Goal: Task Accomplishment & Management: Complete application form

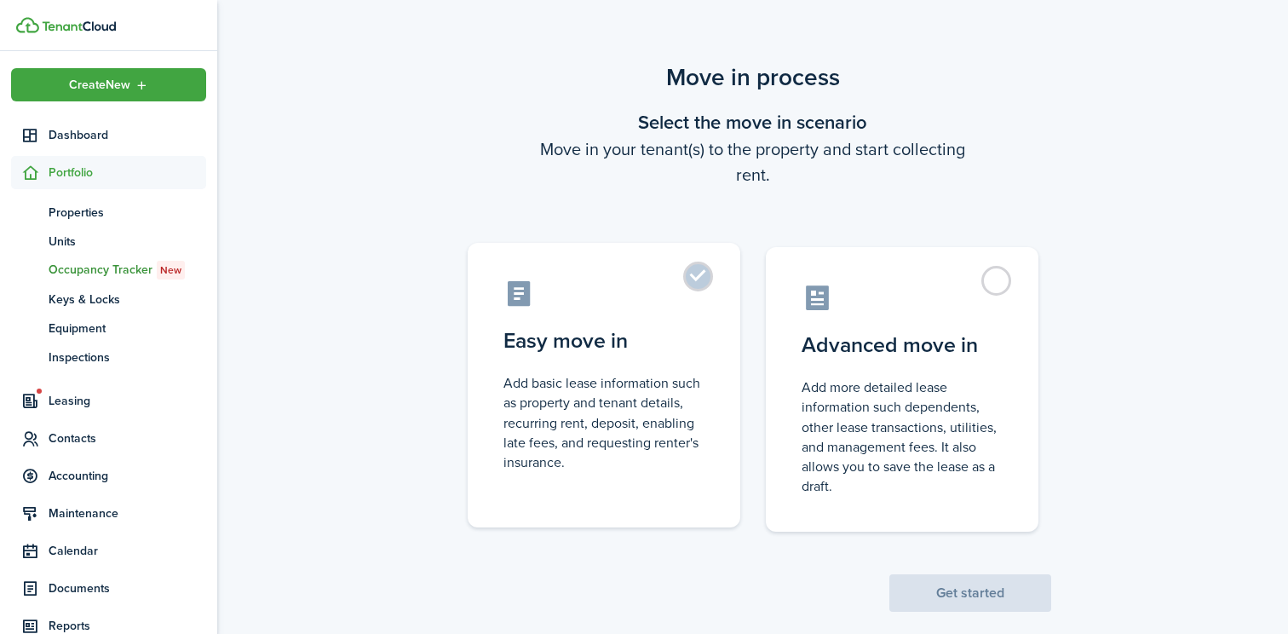
click at [704, 275] on label "Easy move in Add basic lease information such as property and tenant details, r…" at bounding box center [604, 385] width 273 height 285
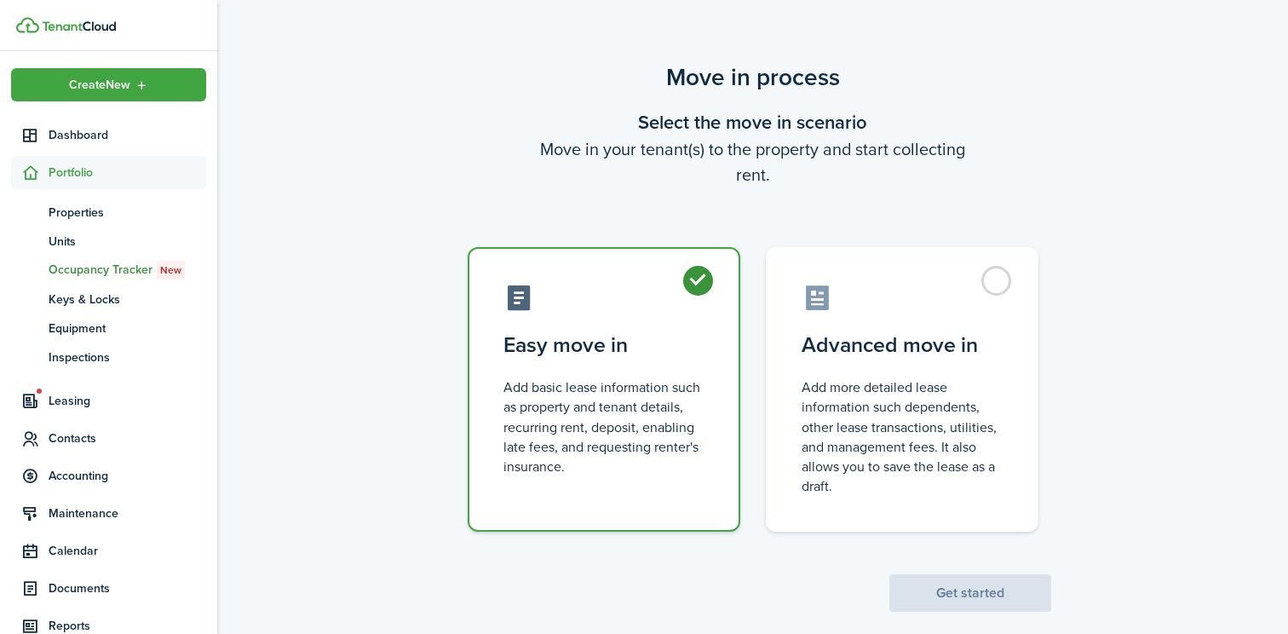
radio input "true"
click at [951, 593] on button "Get started" at bounding box center [970, 592] width 162 height 37
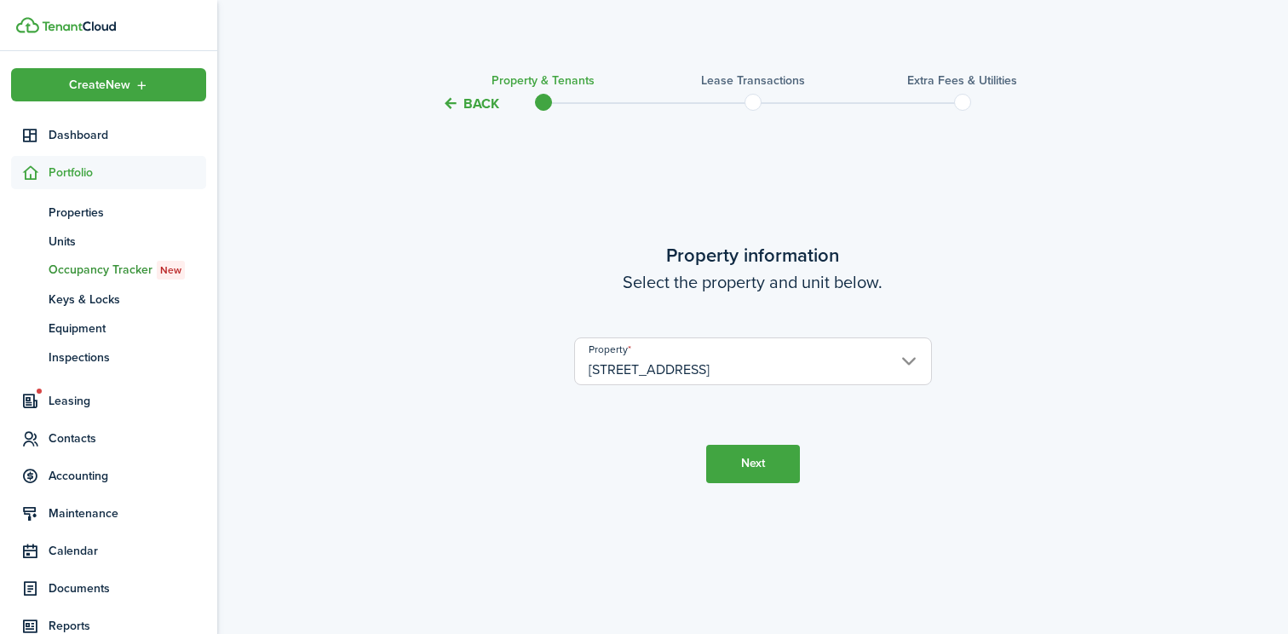
click at [750, 456] on button "Next" at bounding box center [753, 464] width 94 height 38
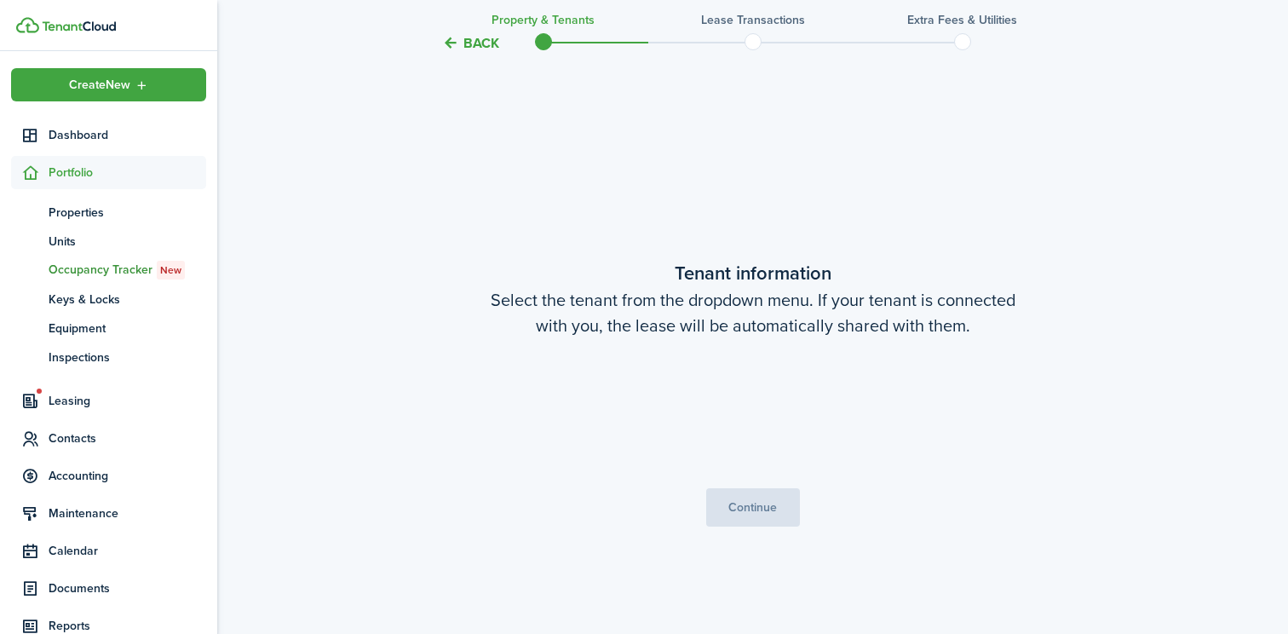
scroll to position [520, 0]
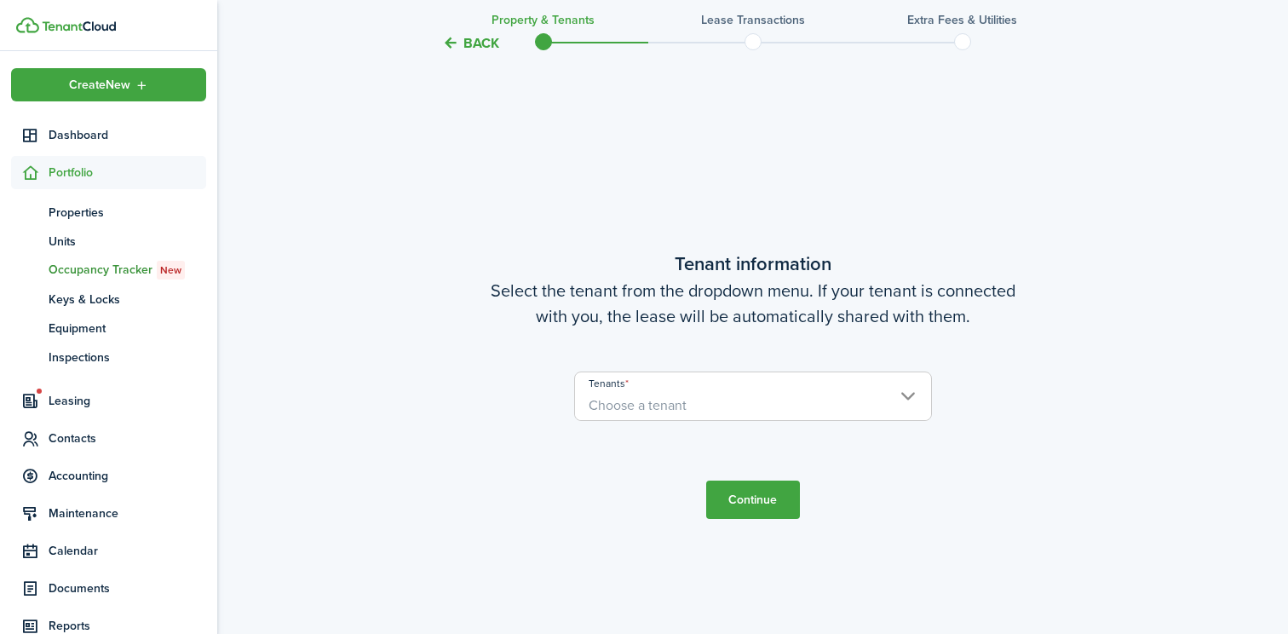
click at [699, 395] on span "Choose a tenant" at bounding box center [753, 405] width 356 height 29
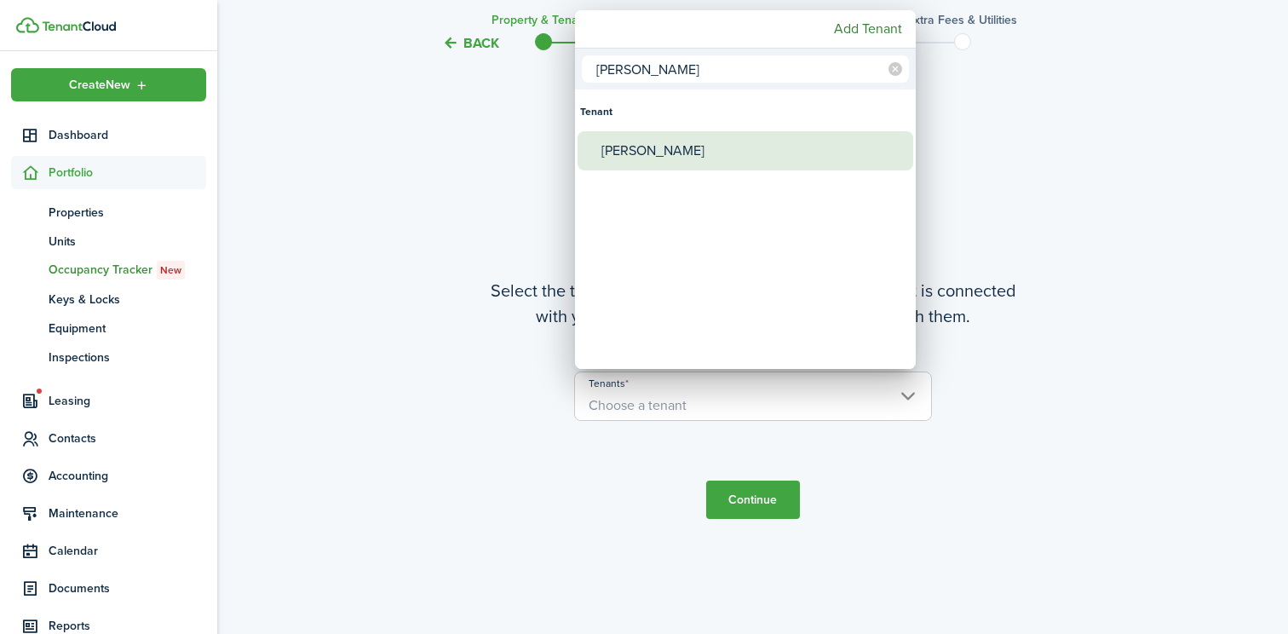
type input "[PERSON_NAME]"
click at [631, 161] on div "[PERSON_NAME]" at bounding box center [752, 150] width 302 height 39
type input "[PERSON_NAME]"
click at [635, 156] on div "[PERSON_NAME]" at bounding box center [752, 150] width 302 height 39
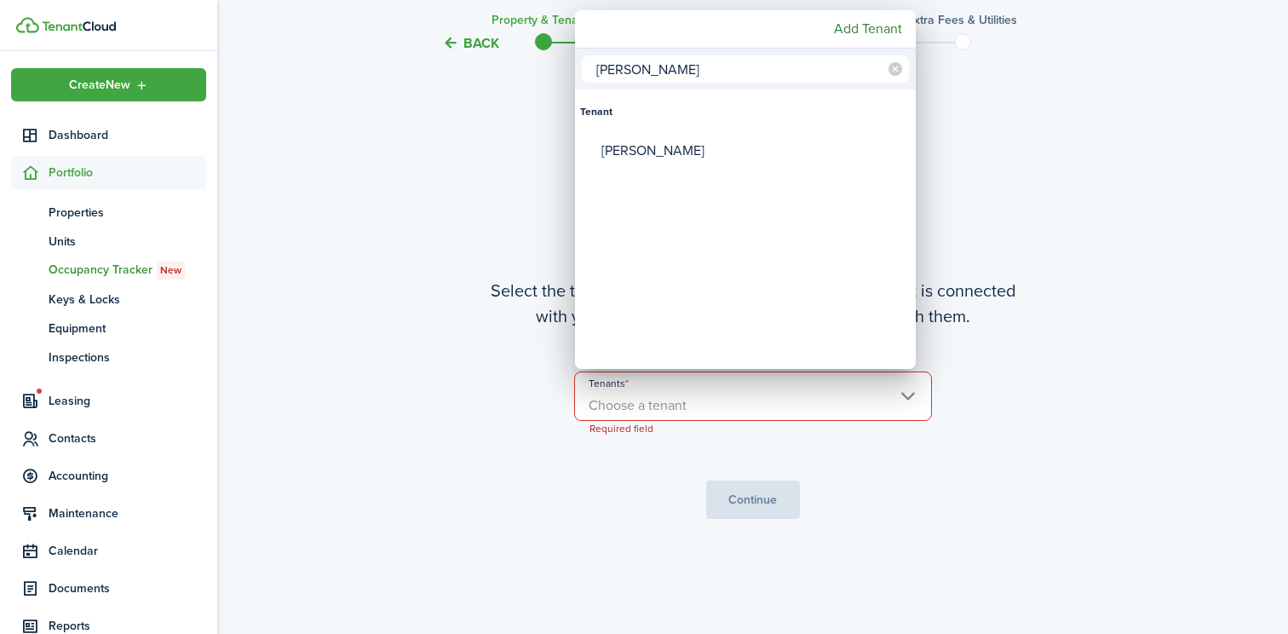
click at [692, 398] on div at bounding box center [644, 317] width 1561 height 906
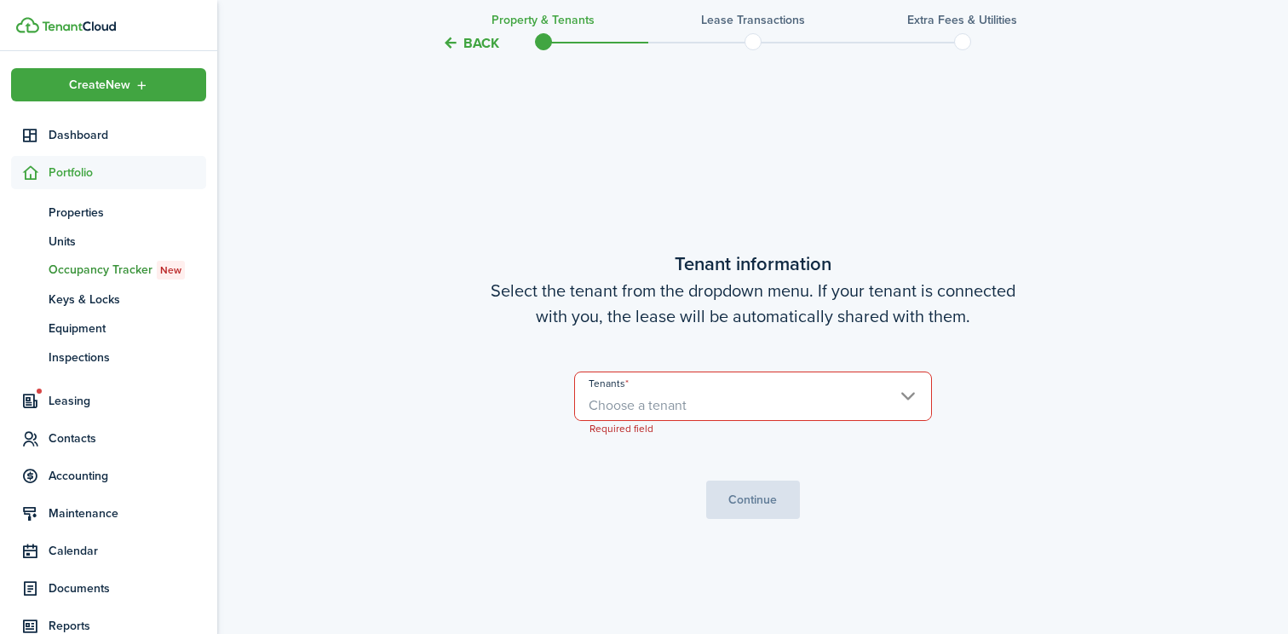
click at [691, 402] on span "Choose a tenant" at bounding box center [753, 405] width 356 height 29
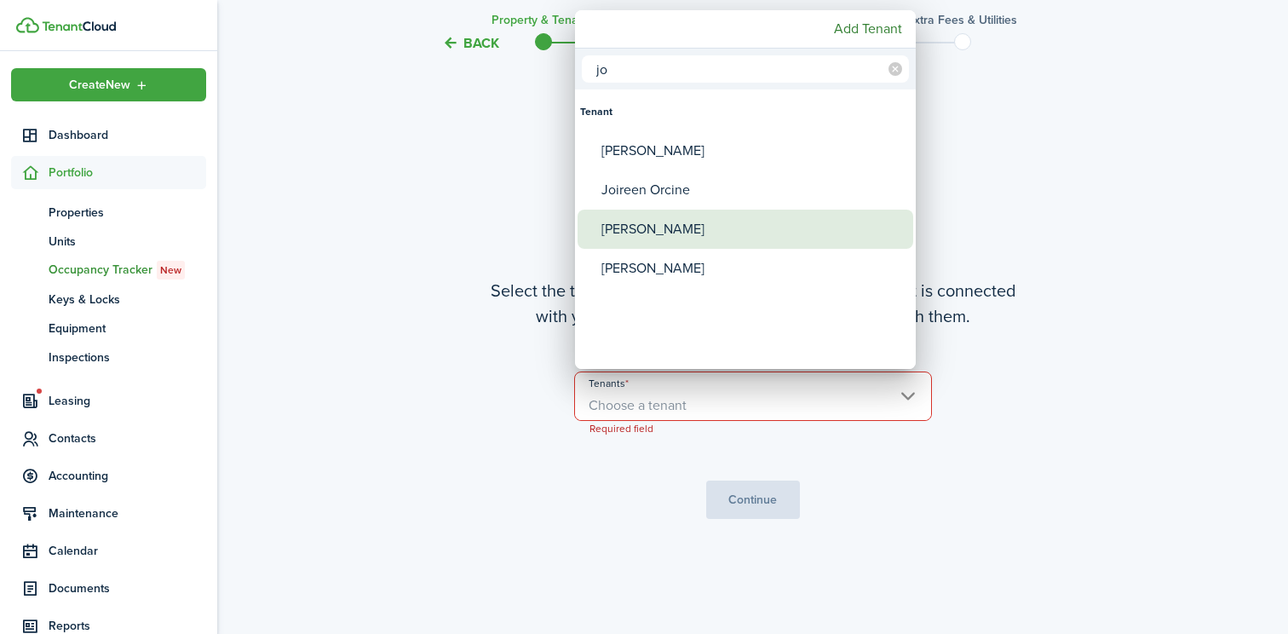
type input "jo"
click at [661, 225] on div "[PERSON_NAME]" at bounding box center [752, 229] width 302 height 39
type input "[PERSON_NAME]"
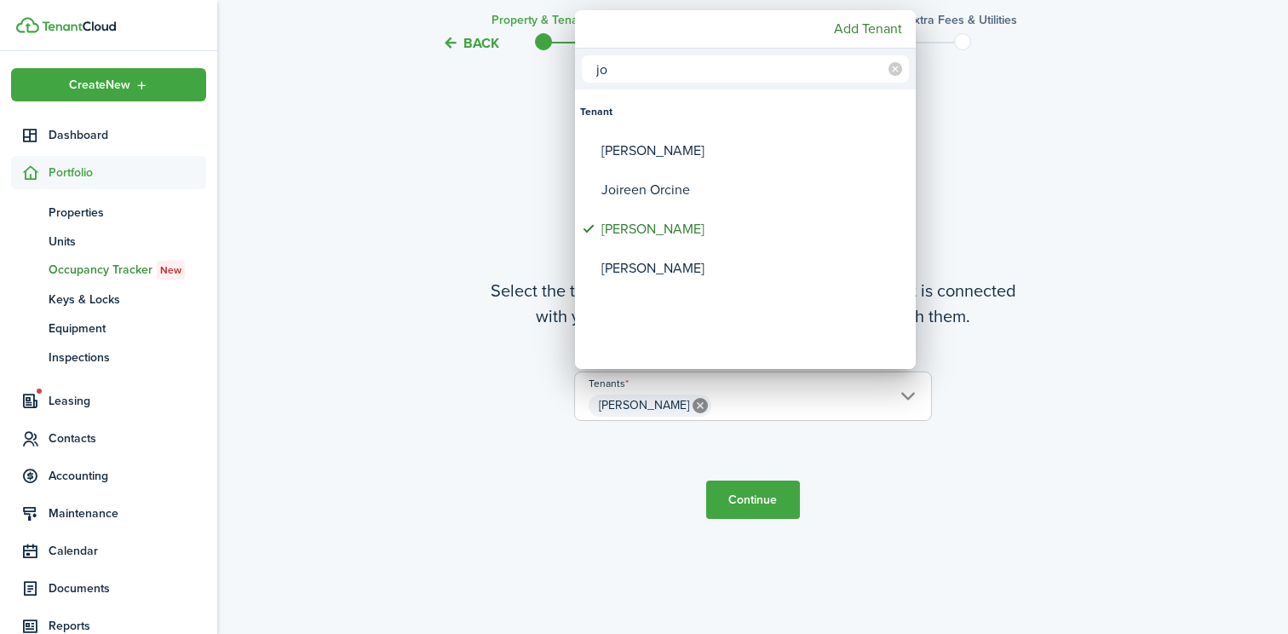
click at [635, 447] on div at bounding box center [644, 317] width 1561 height 906
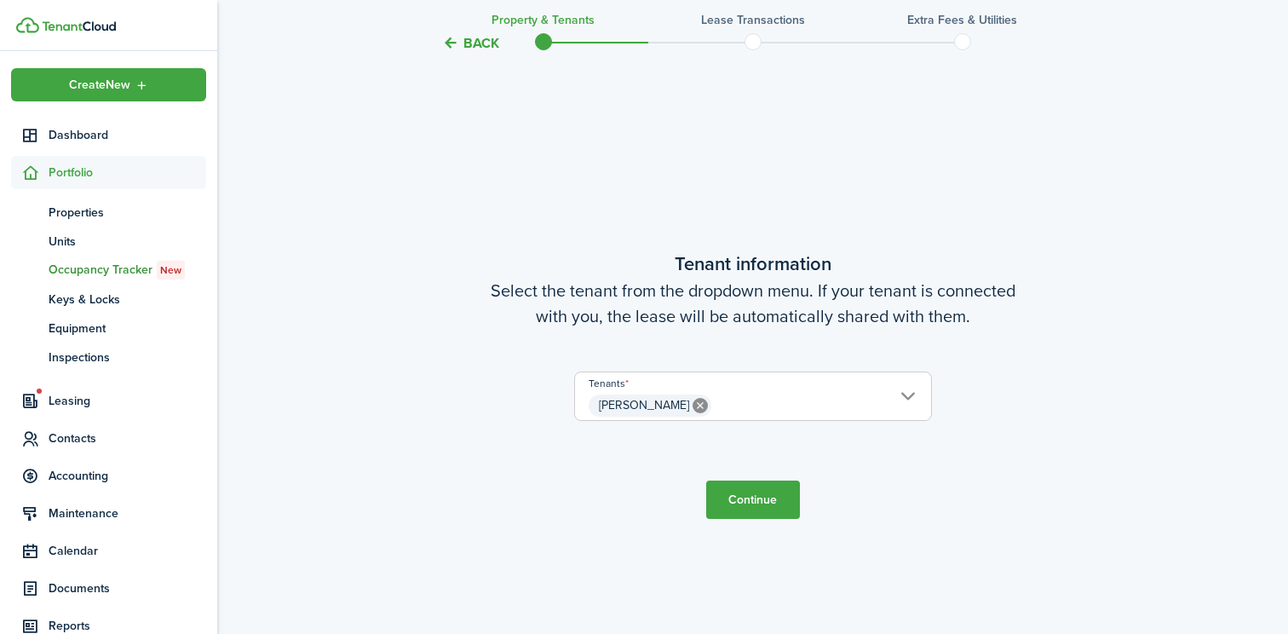
click at [741, 504] on button "Continue" at bounding box center [753, 499] width 94 height 38
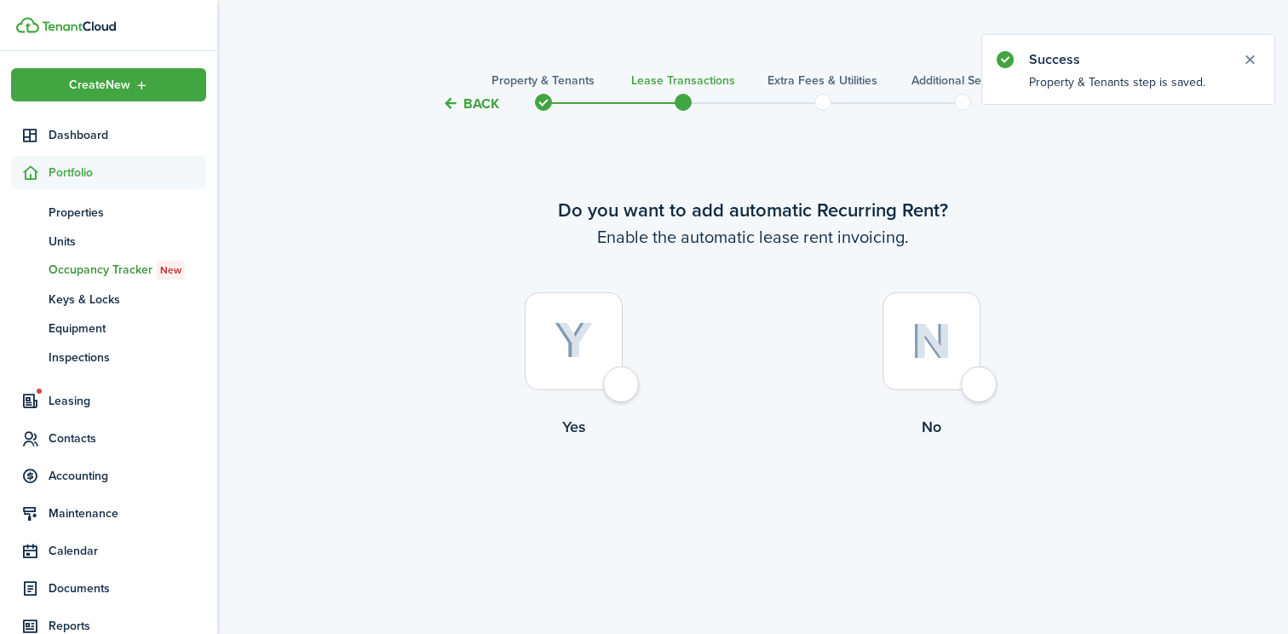
click at [618, 388] on div at bounding box center [574, 341] width 98 height 98
radio input "true"
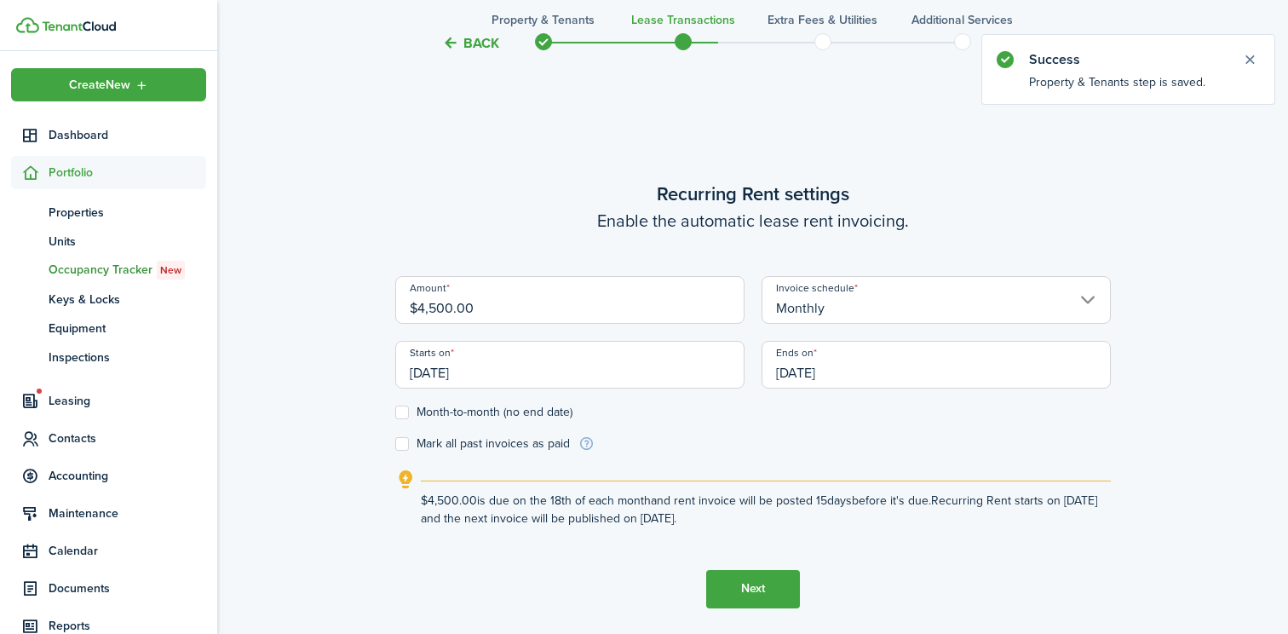
scroll to position [520, 0]
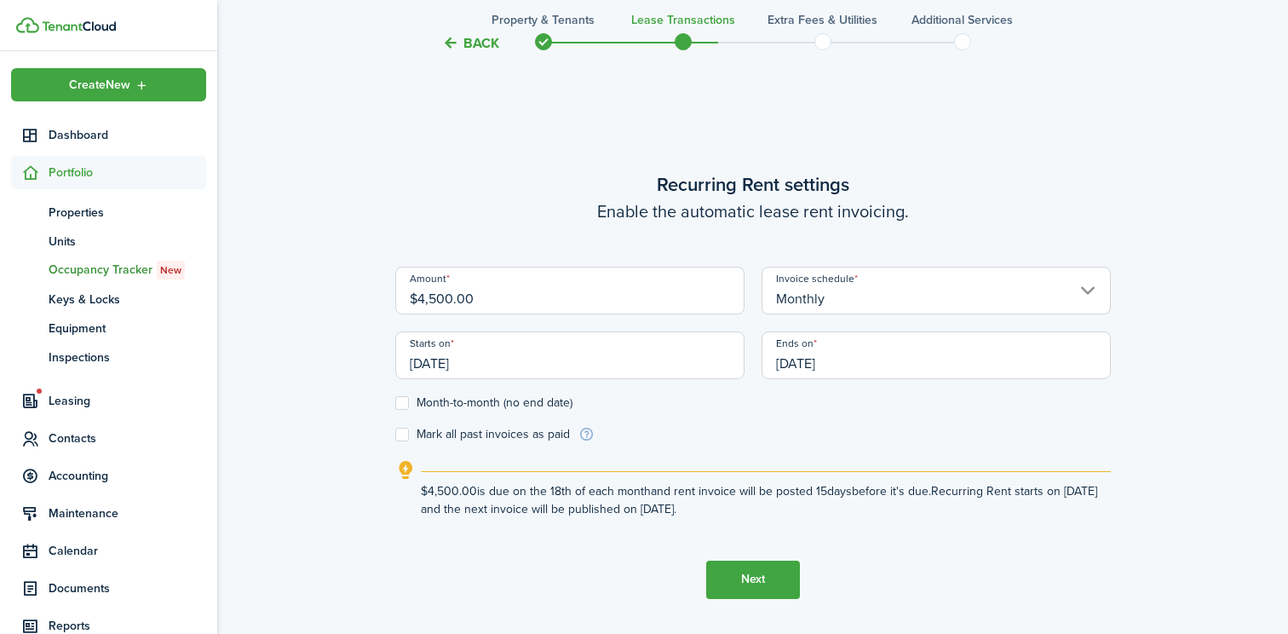
click at [465, 369] on input "[DATE]" at bounding box center [569, 355] width 349 height 48
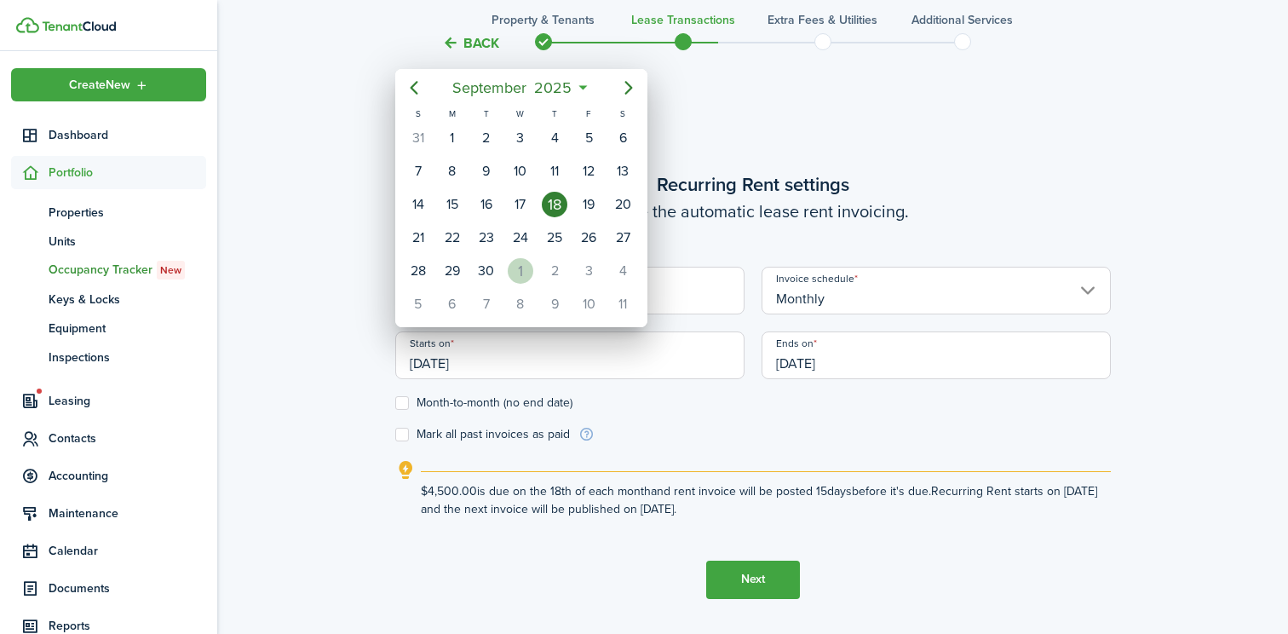
click at [525, 273] on div "1" at bounding box center [521, 271] width 26 height 26
type input "[DATE]"
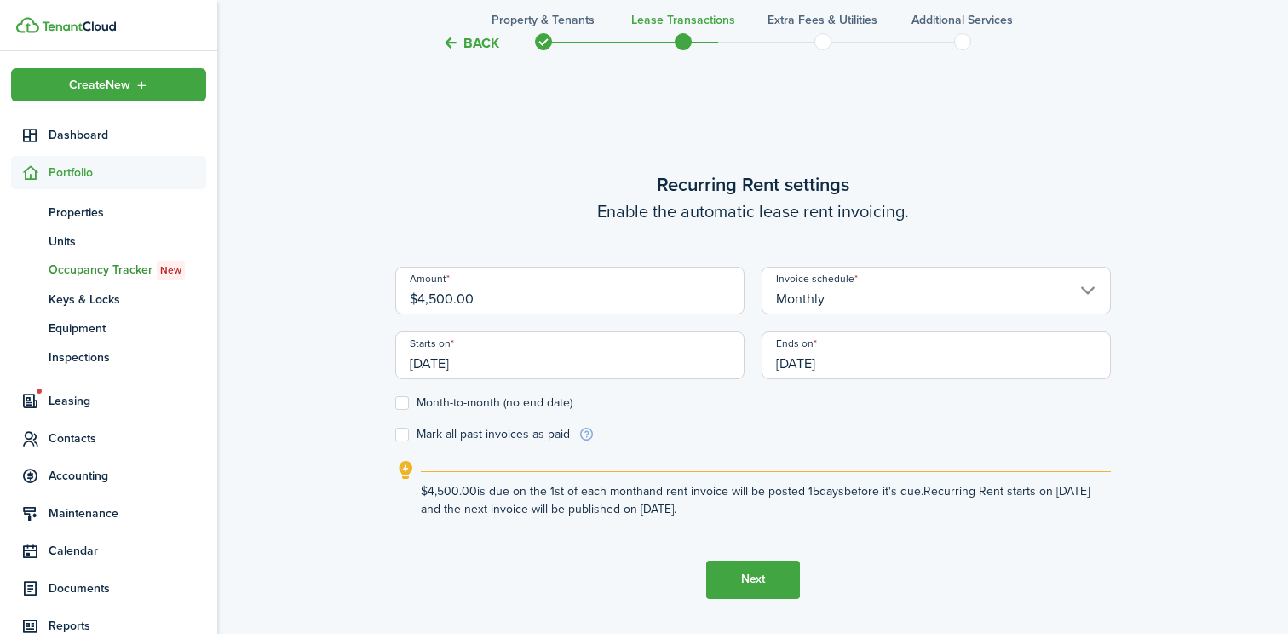
click at [808, 368] on input "[DATE]" at bounding box center [936, 355] width 349 height 48
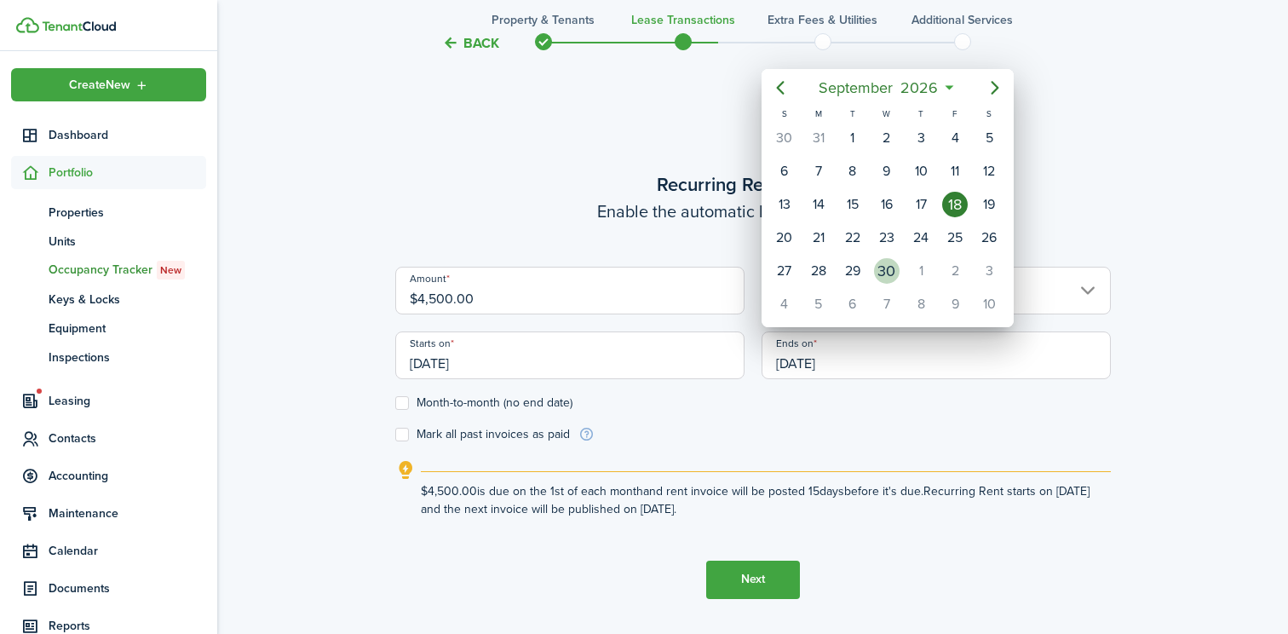
click at [884, 273] on div "30" at bounding box center [887, 271] width 26 height 26
type input "[DATE]"
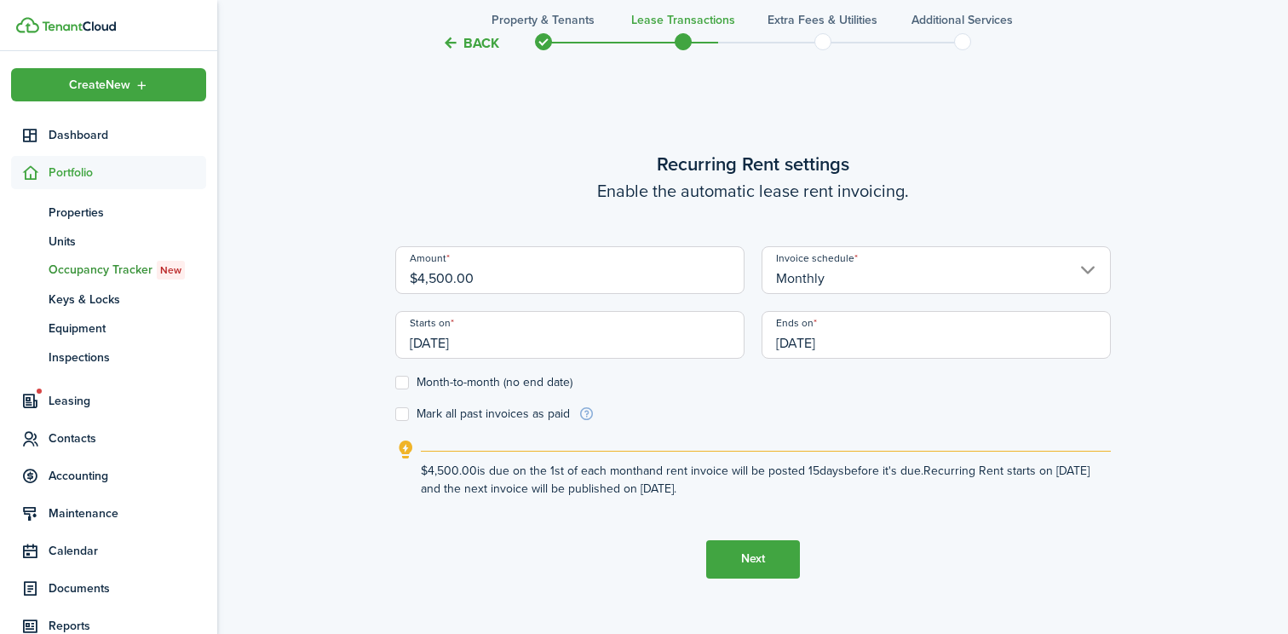
scroll to position [543, 0]
click at [405, 380] on label "Month-to-month (no end date)" at bounding box center [483, 380] width 177 height 14
click at [395, 380] on input "Month-to-month (no end date)" at bounding box center [394, 379] width 1 height 1
checkbox input "true"
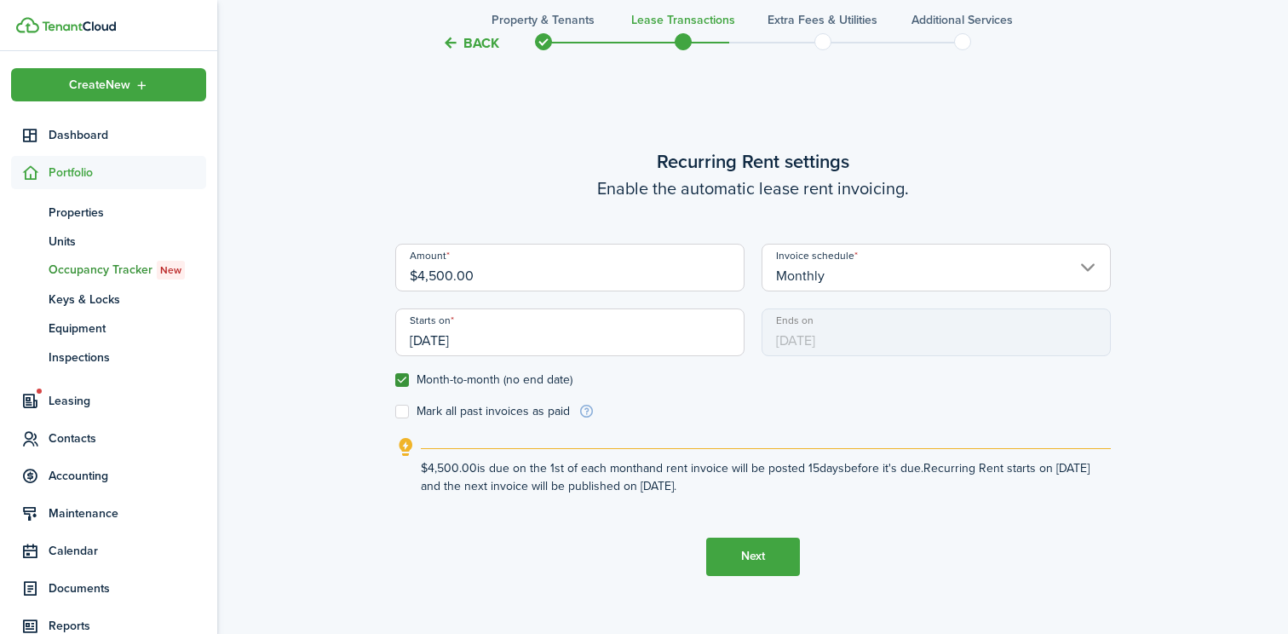
click at [763, 560] on button "Next" at bounding box center [753, 556] width 94 height 38
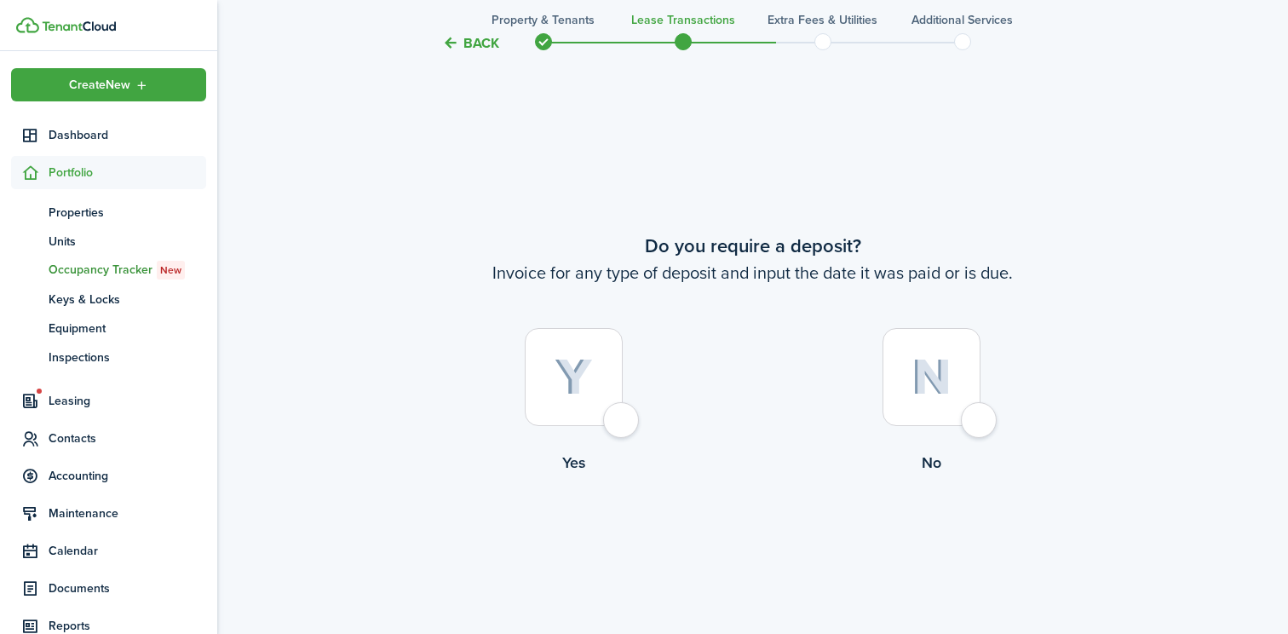
scroll to position [1153, 0]
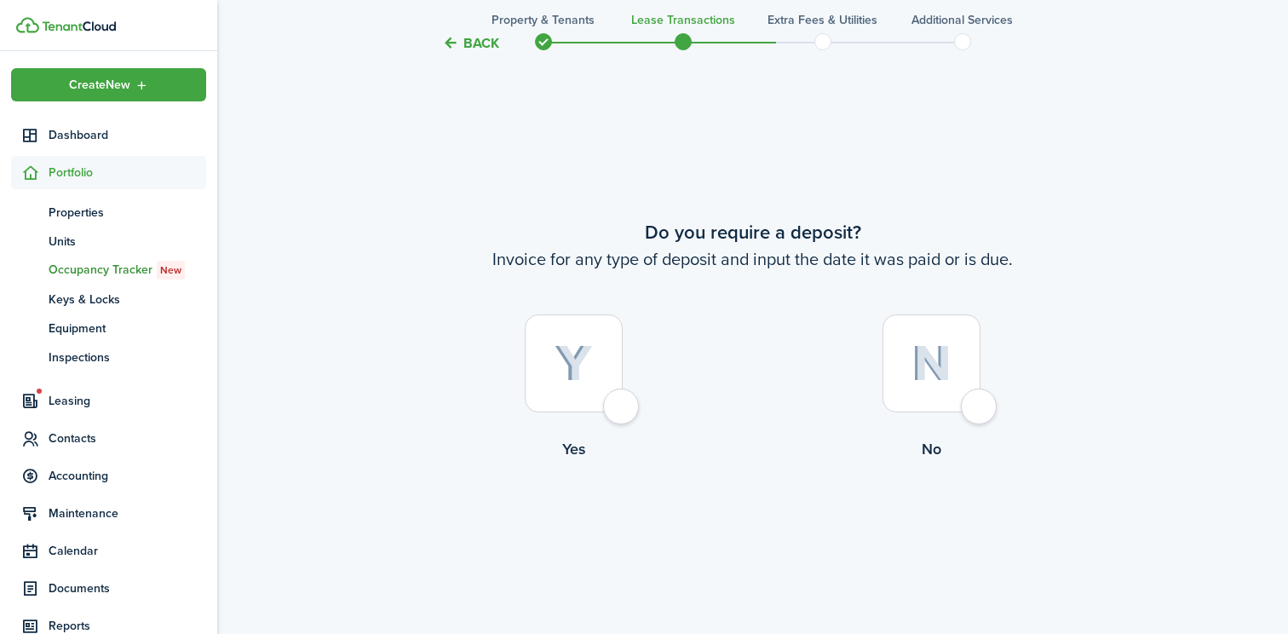
click at [623, 411] on div at bounding box center [574, 363] width 98 height 98
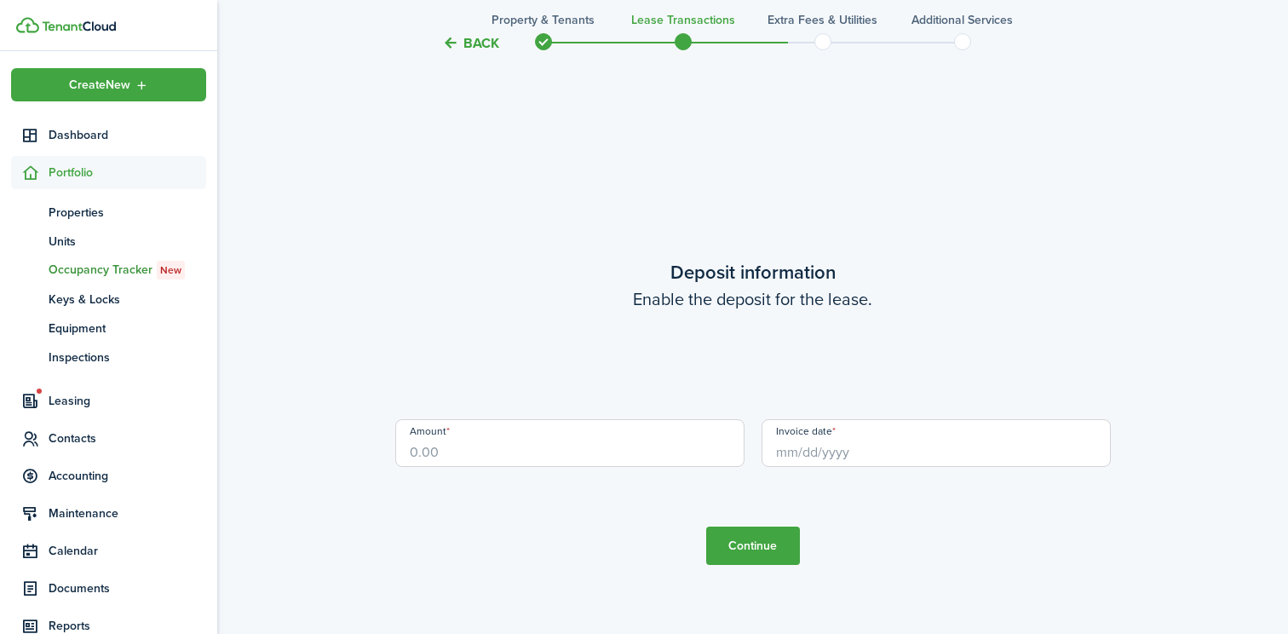
scroll to position [1787, 0]
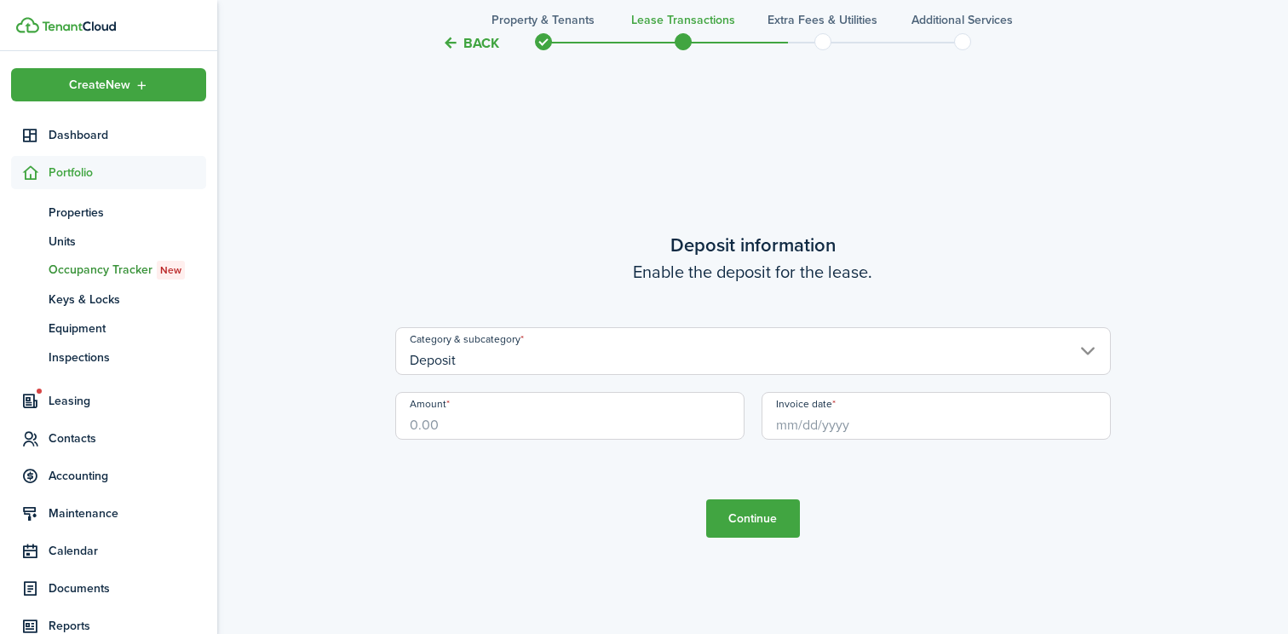
click at [746, 353] on input "Deposit" at bounding box center [753, 351] width 716 height 48
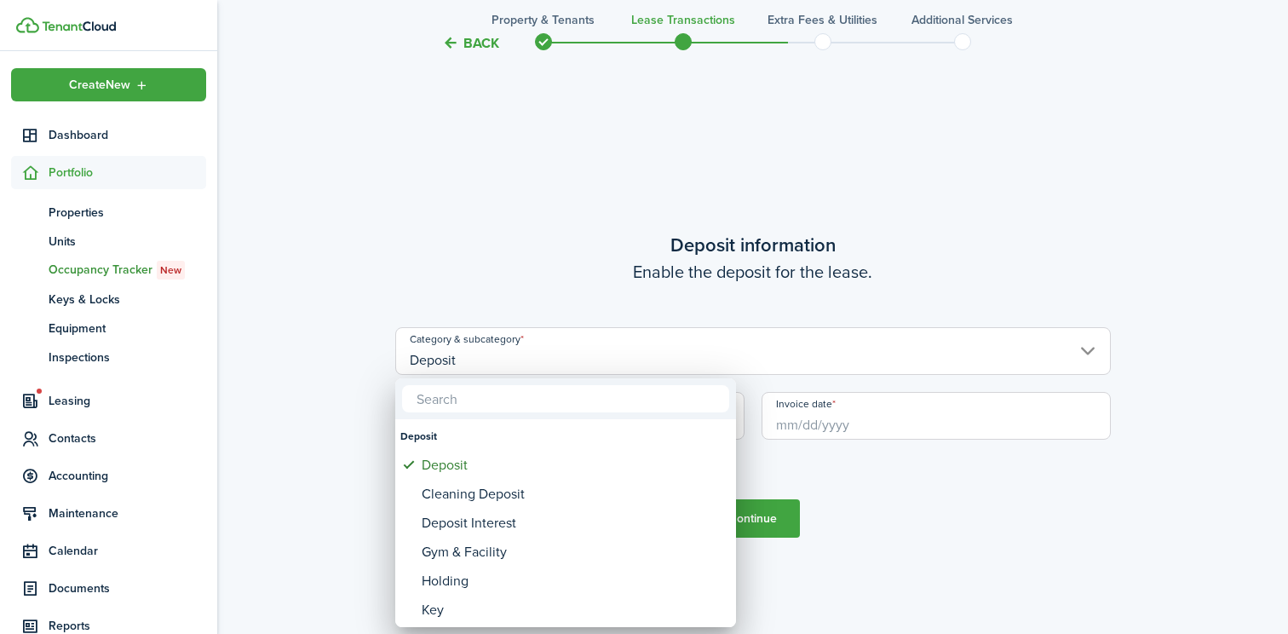
click at [563, 262] on div at bounding box center [644, 317] width 1561 height 906
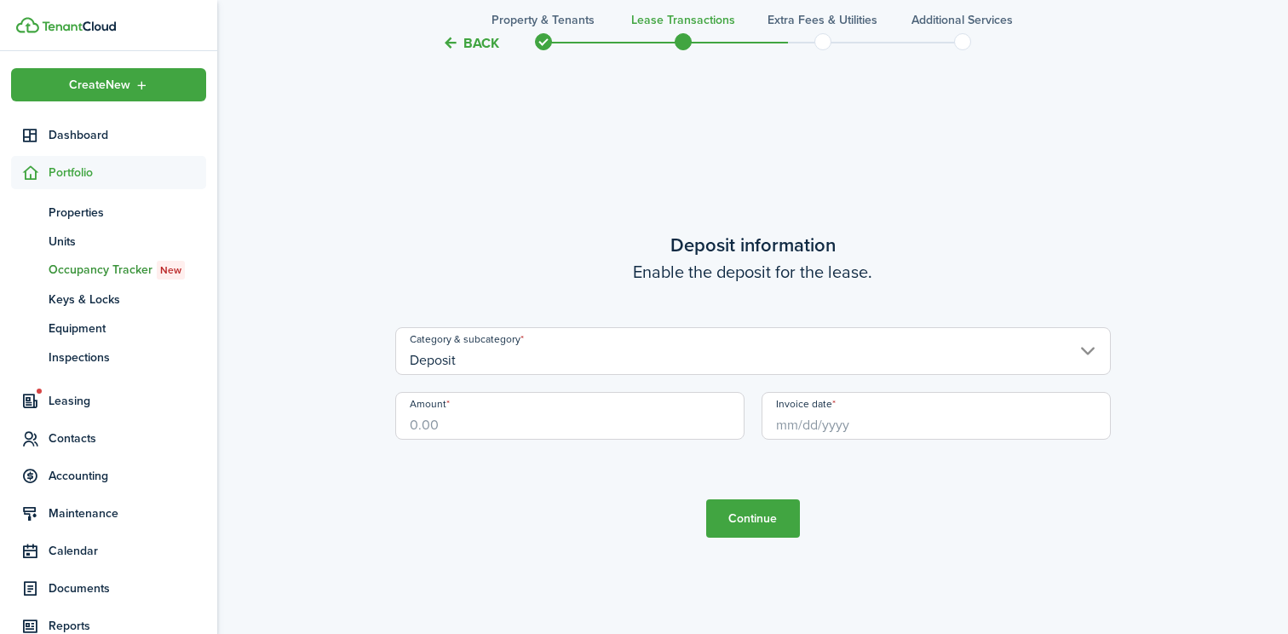
click at [483, 39] on button "Back" at bounding box center [470, 43] width 57 height 18
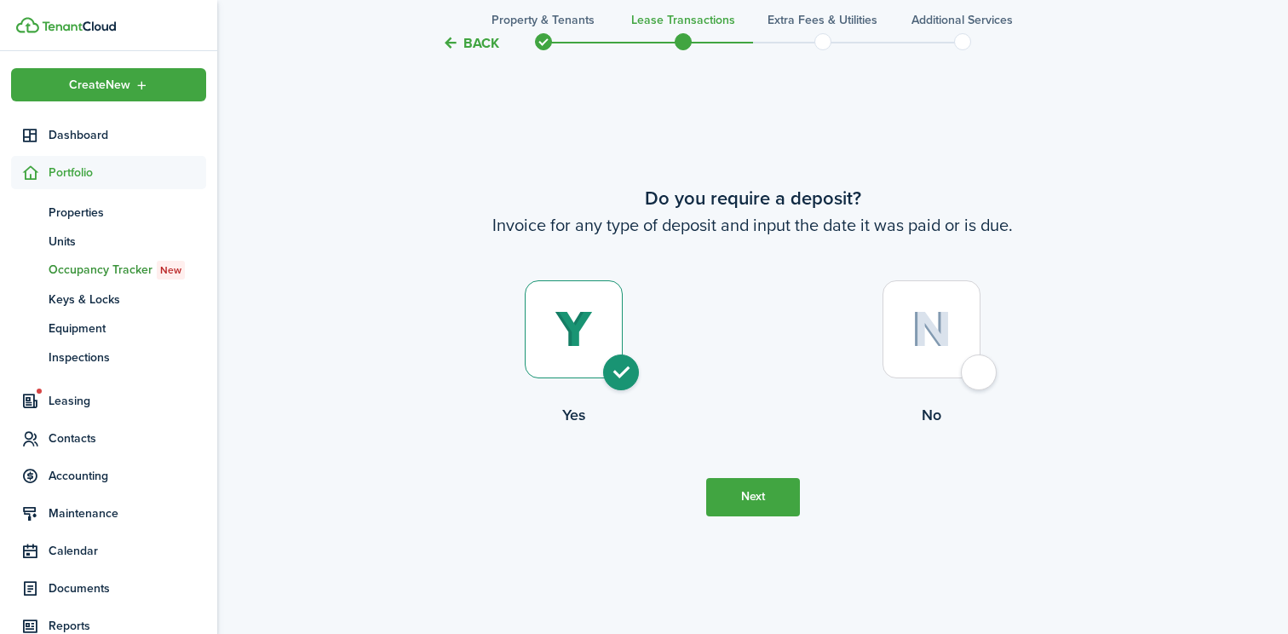
scroll to position [1153, 0]
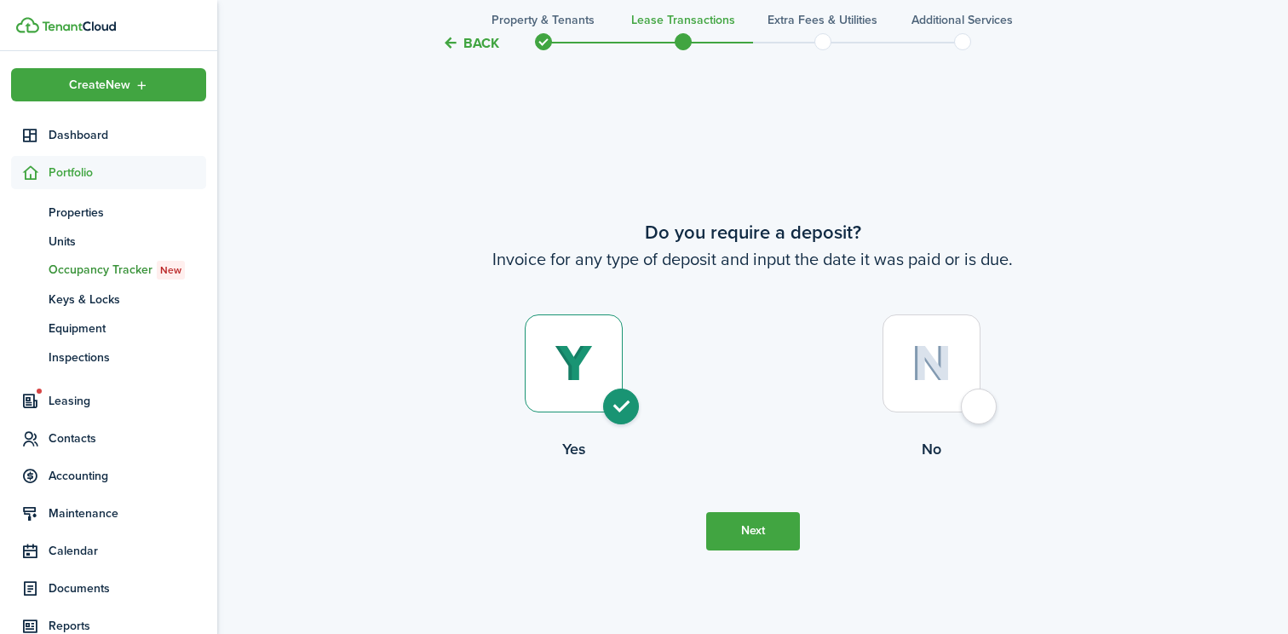
click at [943, 384] on div at bounding box center [931, 363] width 98 height 98
radio input "false"
radio input "true"
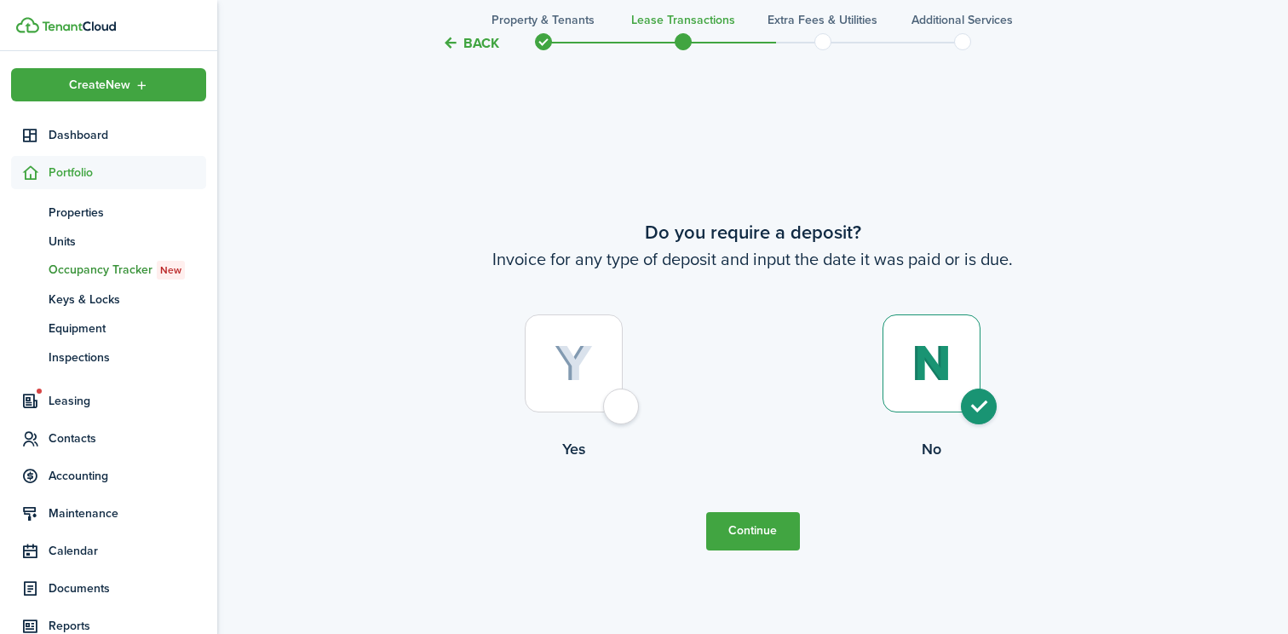
click at [609, 397] on div at bounding box center [574, 363] width 98 height 98
radio input "true"
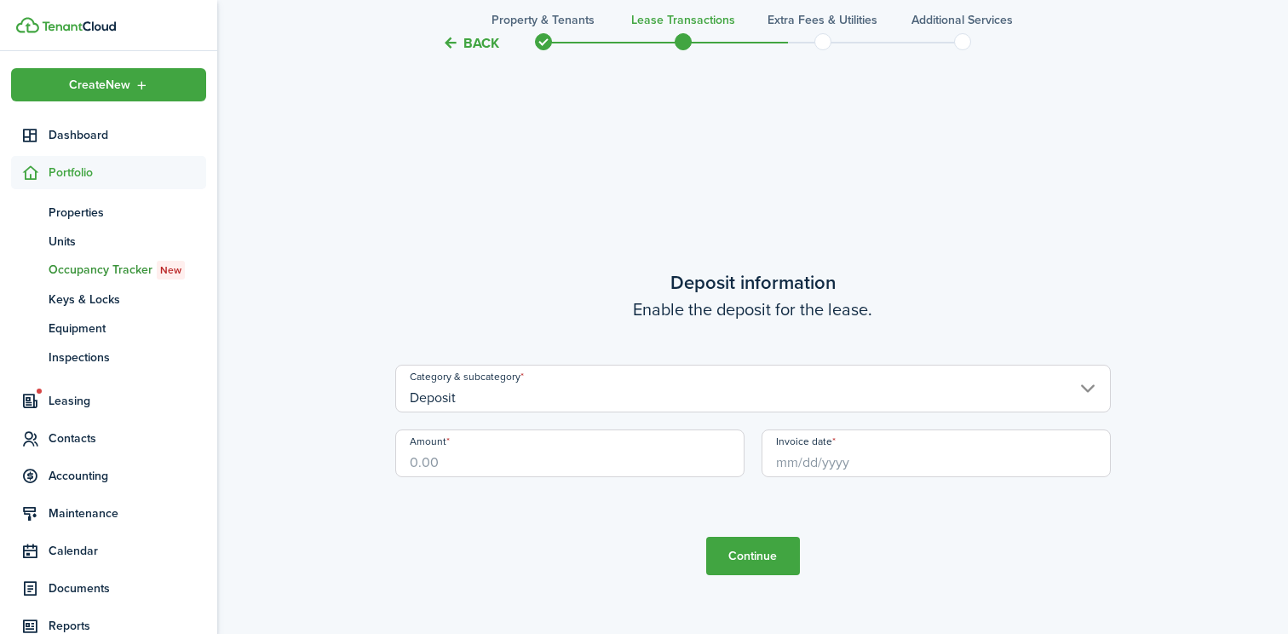
scroll to position [1787, 0]
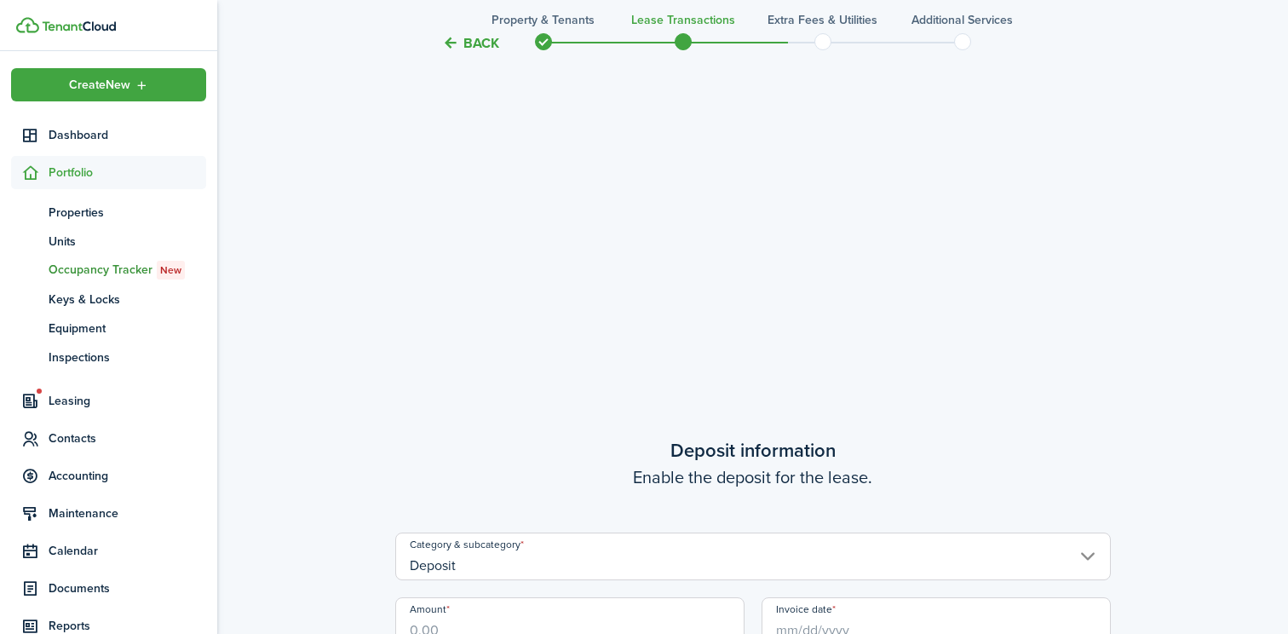
click at [482, 48] on button "Back" at bounding box center [470, 43] width 57 height 18
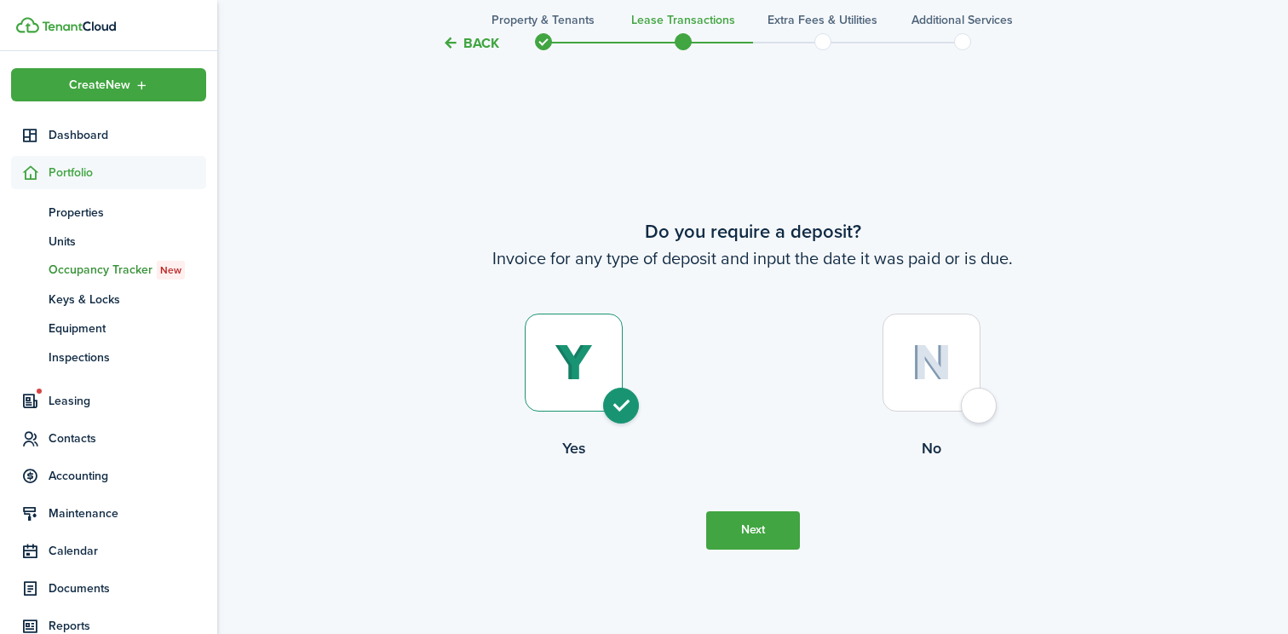
scroll to position [1153, 0]
click at [67, 244] on span "Units" at bounding box center [128, 242] width 158 height 18
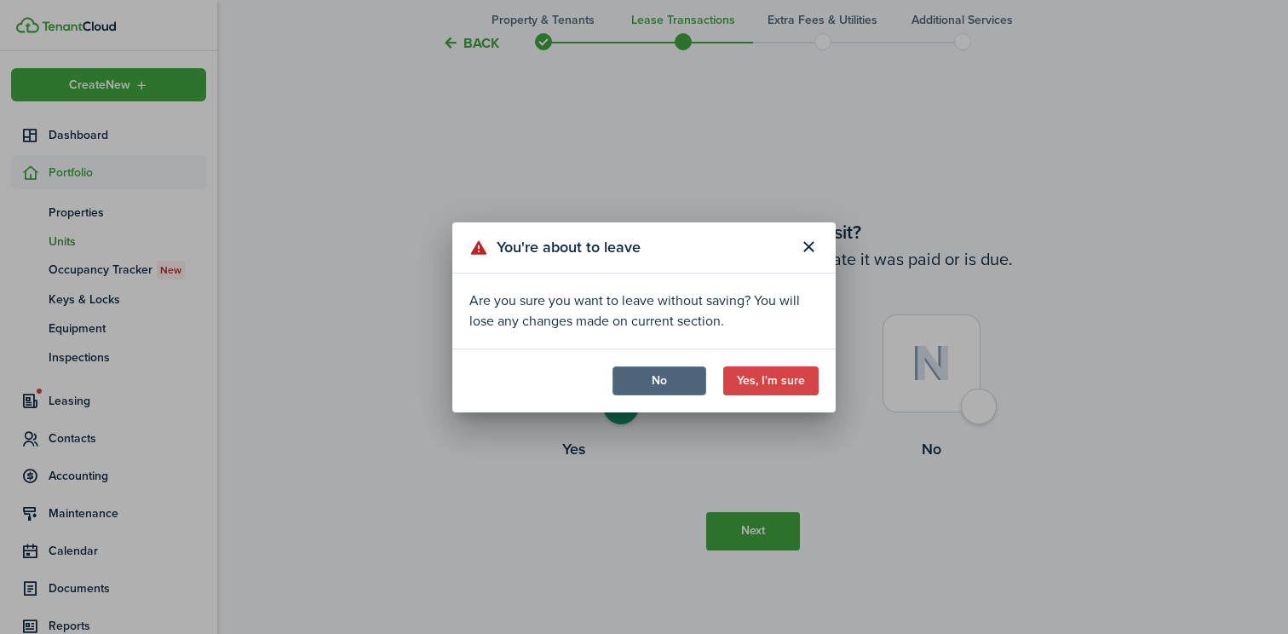
click at [659, 376] on button "No" at bounding box center [659, 380] width 94 height 29
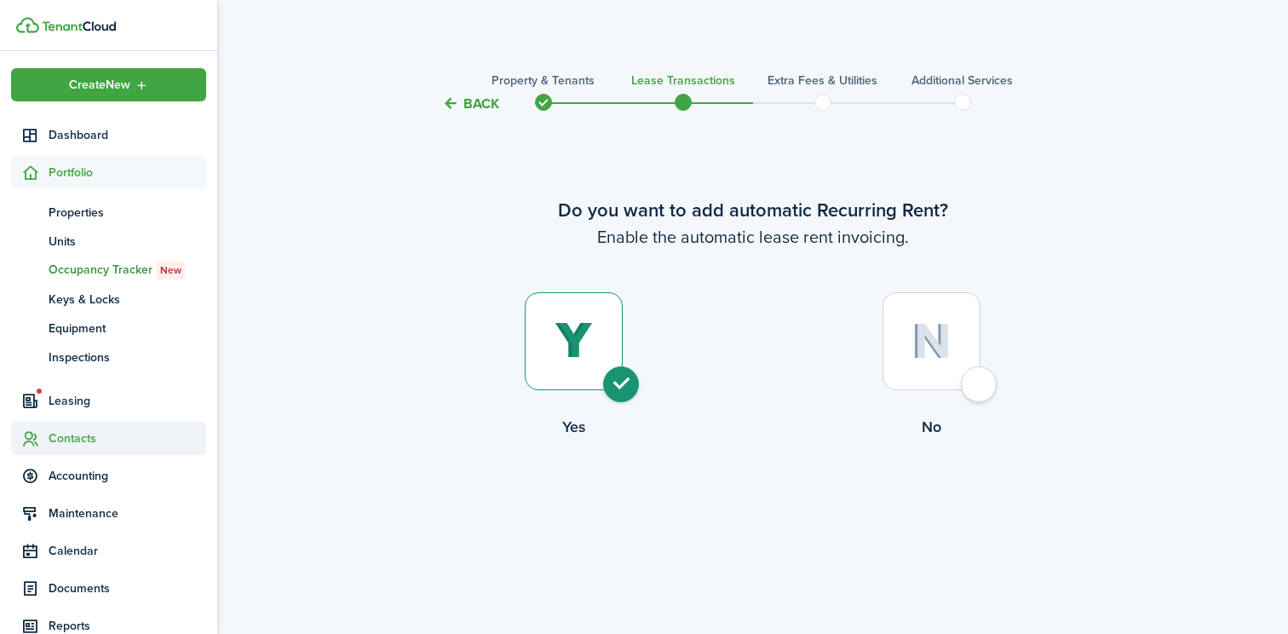
click at [78, 444] on span "Contacts" at bounding box center [128, 438] width 158 height 18
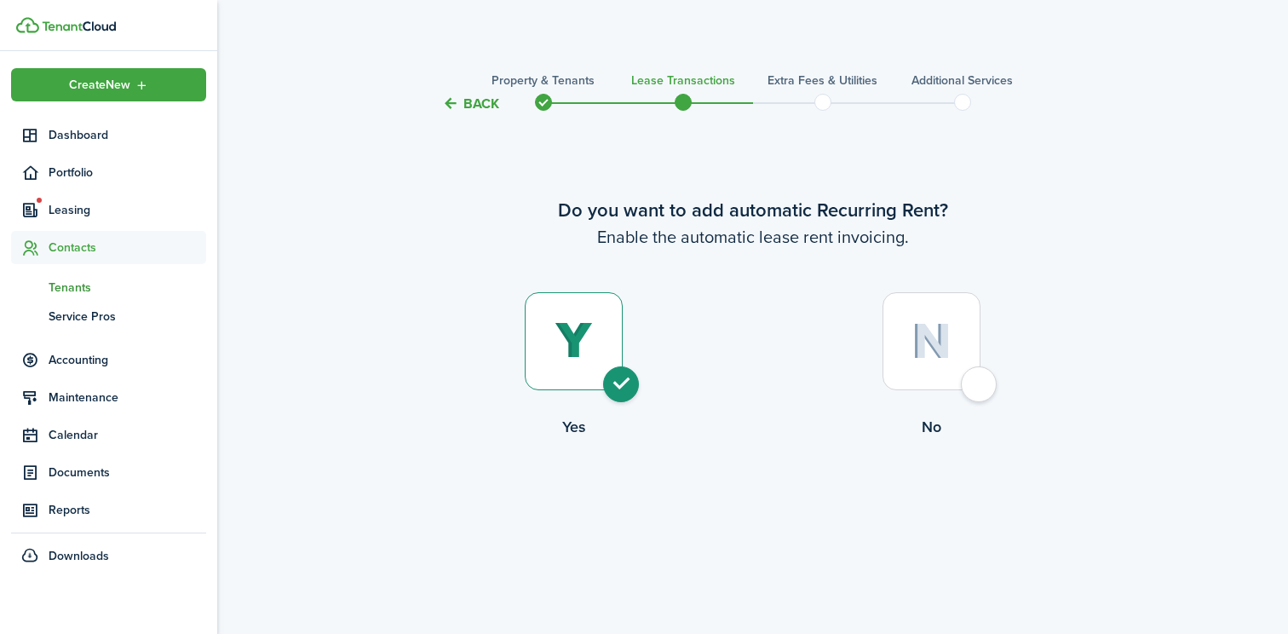
click at [84, 288] on span "Tenants" at bounding box center [128, 288] width 158 height 18
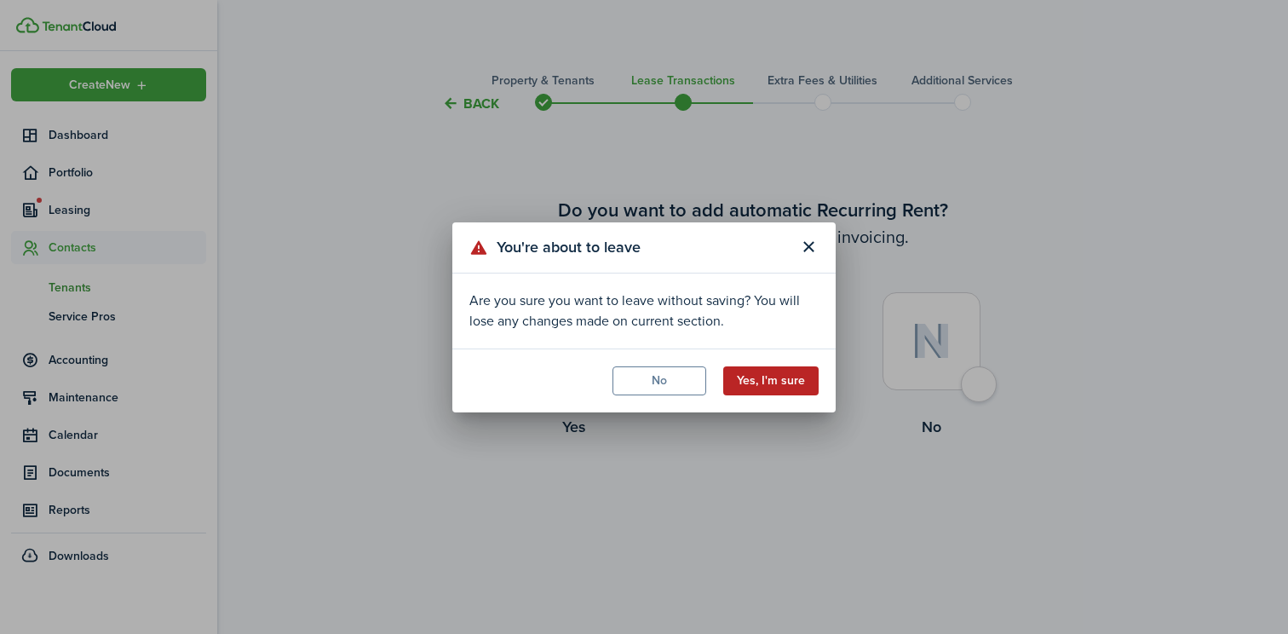
click at [763, 374] on button "Yes, I'm sure" at bounding box center [770, 380] width 95 height 29
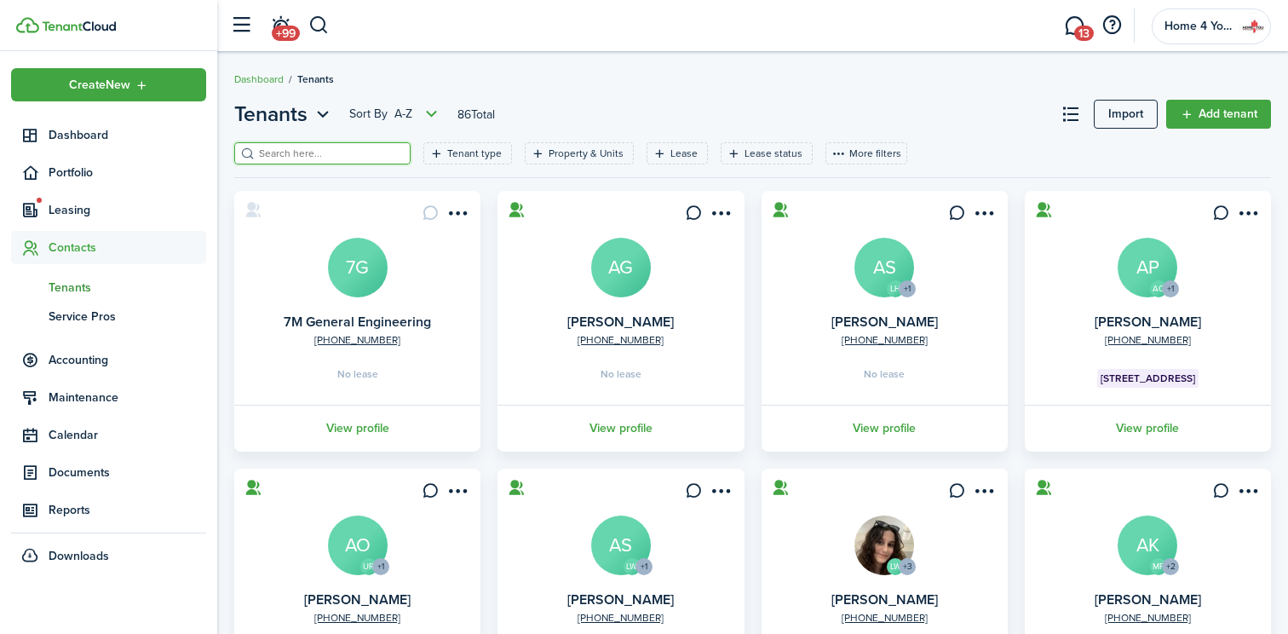
click at [330, 158] on input "search" at bounding box center [330, 154] width 150 height 16
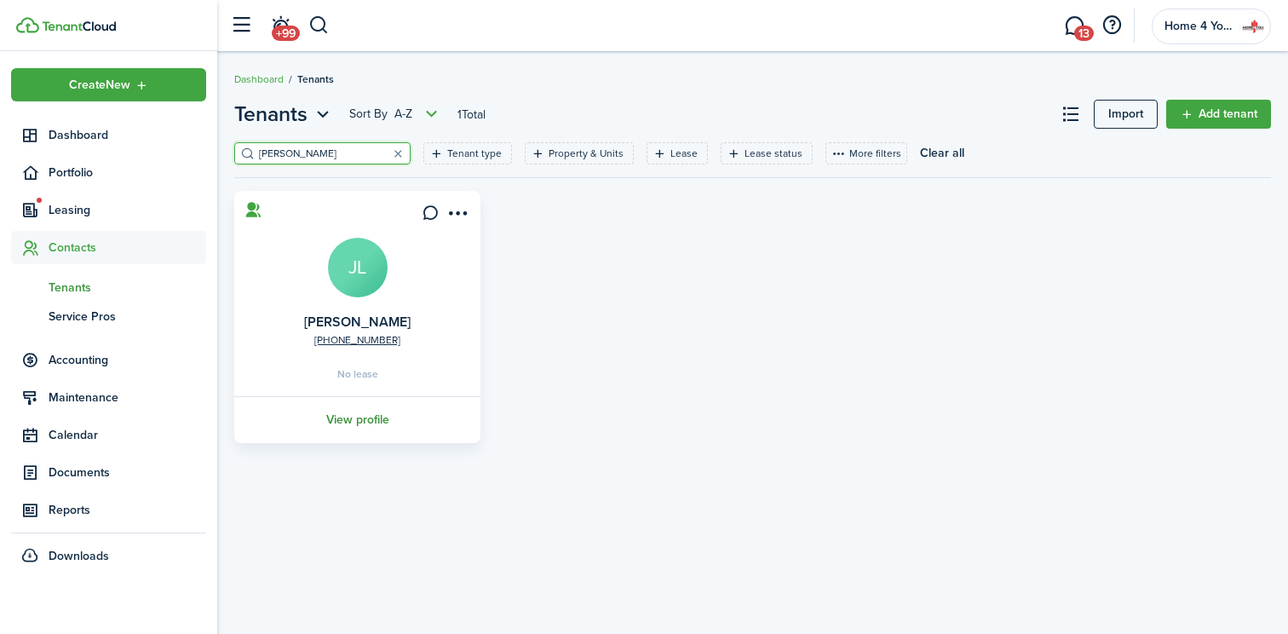
type input "[PERSON_NAME]"
click at [357, 417] on link "View profile" at bounding box center [357, 419] width 251 height 47
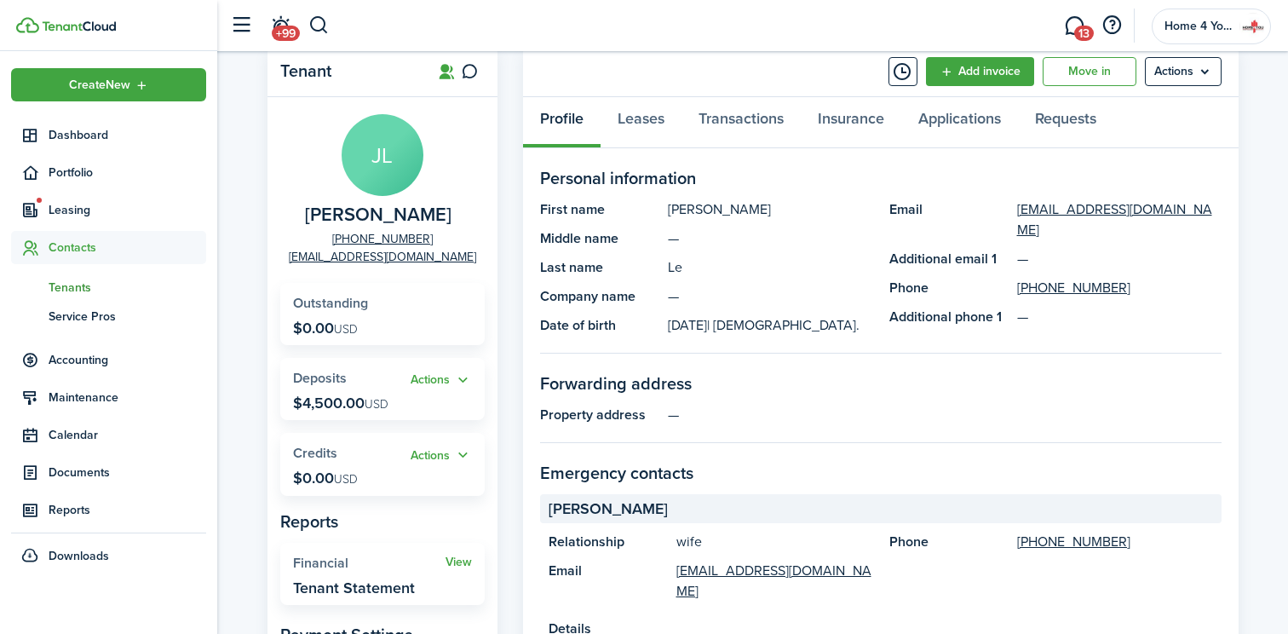
scroll to position [55, 0]
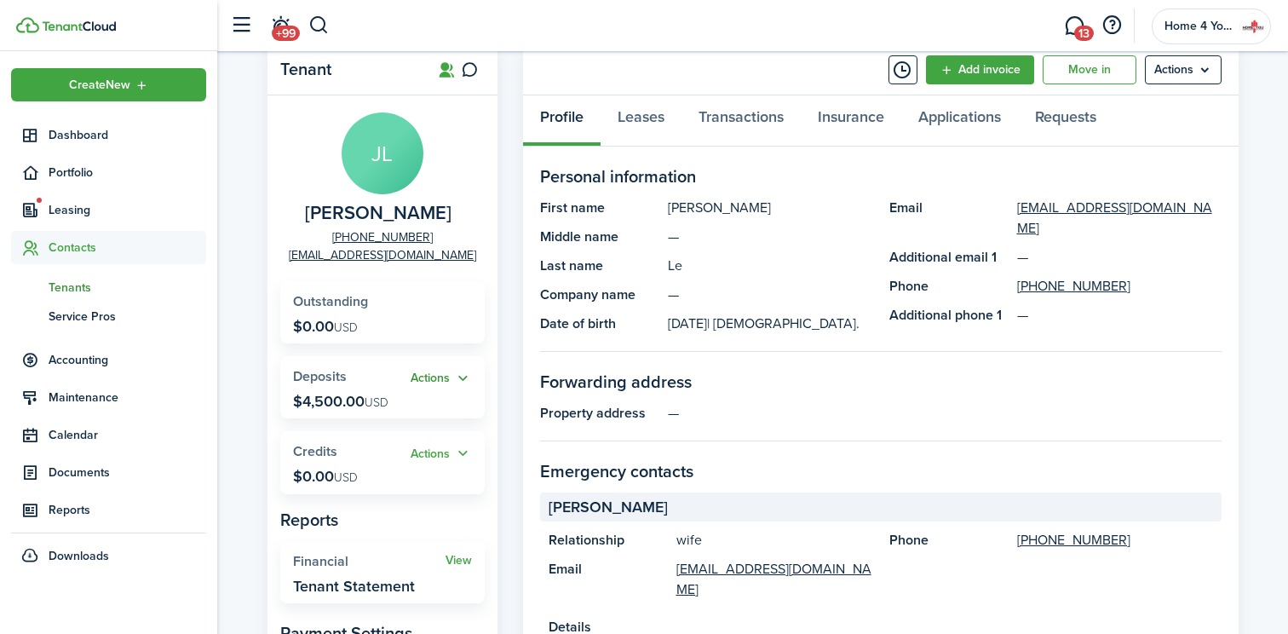
click at [457, 379] on button "Actions" at bounding box center [441, 379] width 61 height 20
click at [342, 444] on link "Apply" at bounding box center [397, 442] width 149 height 30
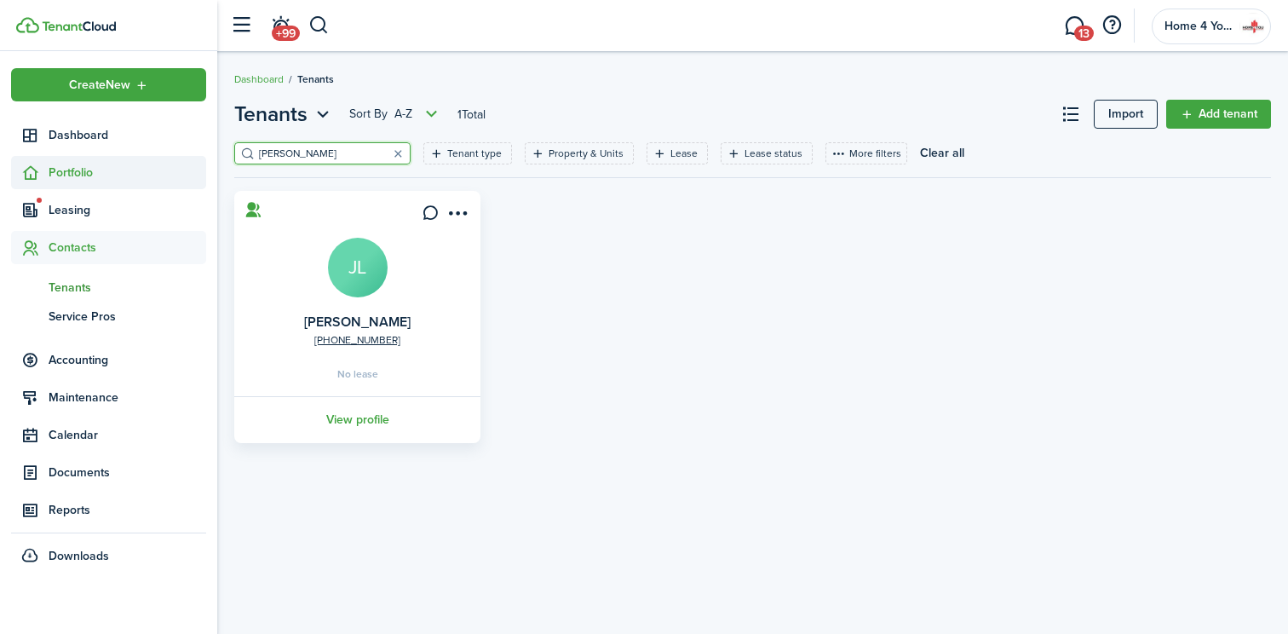
click at [88, 169] on span "Portfolio" at bounding box center [128, 173] width 158 height 18
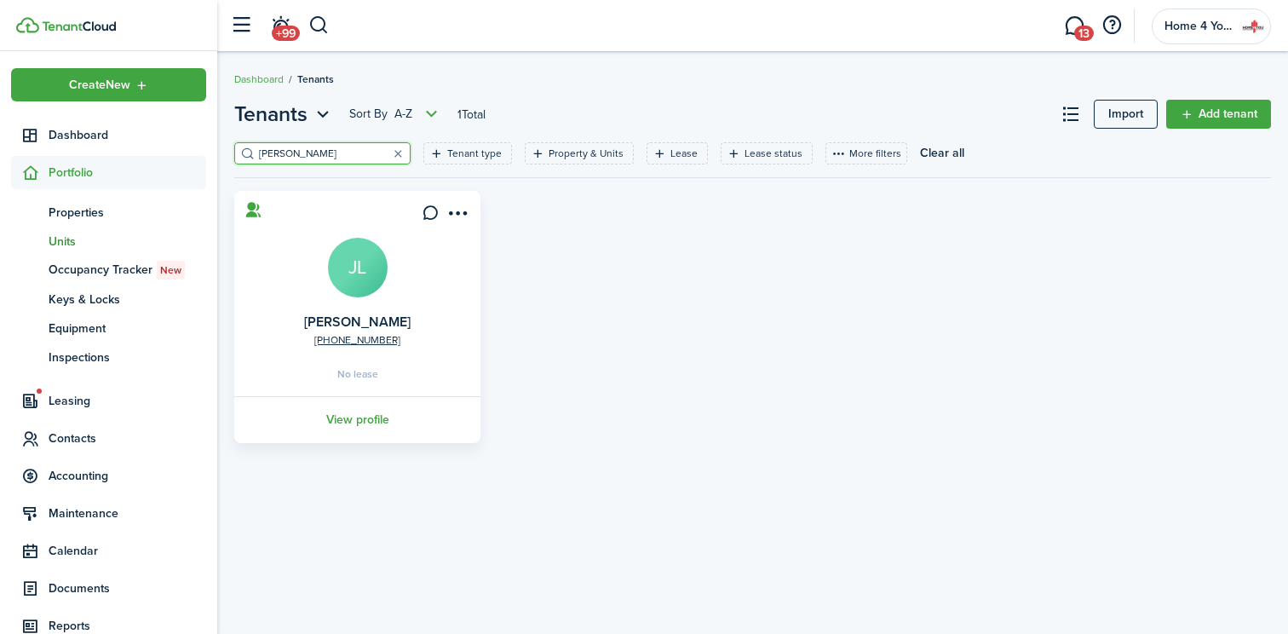
click at [80, 243] on span "Units" at bounding box center [128, 242] width 158 height 18
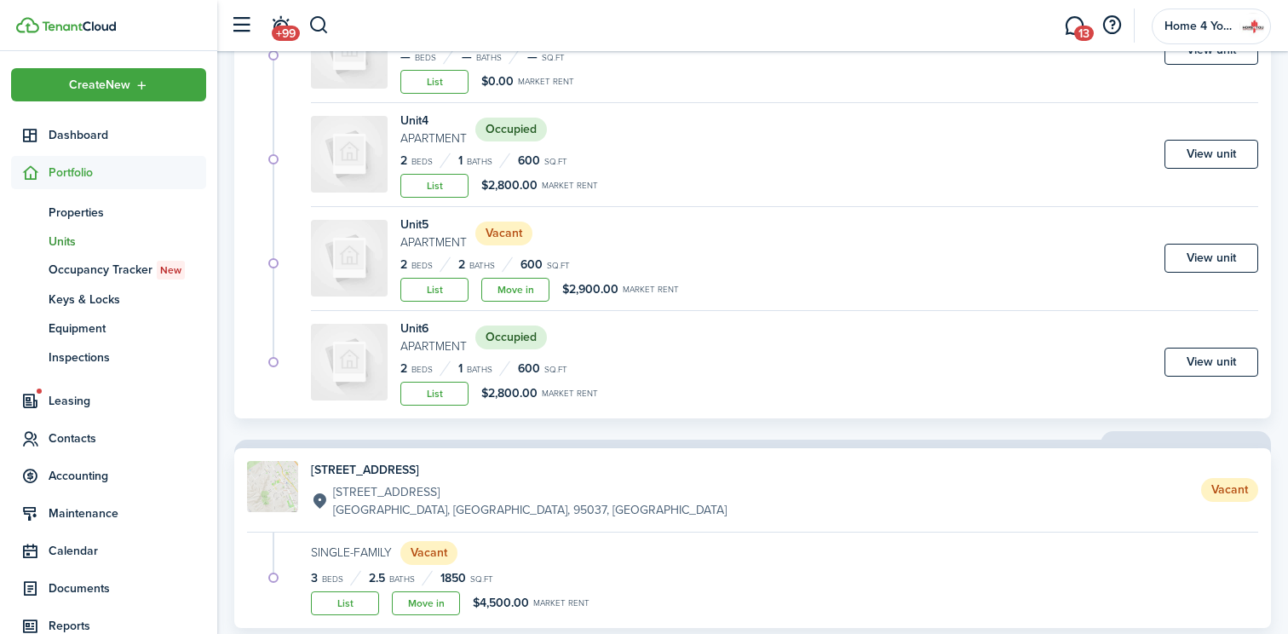
scroll to position [3504, 0]
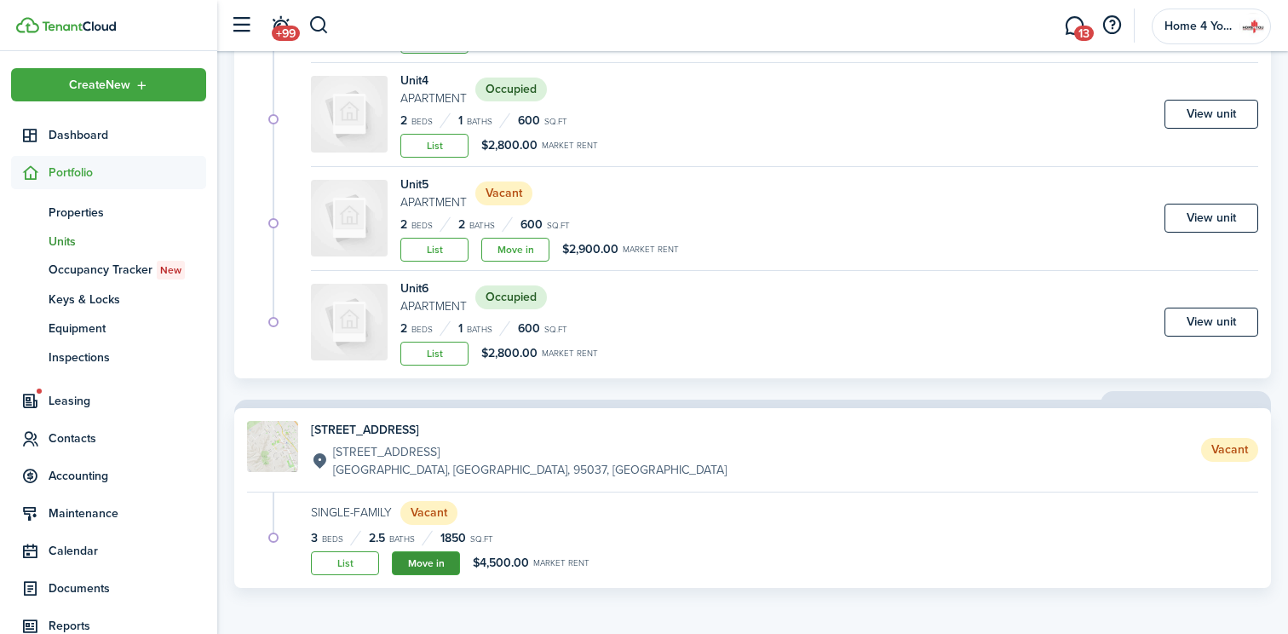
click at [413, 564] on link "Move in" at bounding box center [426, 563] width 68 height 24
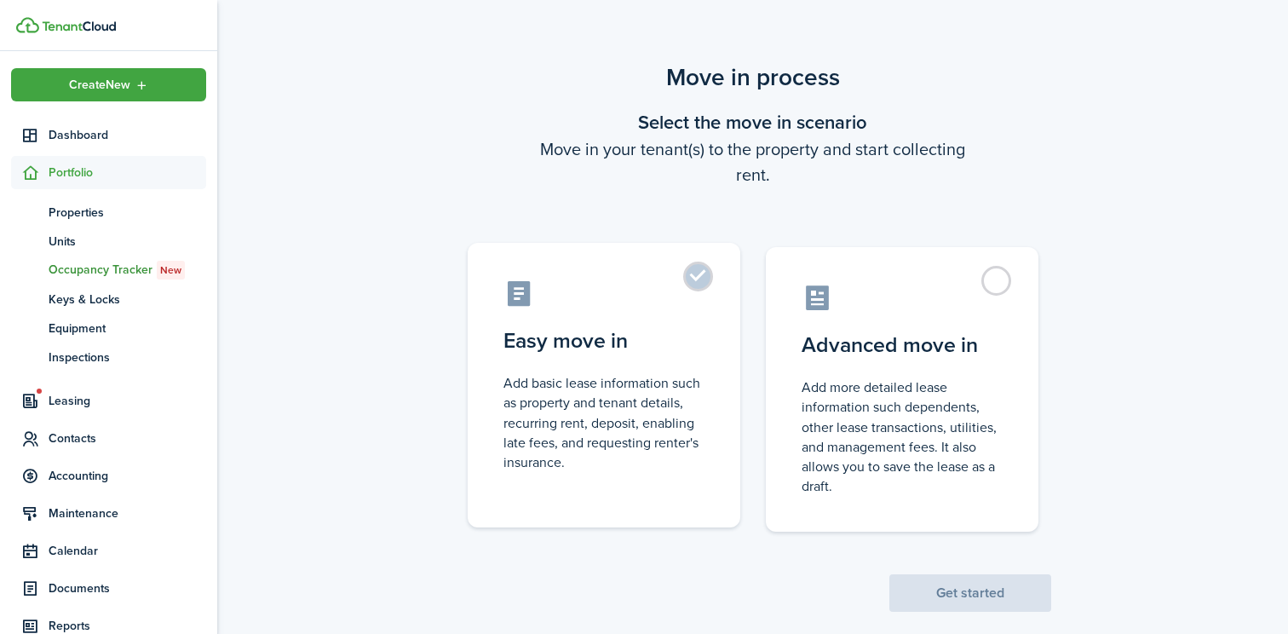
click at [702, 279] on label "Easy move in Add basic lease information such as property and tenant details, r…" at bounding box center [604, 385] width 273 height 285
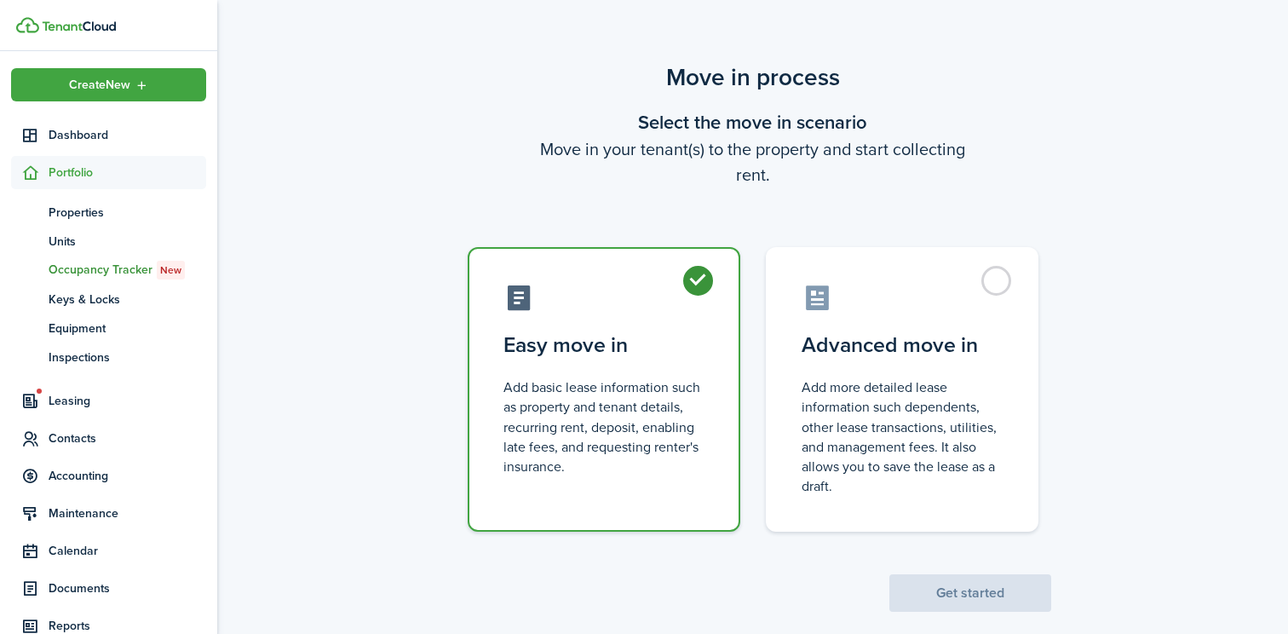
radio input "true"
click at [990, 585] on button "Get started" at bounding box center [970, 592] width 162 height 37
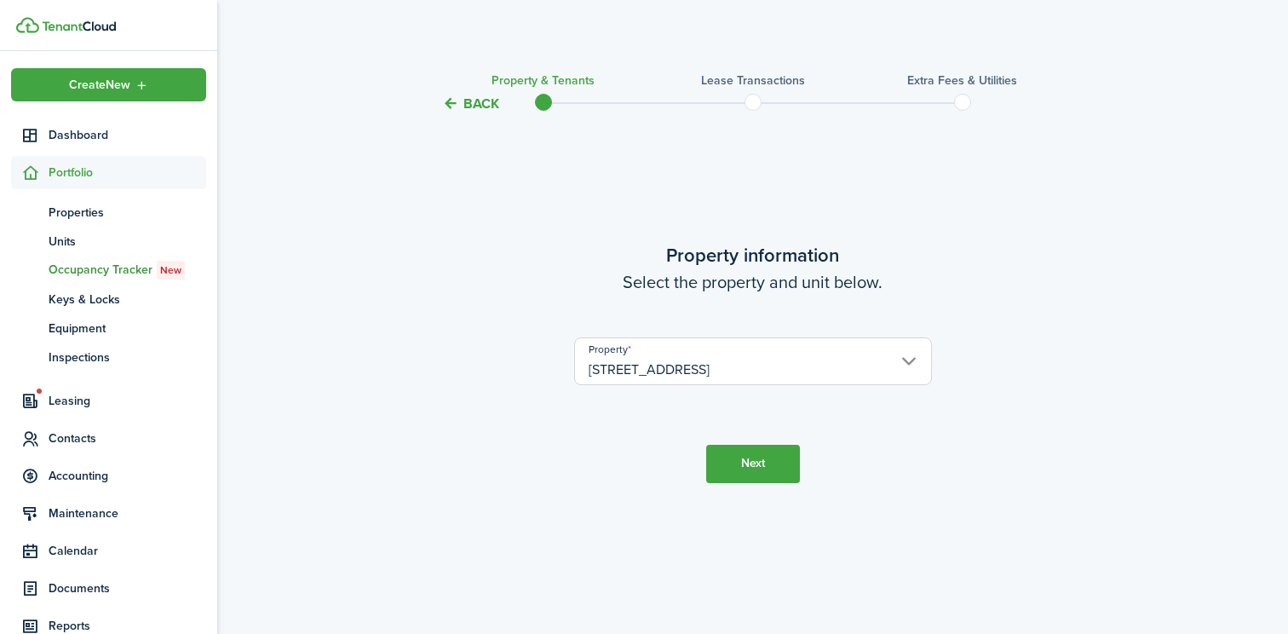
click at [765, 459] on button "Next" at bounding box center [753, 464] width 94 height 38
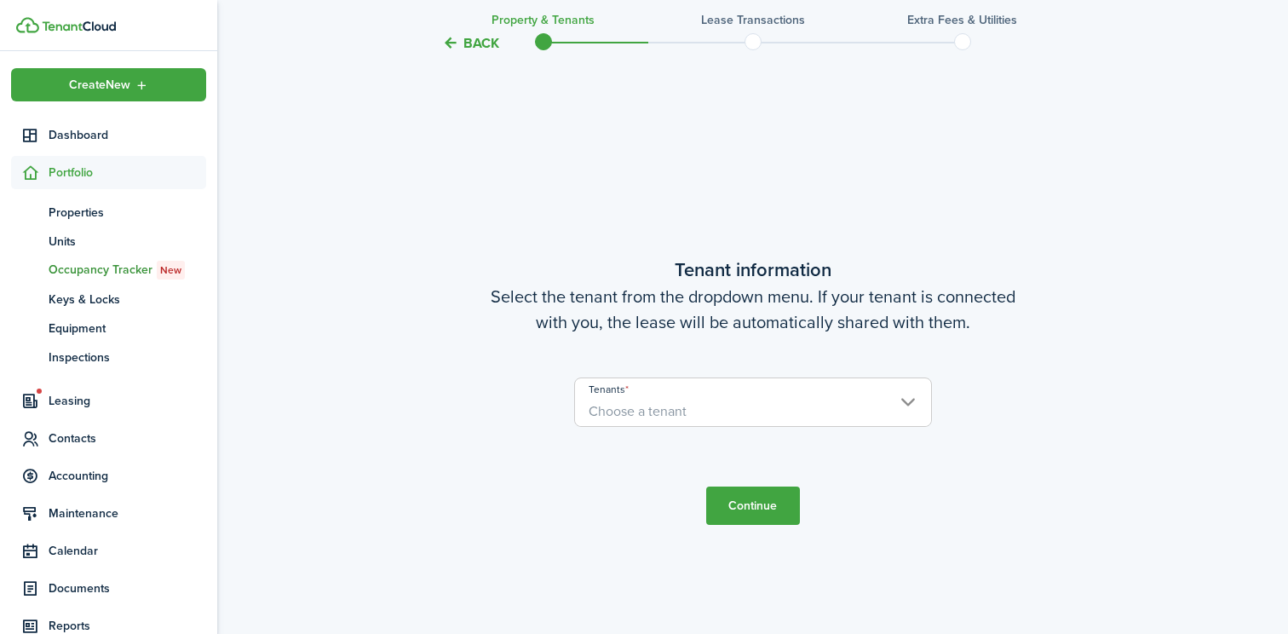
scroll to position [520, 0]
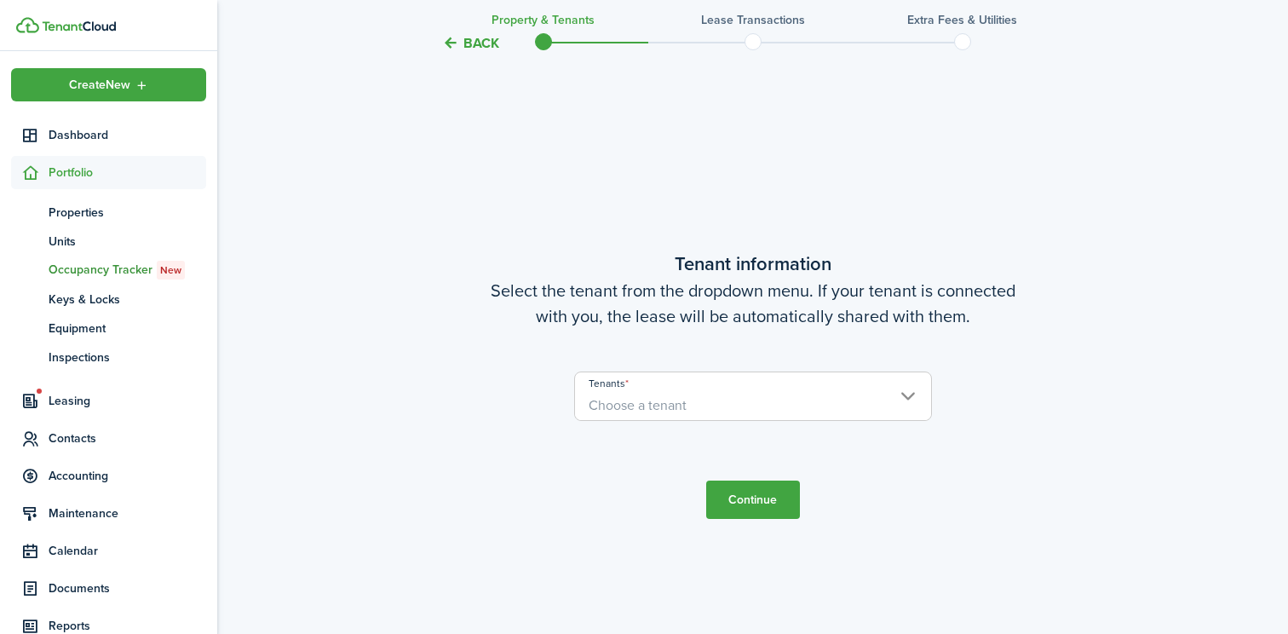
click at [653, 399] on span "Choose a tenant" at bounding box center [638, 405] width 98 height 20
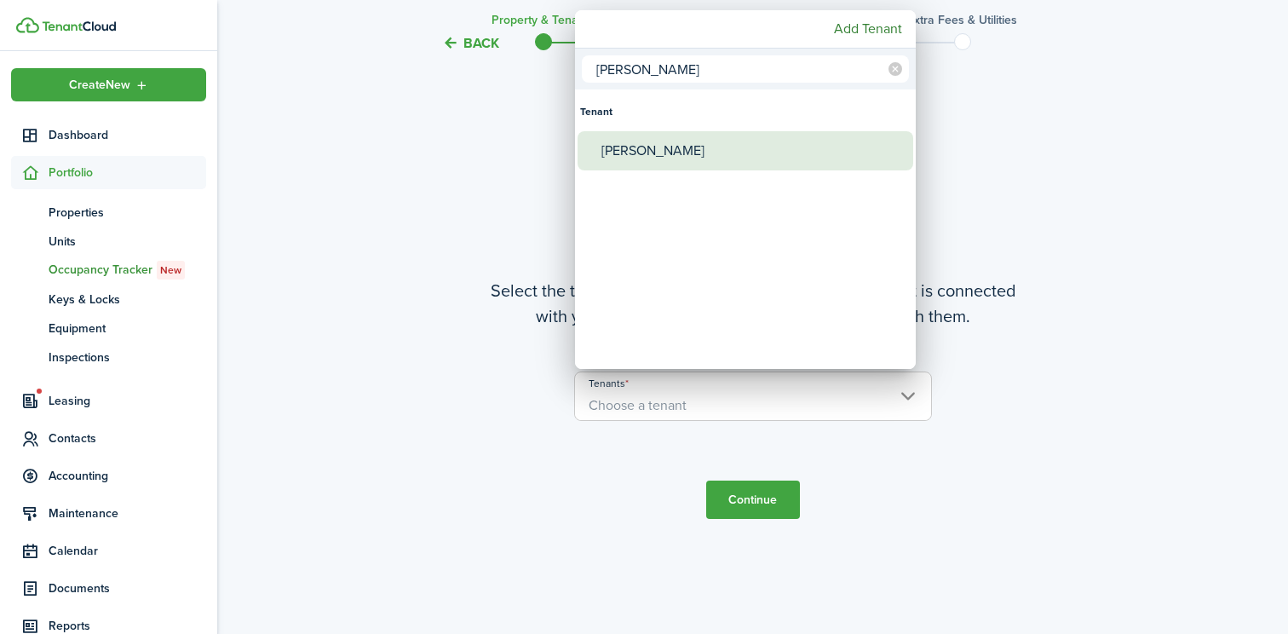
type input "[PERSON_NAME]"
click at [618, 146] on div "[PERSON_NAME]" at bounding box center [752, 150] width 302 height 39
type input "[PERSON_NAME]"
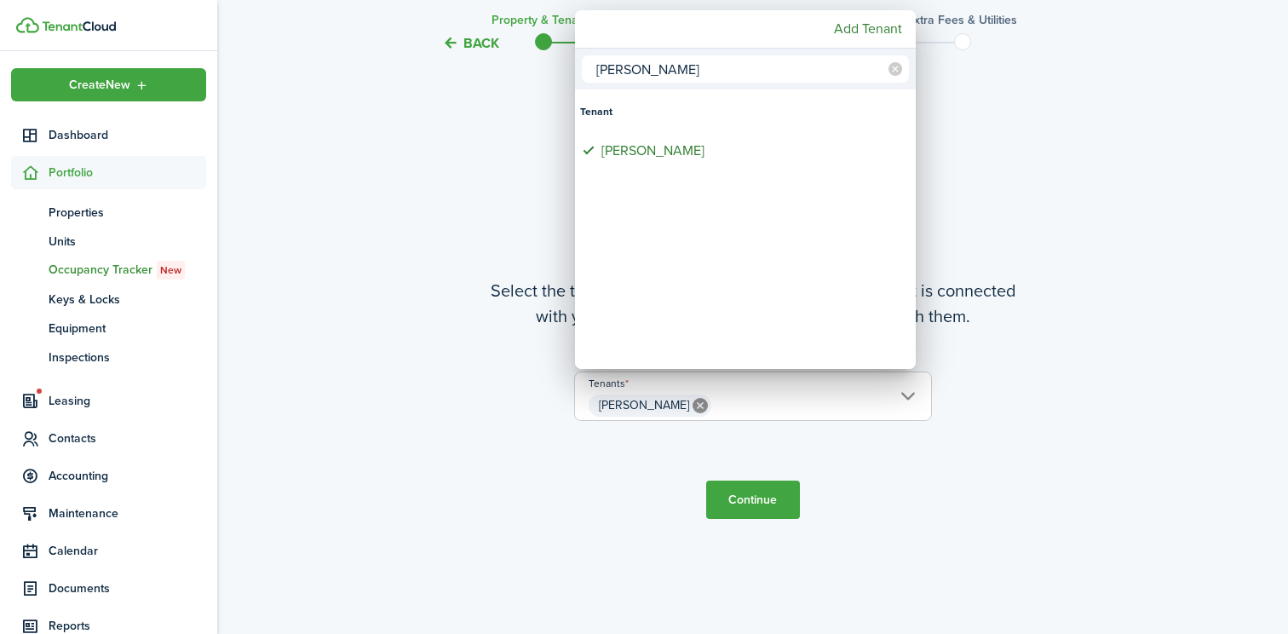
click at [755, 493] on div at bounding box center [644, 317] width 1561 height 906
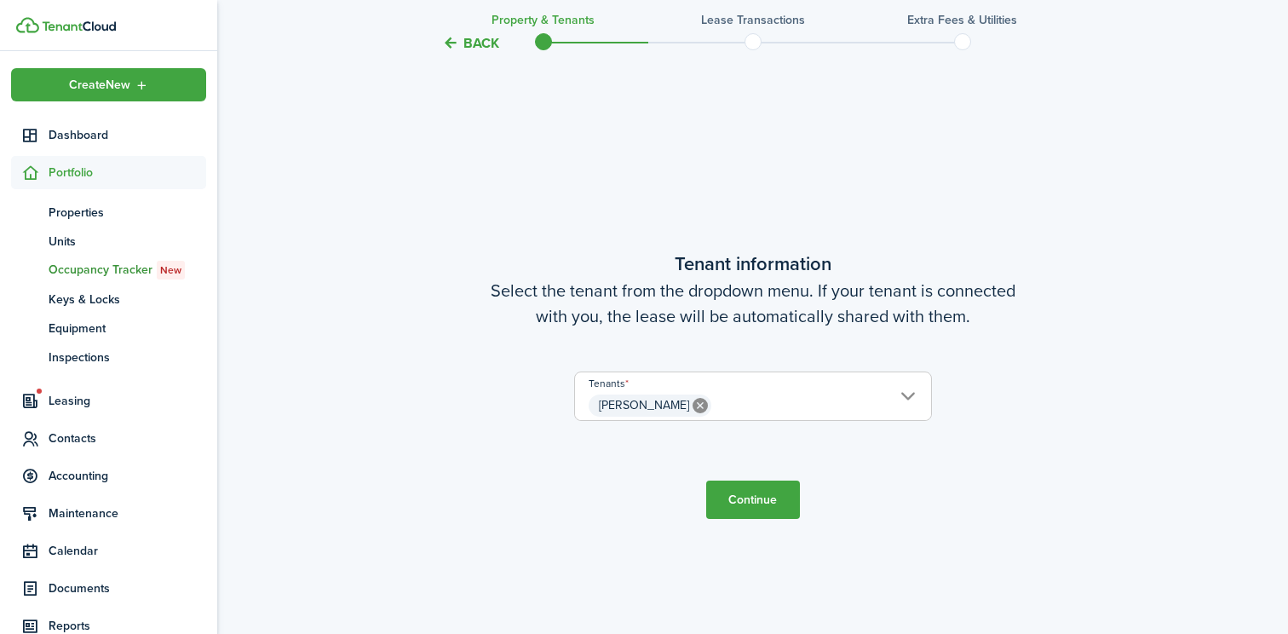
click at [756, 499] on button "Continue" at bounding box center [753, 499] width 94 height 38
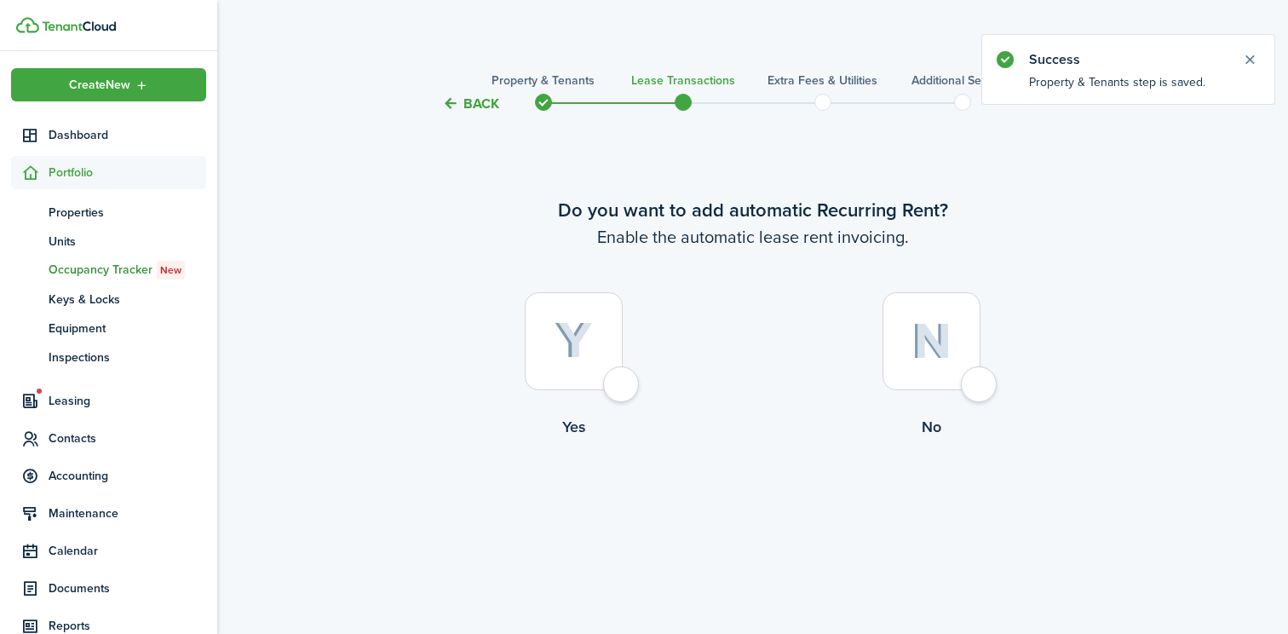
click at [607, 387] on div at bounding box center [574, 341] width 98 height 98
radio input "true"
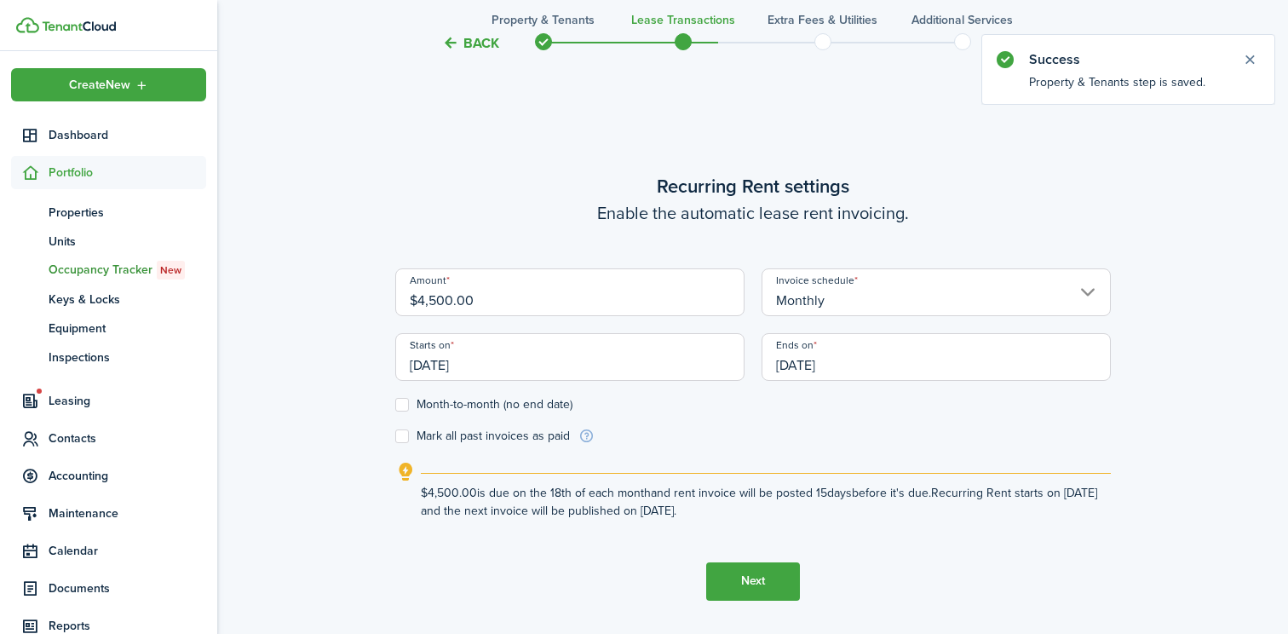
scroll to position [520, 0]
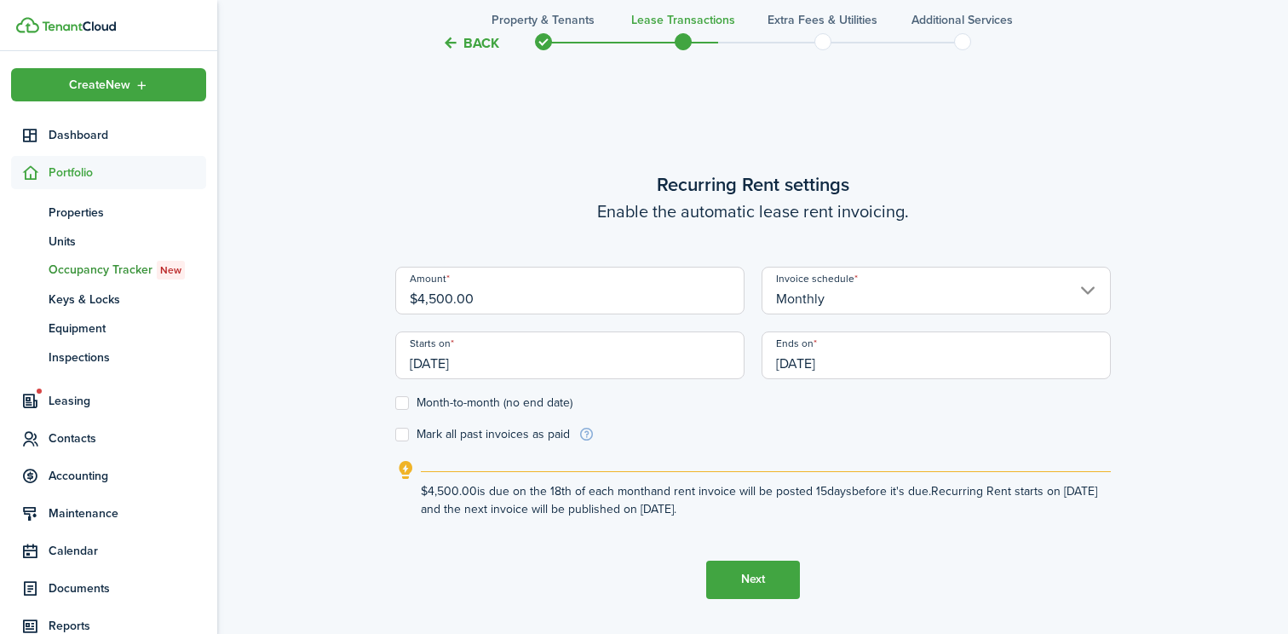
click at [451, 368] on input "[DATE]" at bounding box center [569, 355] width 349 height 48
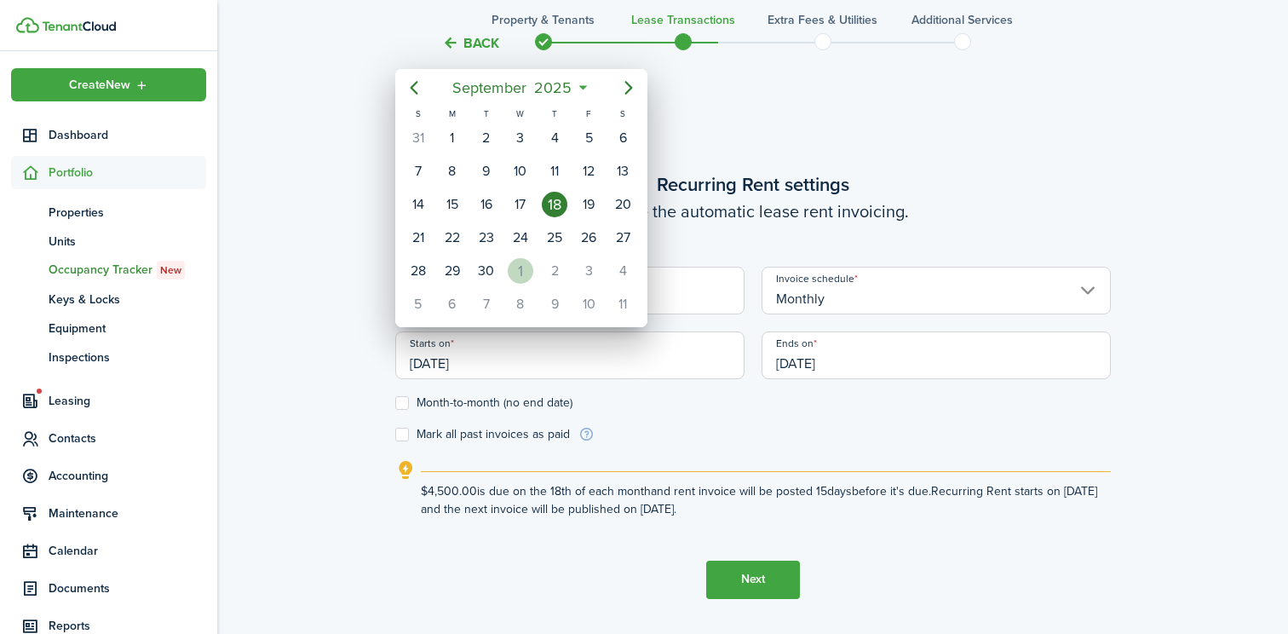
click at [515, 273] on div "1" at bounding box center [521, 271] width 26 height 26
type input "[DATE]"
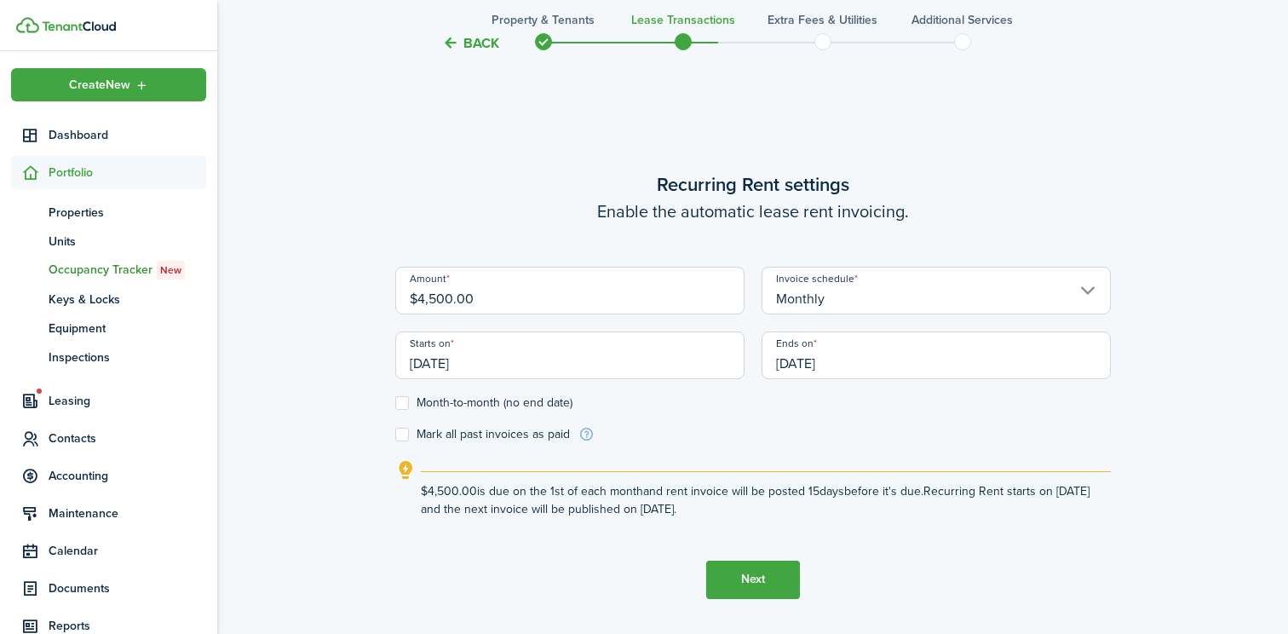
scroll to position [0, 0]
click at [811, 366] on input "[DATE]" at bounding box center [936, 355] width 349 height 48
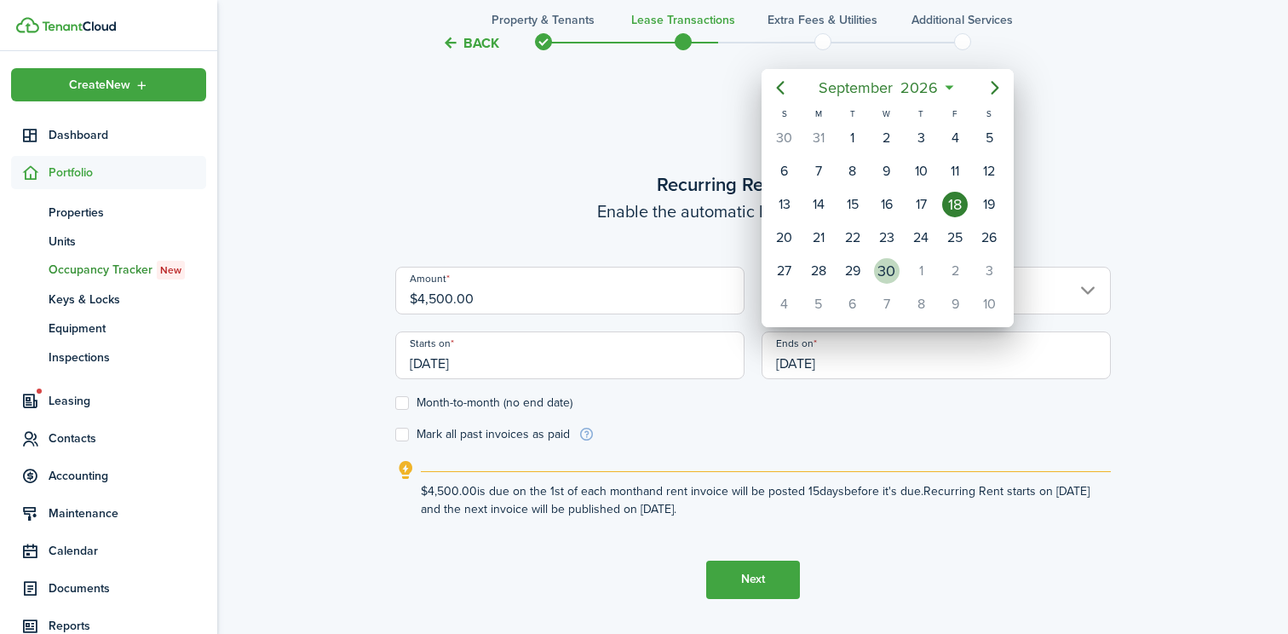
click at [896, 271] on div "30" at bounding box center [887, 271] width 26 height 26
type input "[DATE]"
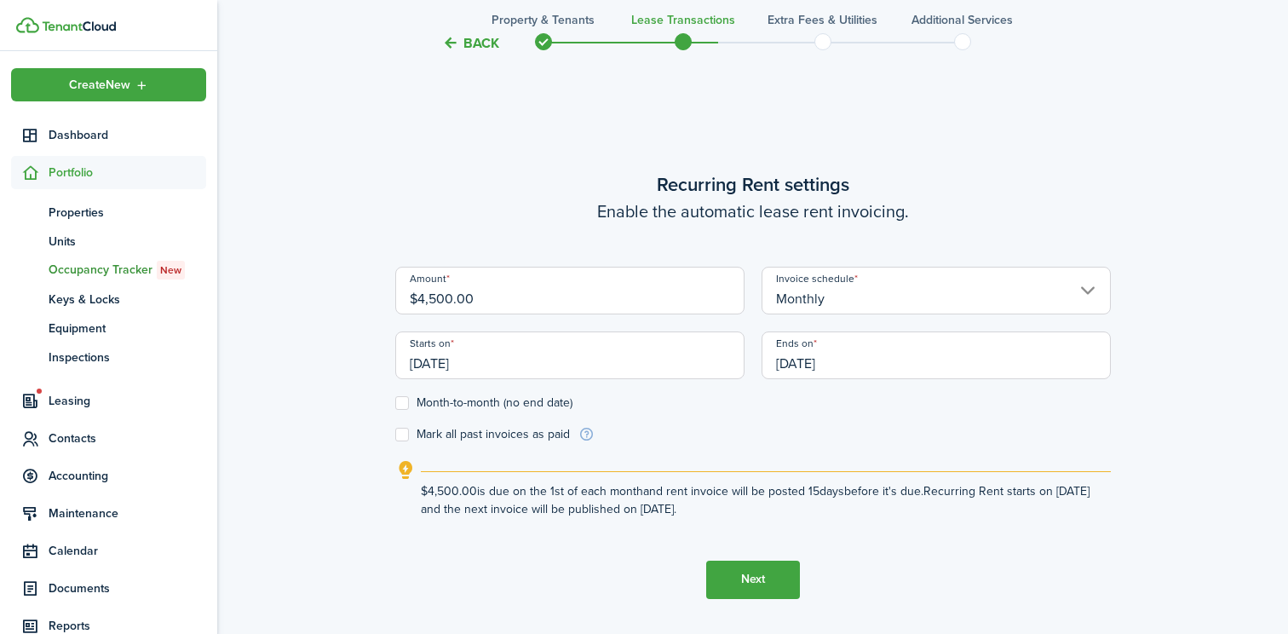
click at [405, 403] on label "Month-to-month (no end date)" at bounding box center [483, 403] width 177 height 14
click at [395, 403] on input "Month-to-month (no end date)" at bounding box center [394, 402] width 1 height 1
checkbox input "true"
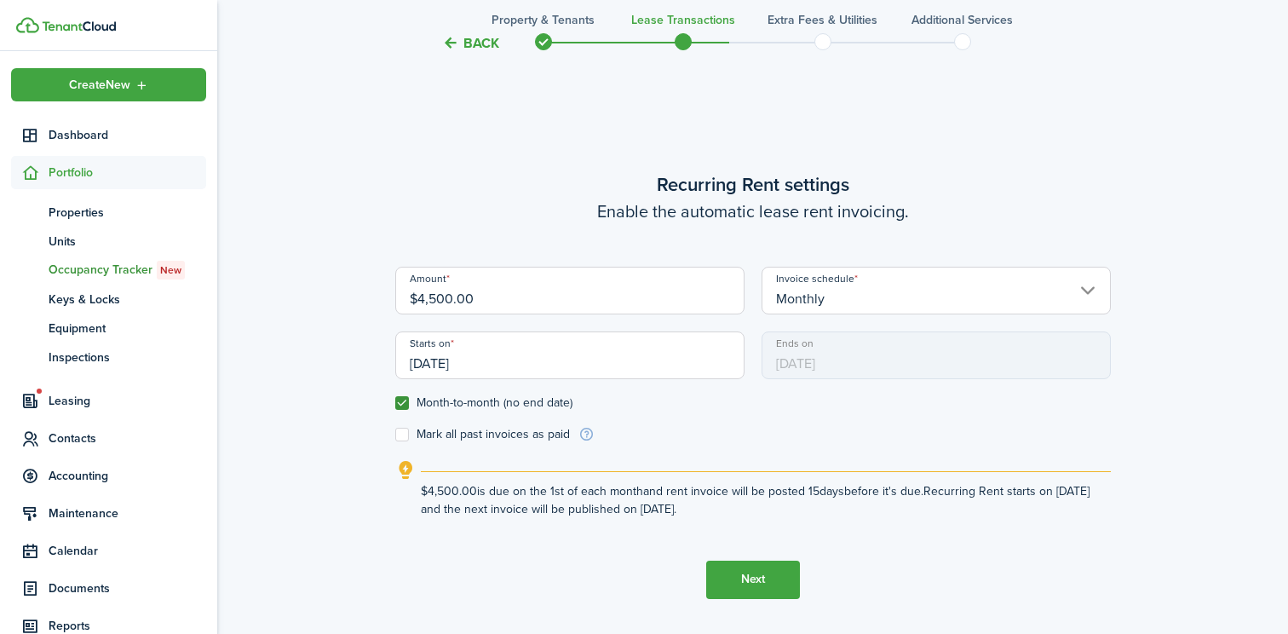
click at [767, 584] on button "Next" at bounding box center [753, 579] width 94 height 38
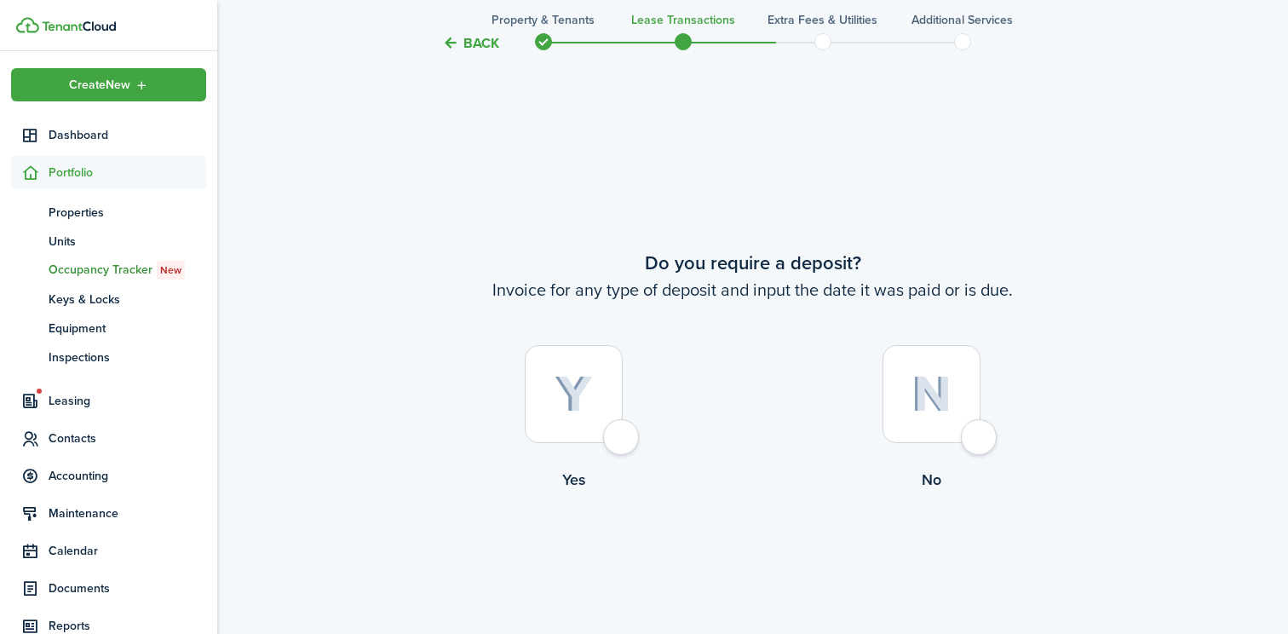
scroll to position [1153, 0]
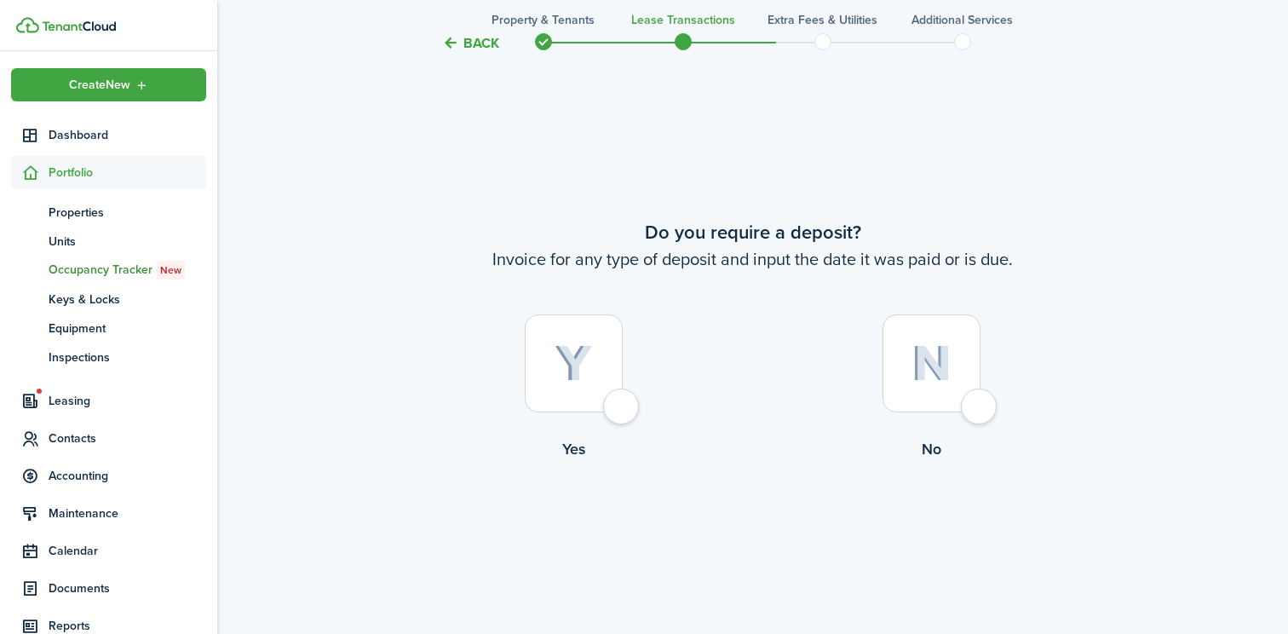
click at [622, 406] on div at bounding box center [574, 363] width 98 height 98
radio input "true"
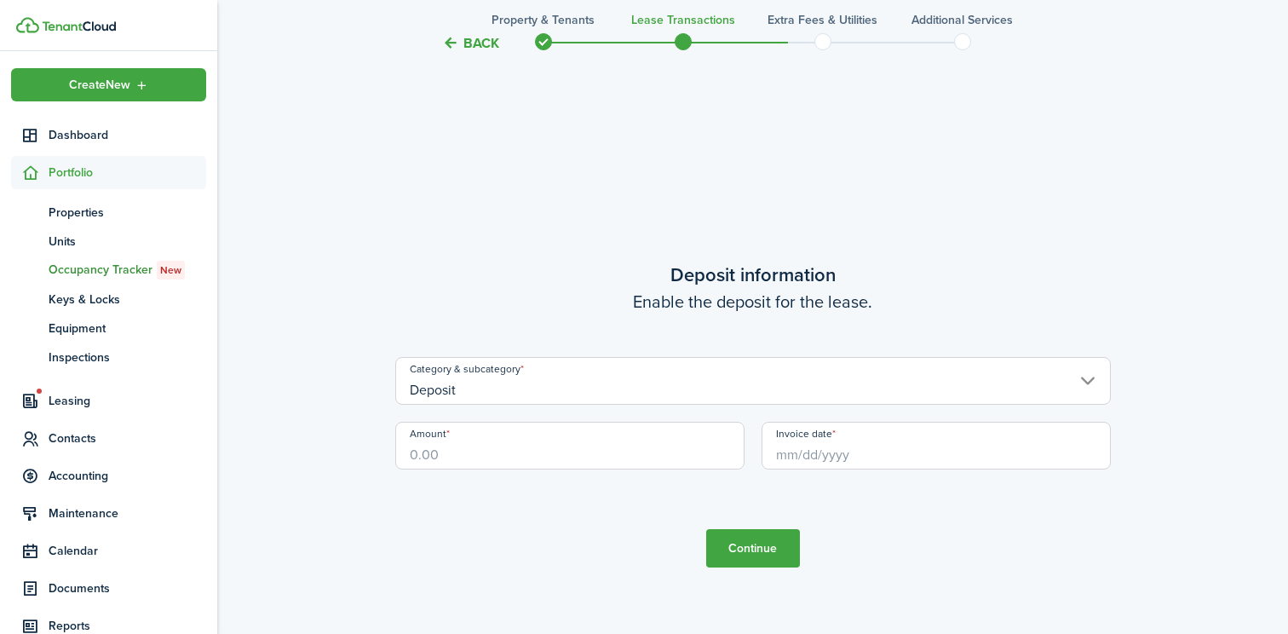
scroll to position [1787, 0]
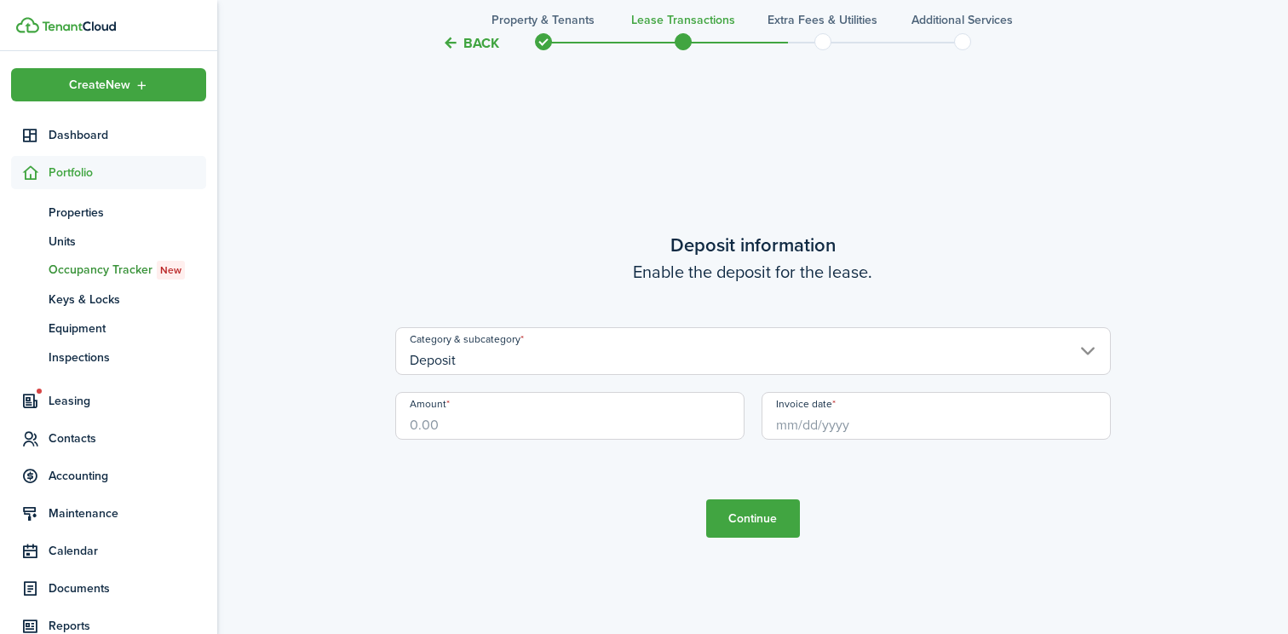
click at [482, 418] on input "Amount" at bounding box center [569, 416] width 349 height 48
click at [825, 427] on input "Invoice date" at bounding box center [936, 416] width 349 height 48
type input "$4,500.00"
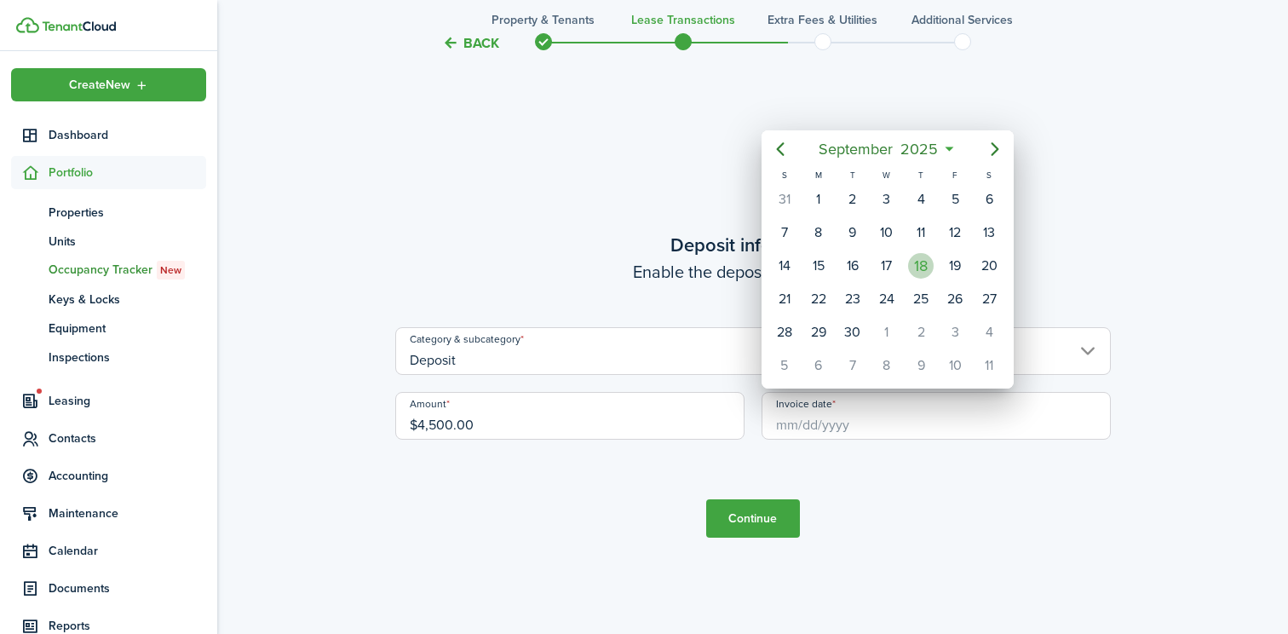
click at [916, 269] on div "18" at bounding box center [921, 266] width 26 height 26
type input "[DATE]"
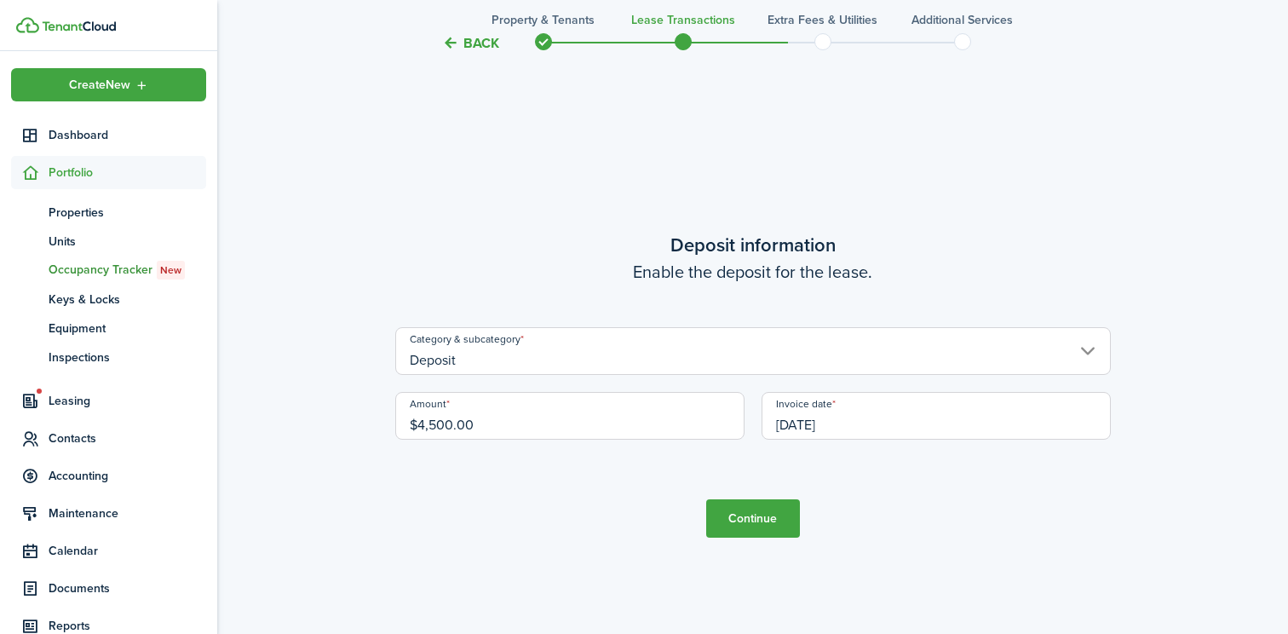
click at [750, 519] on button "Continue" at bounding box center [753, 518] width 94 height 38
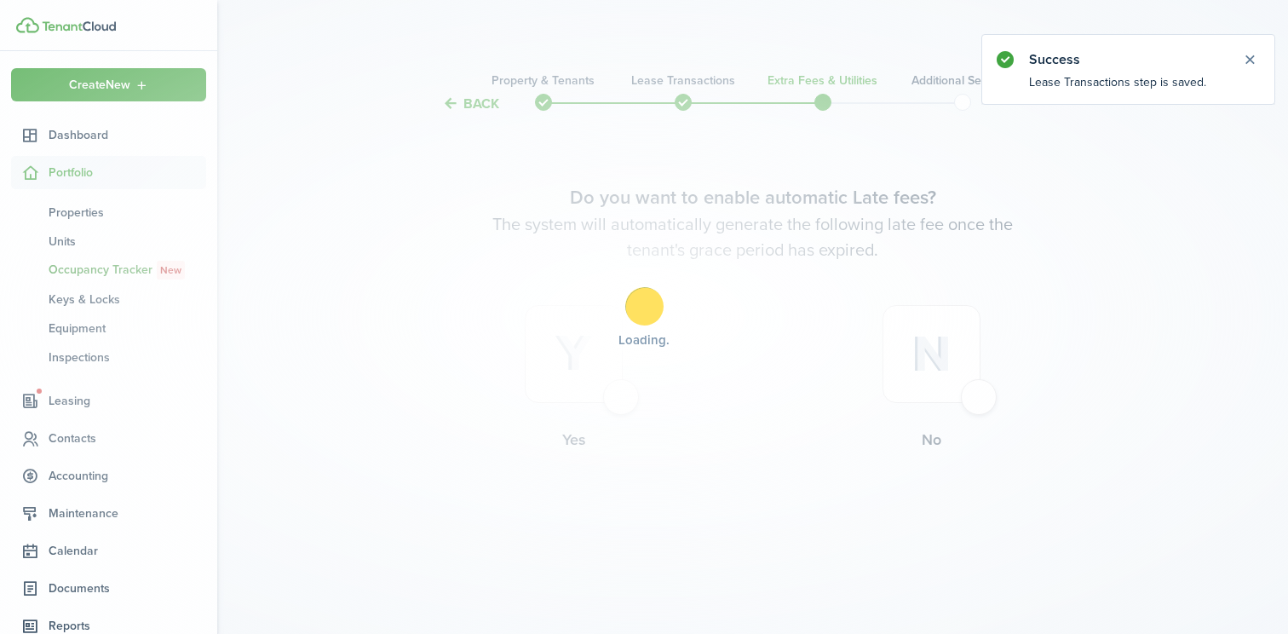
scroll to position [0, 0]
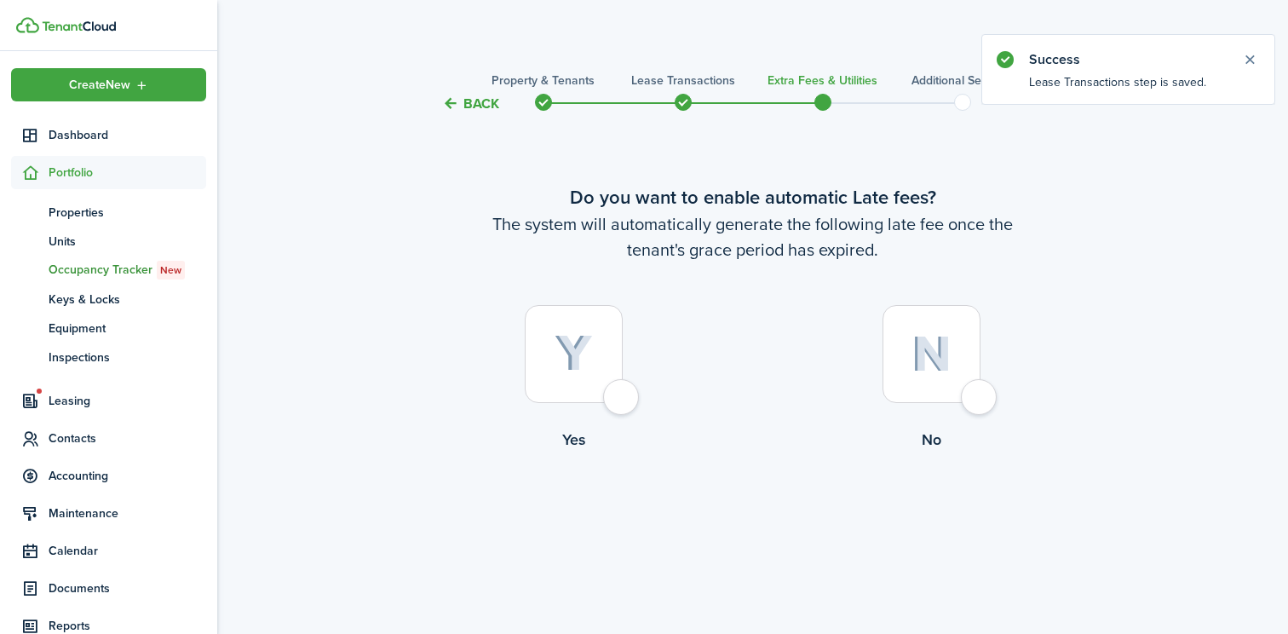
click at [623, 394] on div at bounding box center [574, 354] width 98 height 98
radio input "true"
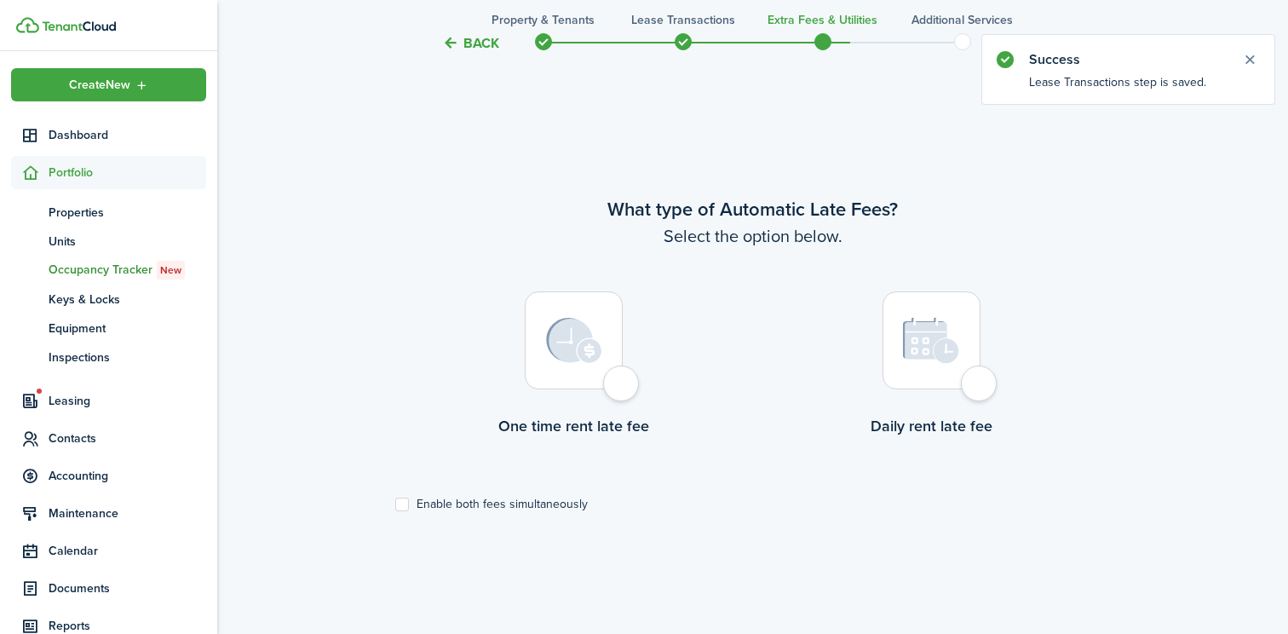
scroll to position [520, 0]
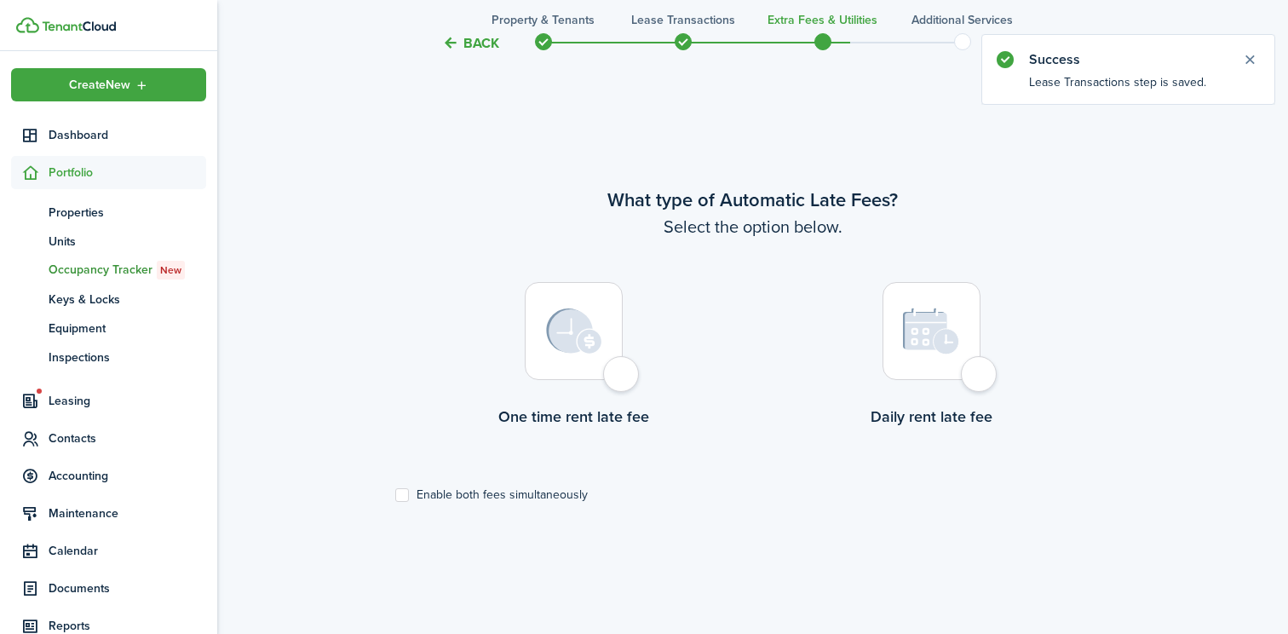
click at [623, 376] on div at bounding box center [574, 331] width 98 height 98
radio input "true"
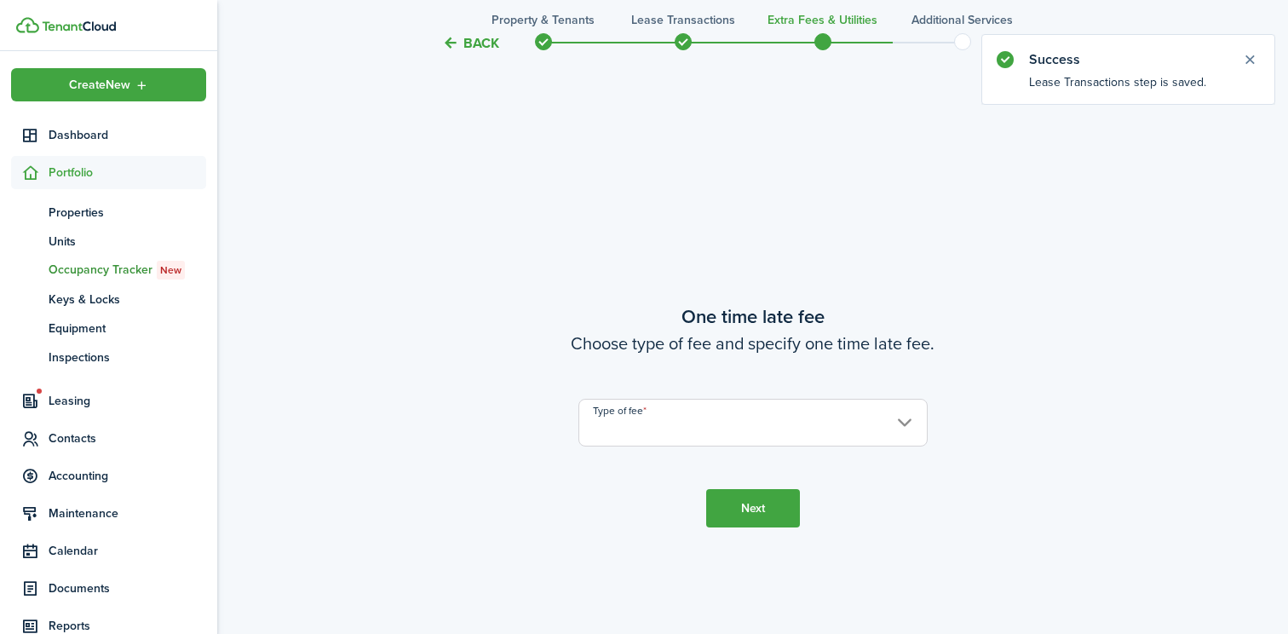
scroll to position [1153, 0]
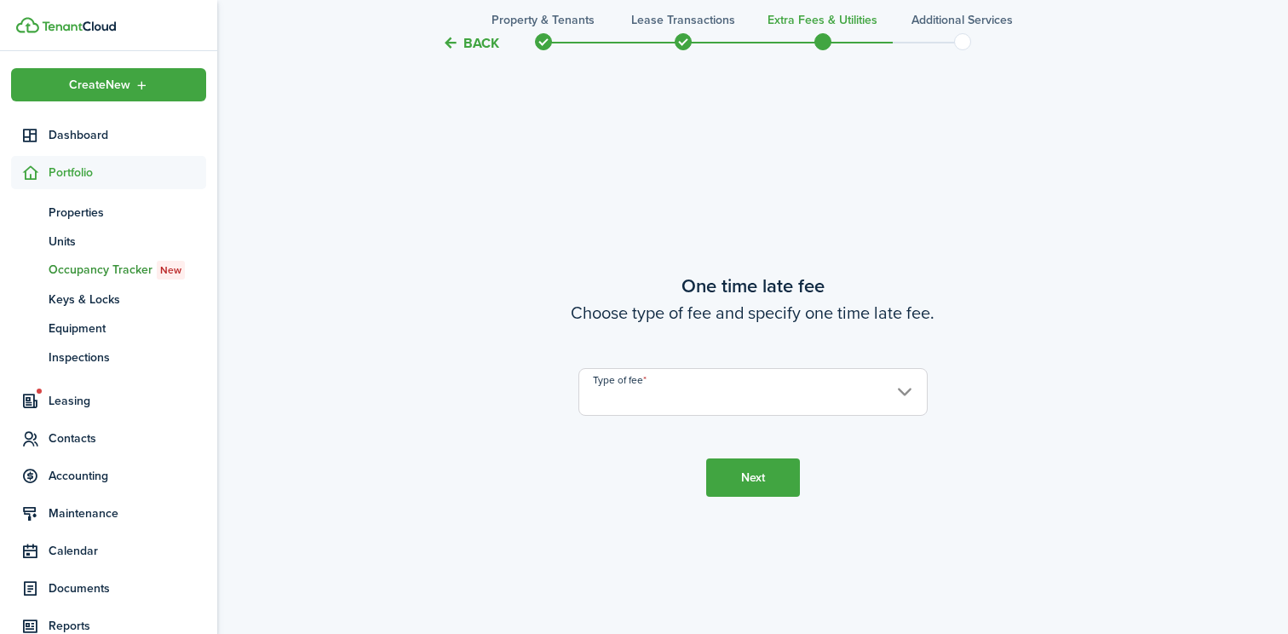
click at [641, 399] on input "Type of fee" at bounding box center [752, 392] width 349 height 48
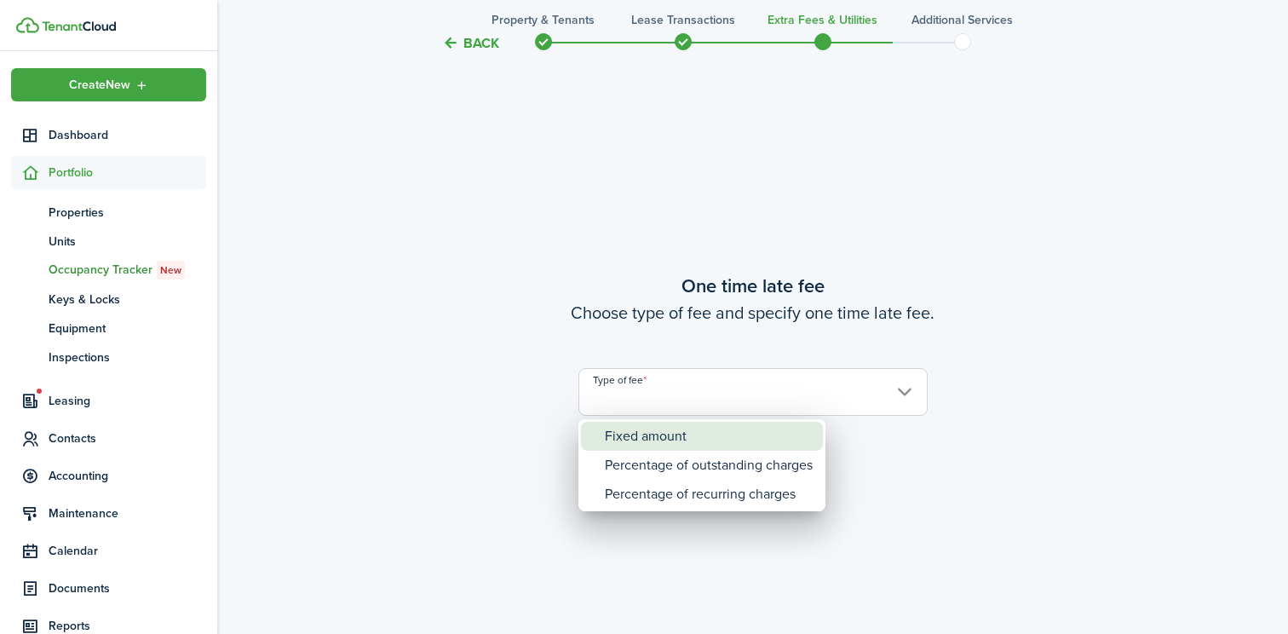
click at [641, 435] on div "Fixed amount" at bounding box center [709, 436] width 208 height 29
type input "Fixed amount"
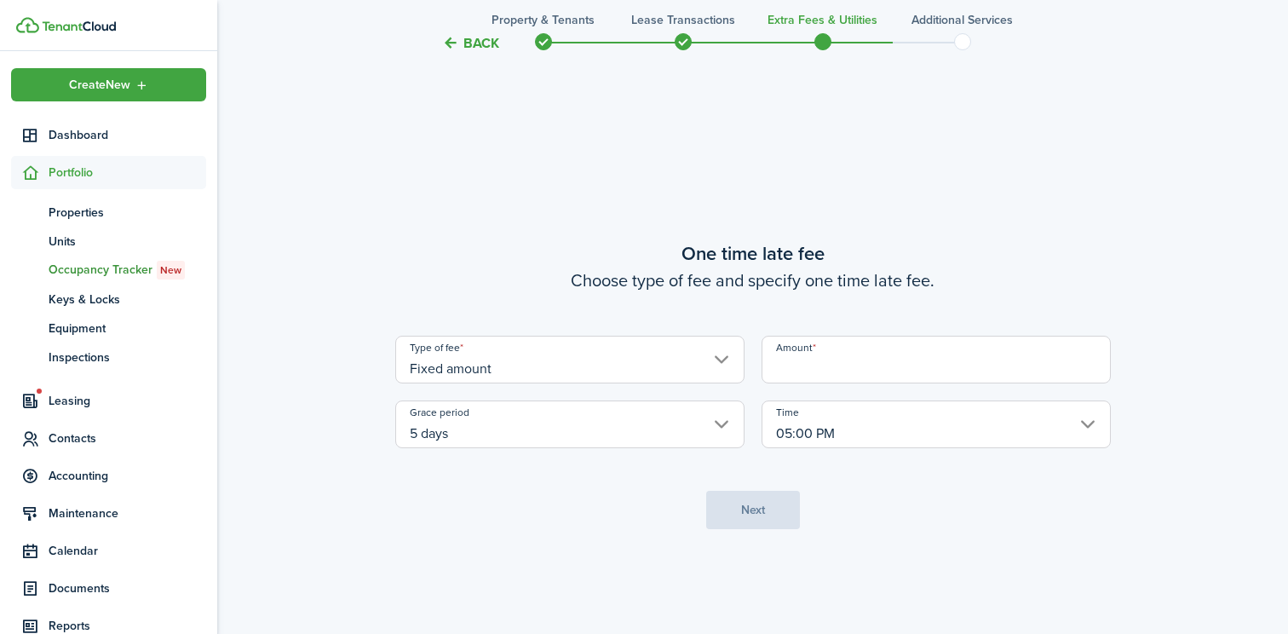
click at [491, 432] on input "5 days" at bounding box center [569, 424] width 349 height 48
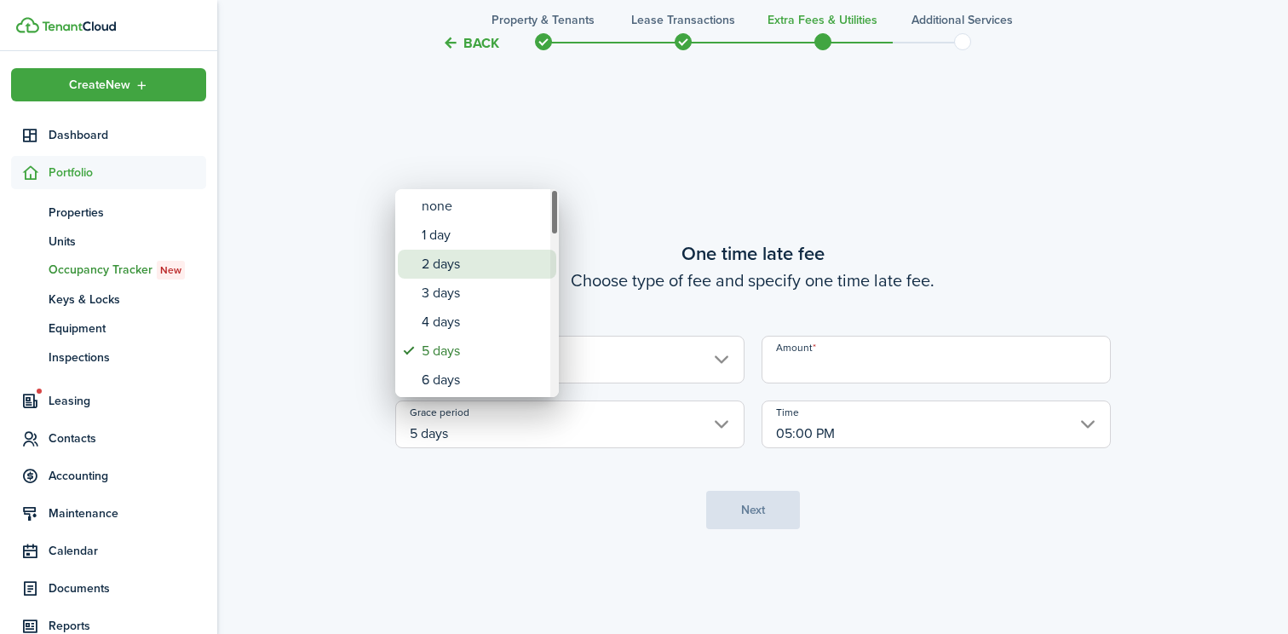
click at [445, 270] on div "2 days" at bounding box center [484, 264] width 124 height 29
type input "2 days"
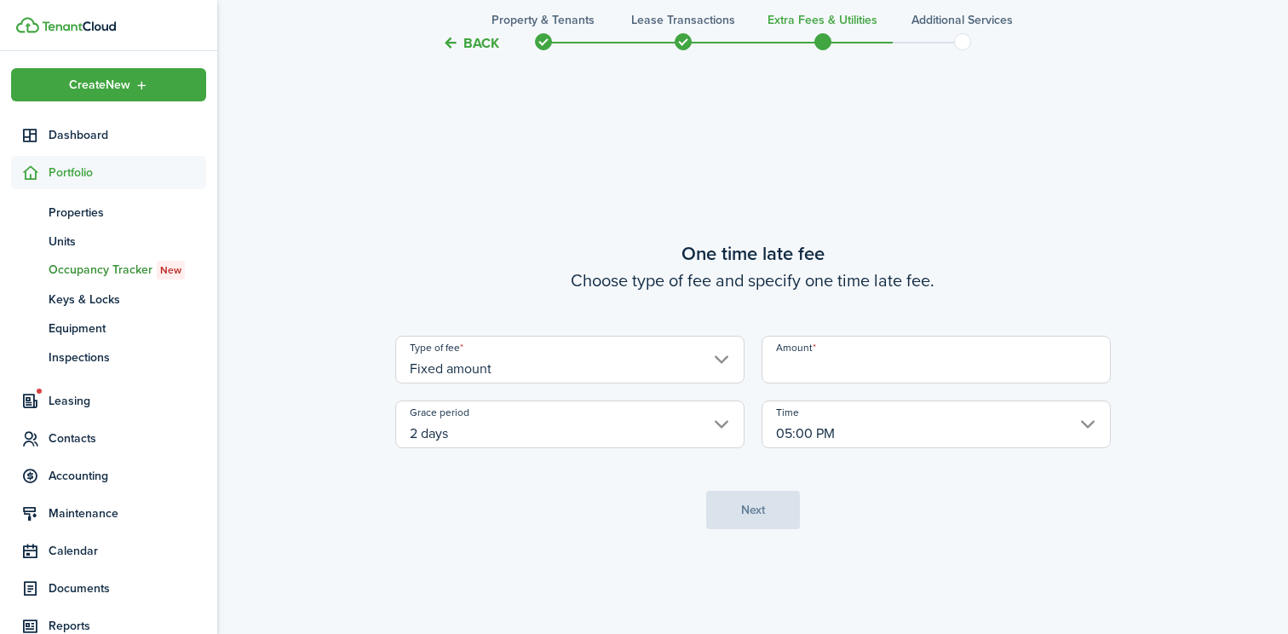
click at [787, 376] on input "Amount" at bounding box center [936, 360] width 349 height 48
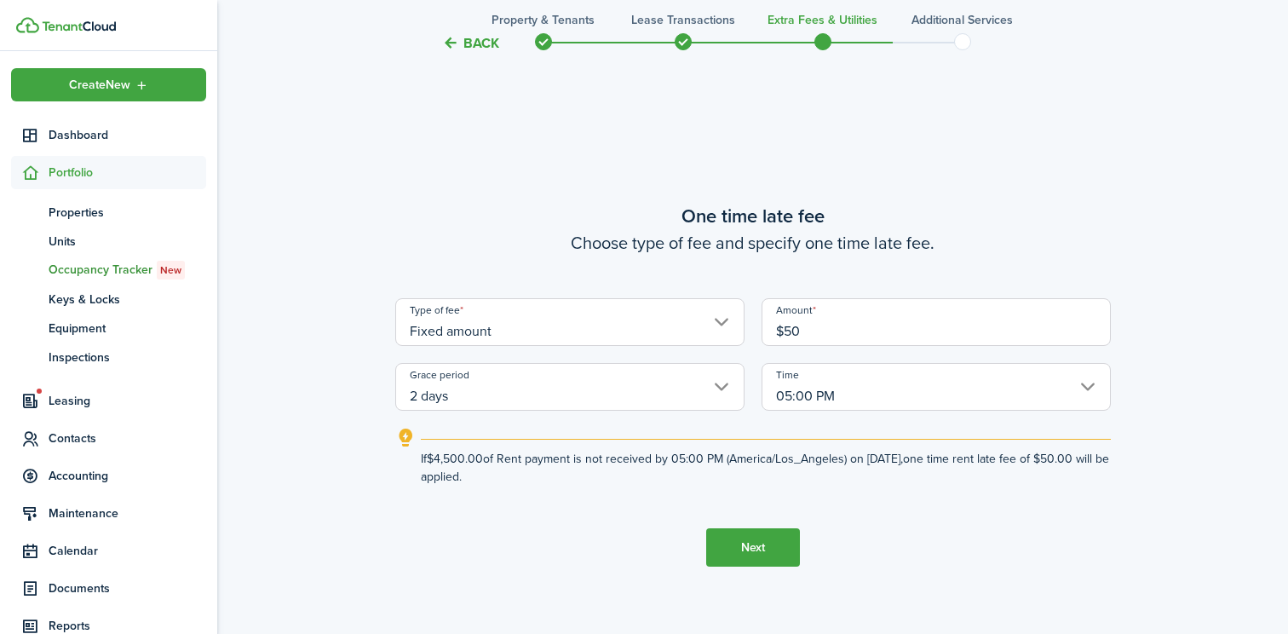
type input "$50.00"
click at [735, 548] on button "Next" at bounding box center [753, 547] width 94 height 38
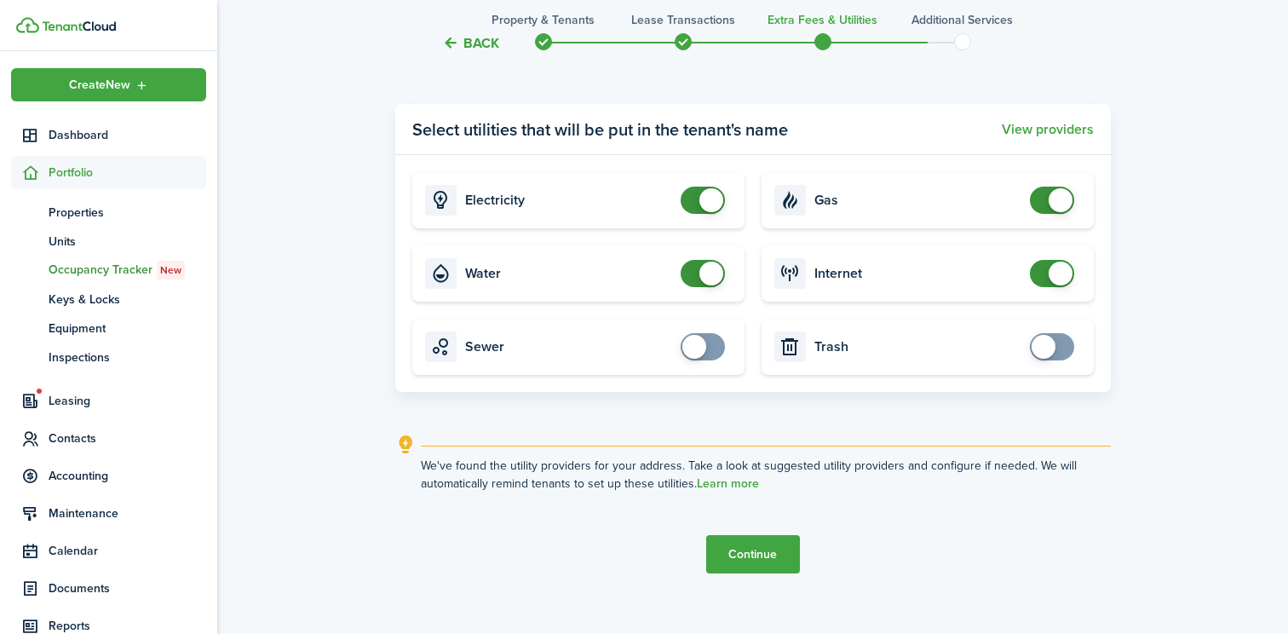
scroll to position [1952, 0]
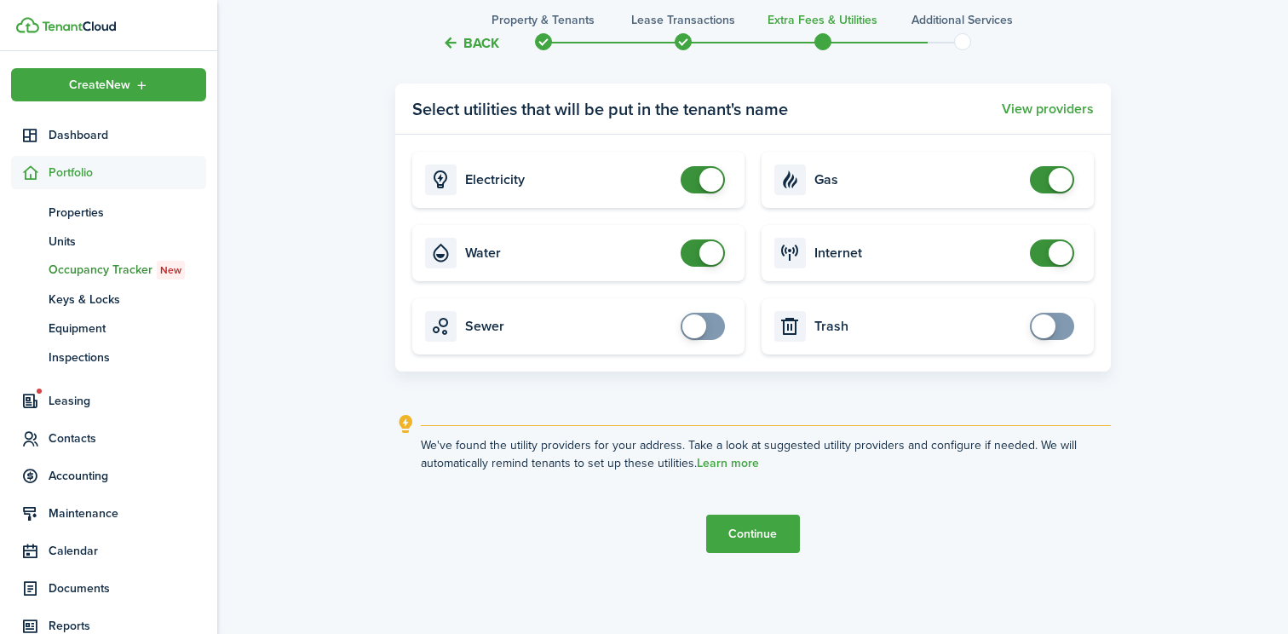
click at [754, 537] on button "Continue" at bounding box center [753, 533] width 94 height 38
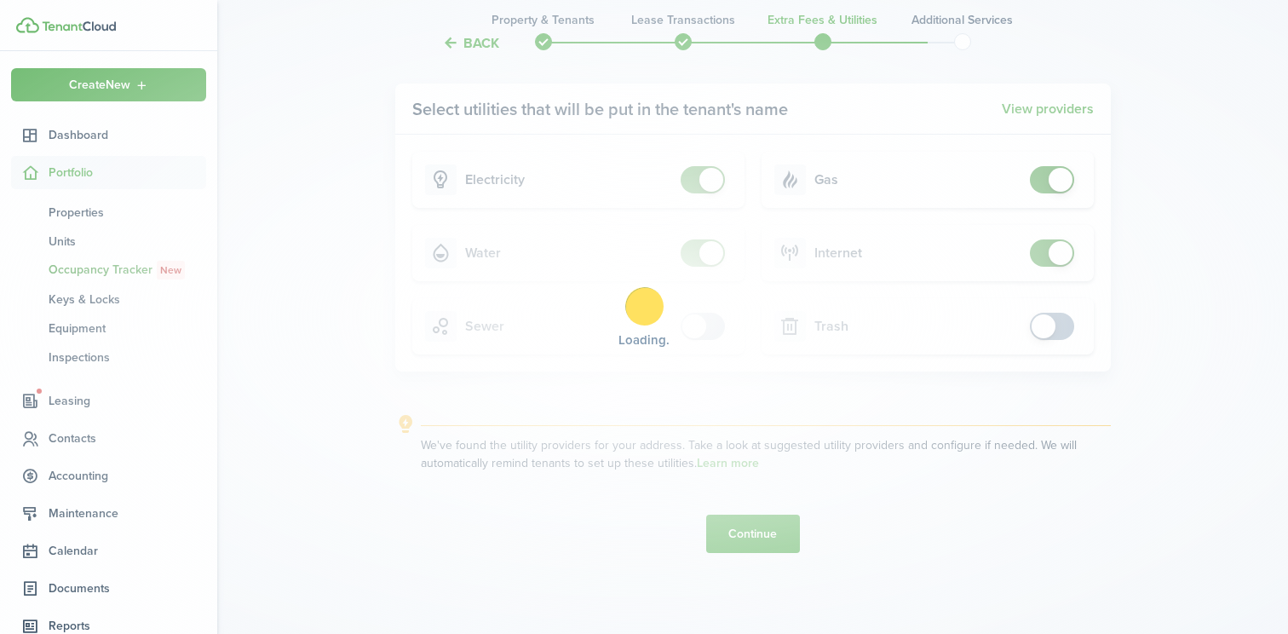
scroll to position [0, 0]
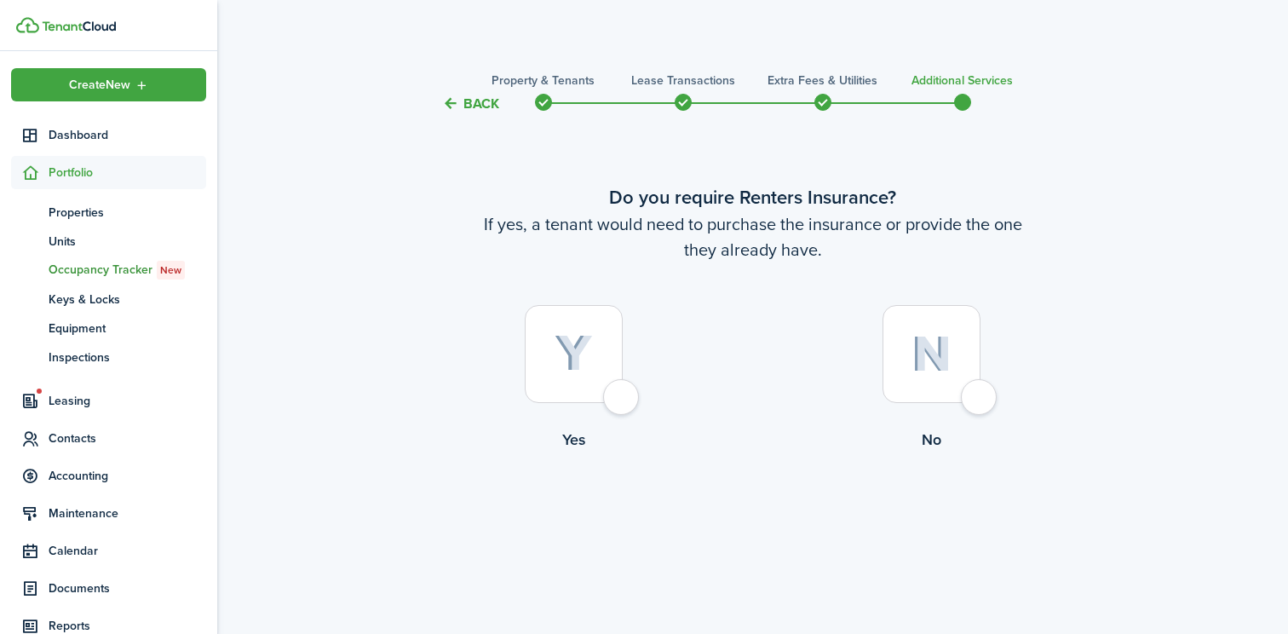
click at [980, 402] on div at bounding box center [931, 354] width 98 height 98
radio input "true"
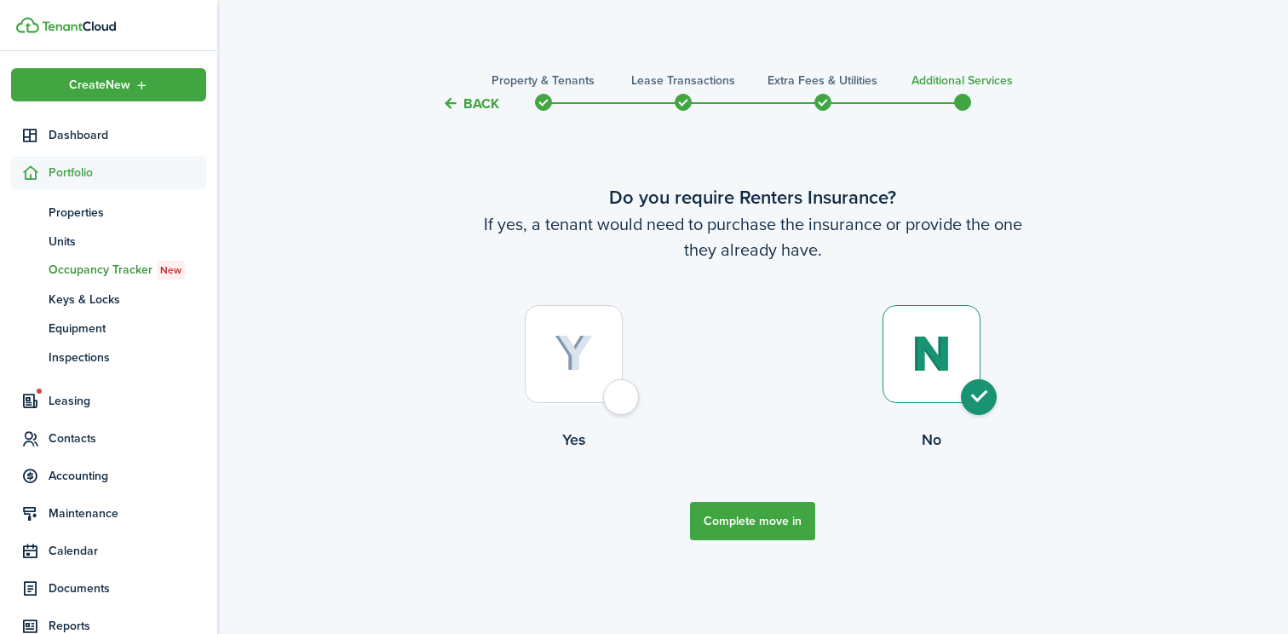
click at [758, 526] on button "Complete move in" at bounding box center [752, 521] width 125 height 38
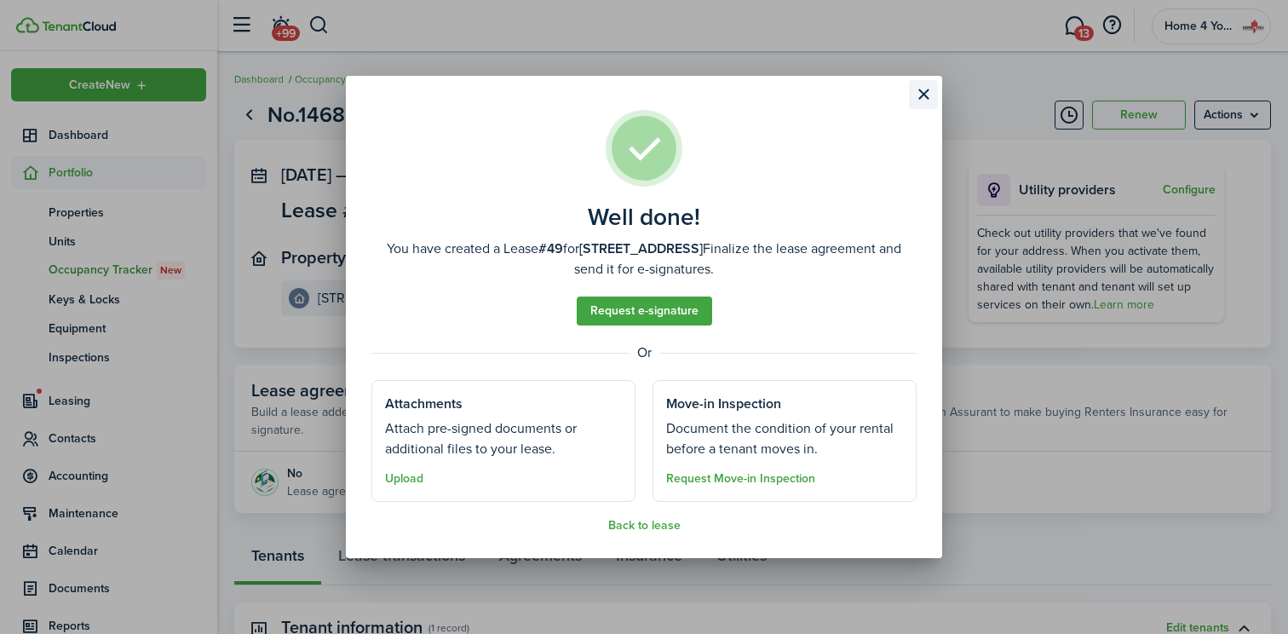
click at [918, 95] on button "Close modal" at bounding box center [923, 94] width 29 height 29
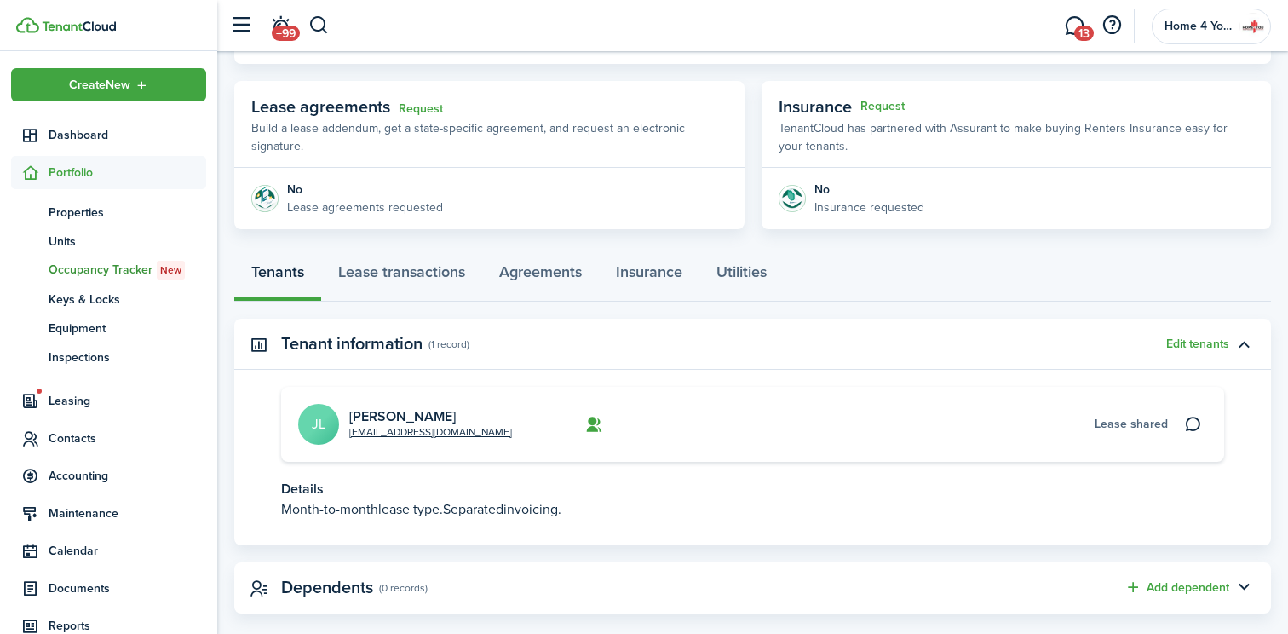
scroll to position [288, 0]
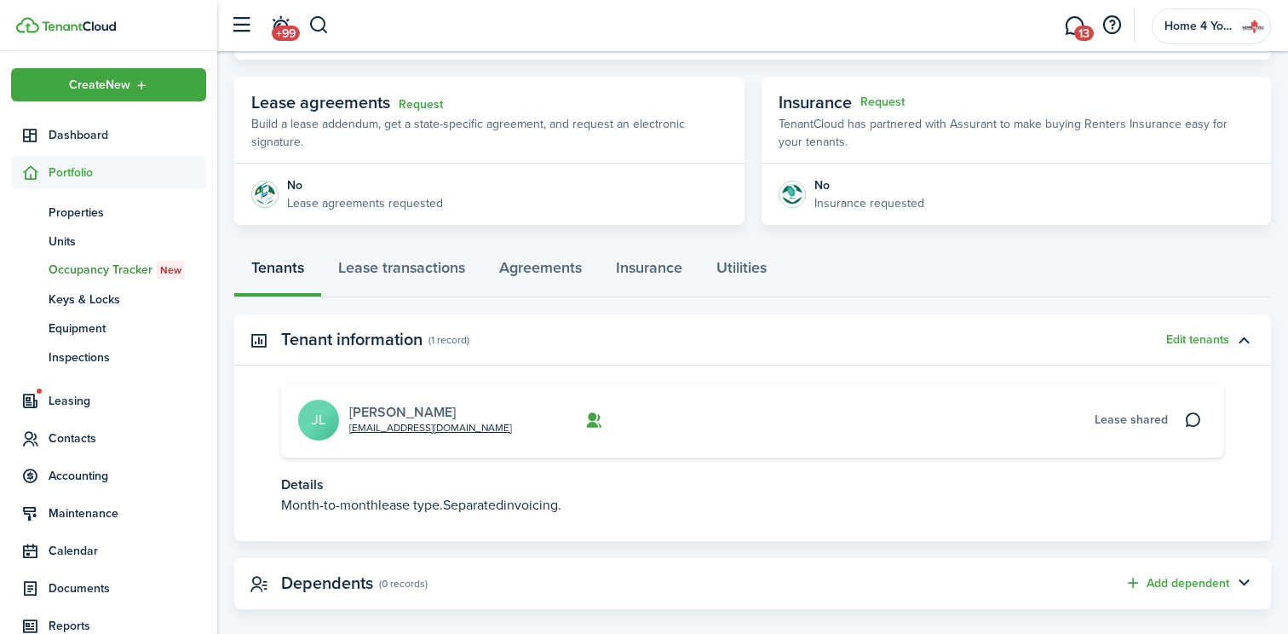
click at [383, 410] on link "[PERSON_NAME]" at bounding box center [402, 412] width 106 height 20
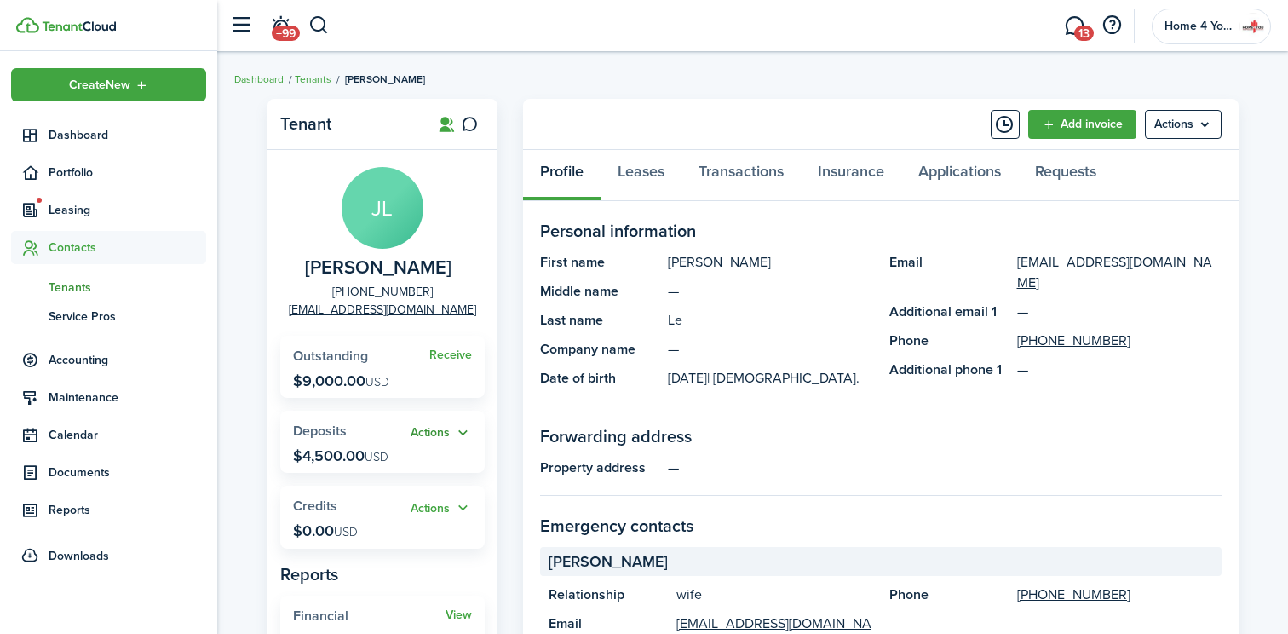
click at [457, 434] on button "Actions" at bounding box center [441, 433] width 61 height 20
click at [378, 494] on link "Apply" at bounding box center [397, 496] width 149 height 30
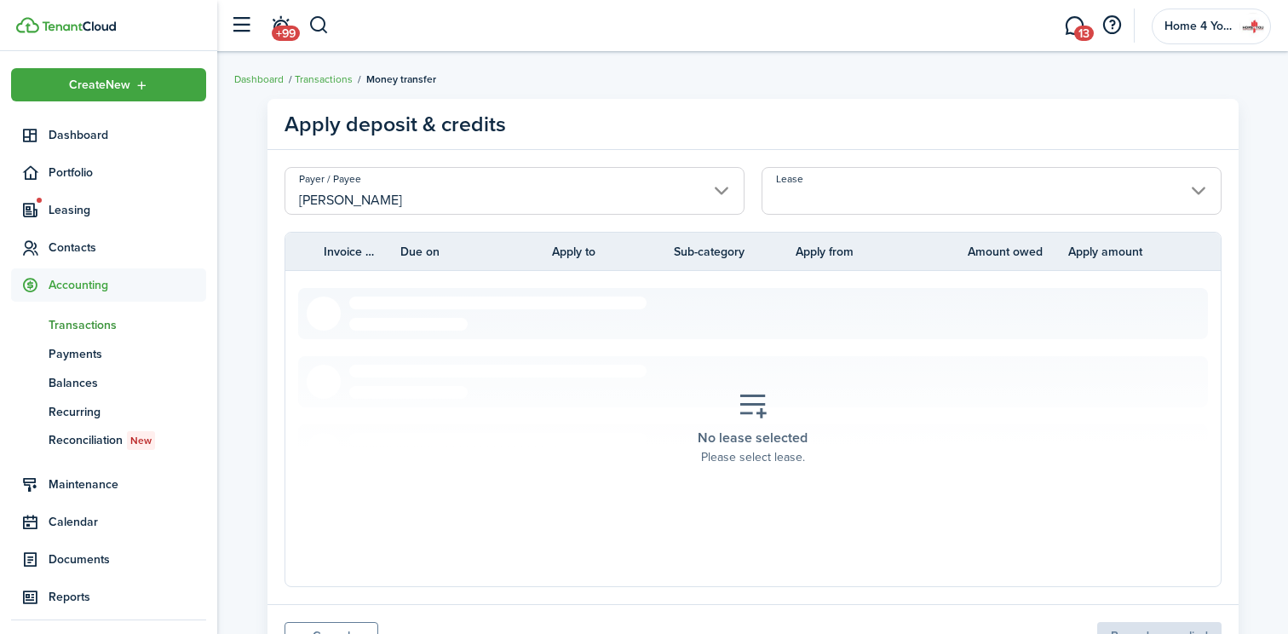
click at [802, 197] on input "Lease" at bounding box center [992, 191] width 460 height 48
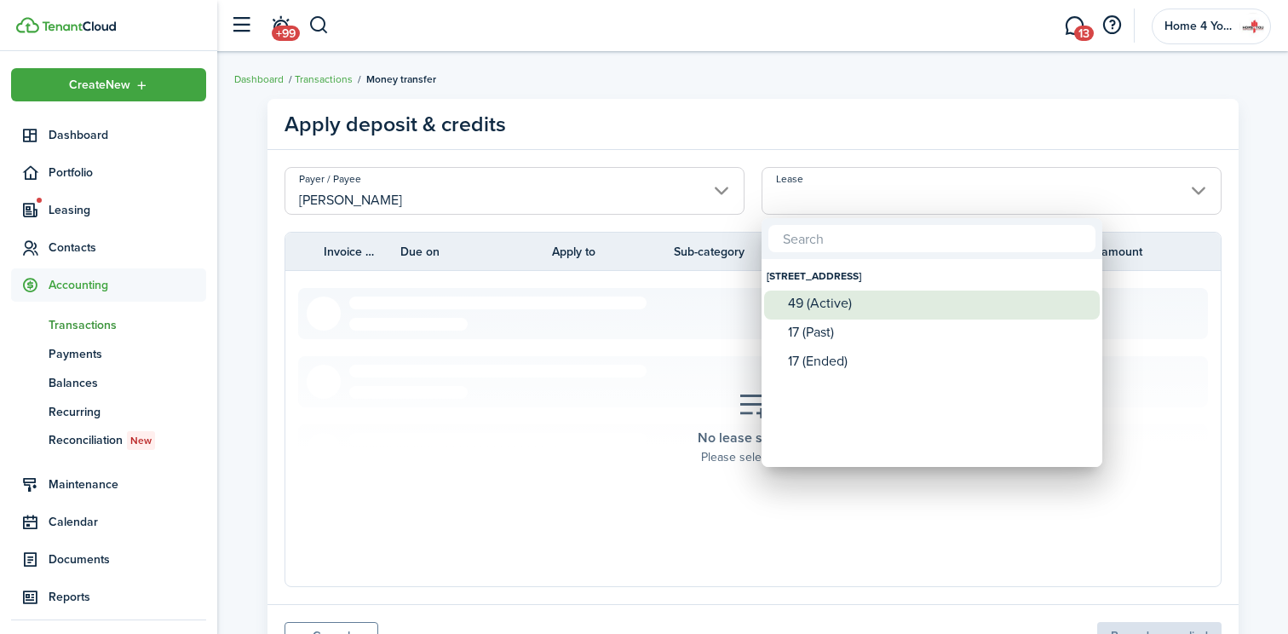
click at [831, 305] on div "49 (Active)" at bounding box center [939, 303] width 302 height 15
type input "[STREET_ADDRESS] Lease #49 (Active)"
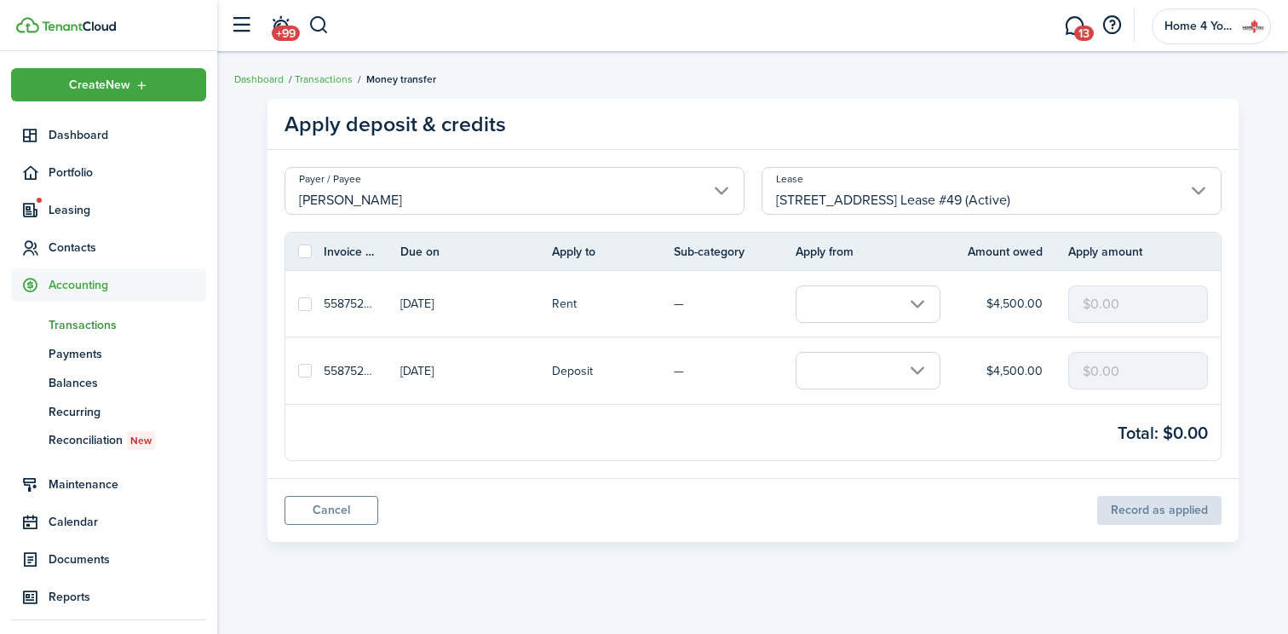
click at [304, 368] on label at bounding box center [305, 371] width 14 height 14
click at [298, 371] on input "checkbox" at bounding box center [297, 371] width 1 height 1
checkbox input "true"
click at [927, 367] on input "text" at bounding box center [868, 370] width 145 height 37
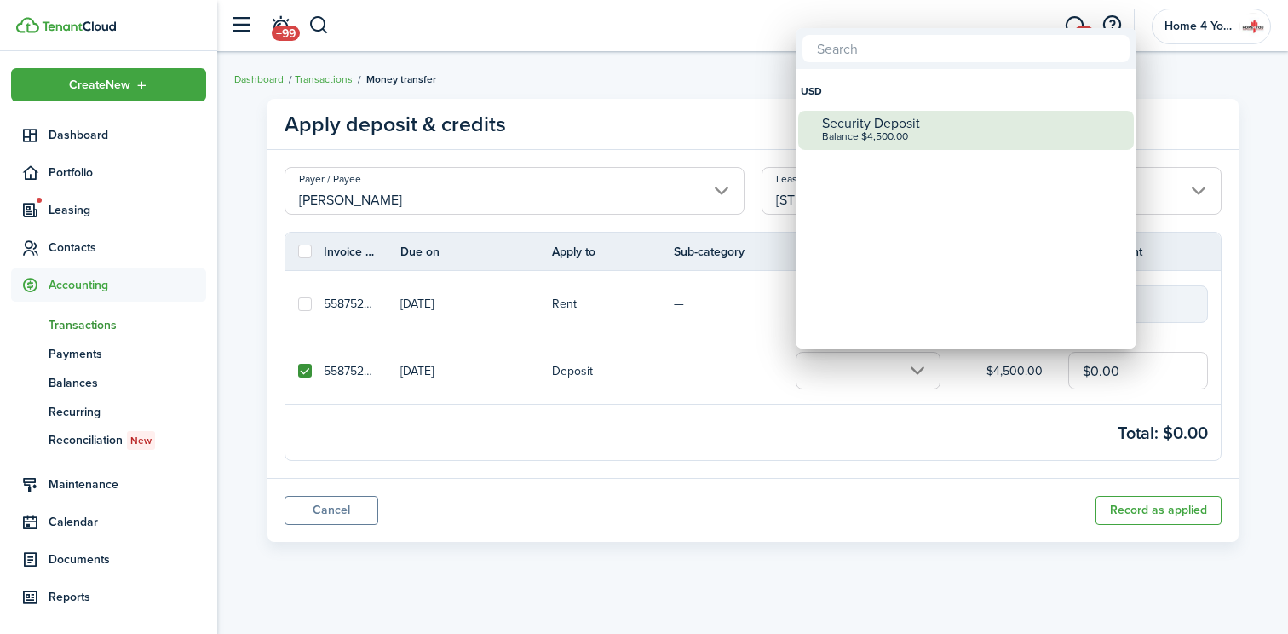
click at [893, 138] on div "Balance $4,500.00" at bounding box center [973, 137] width 302 height 12
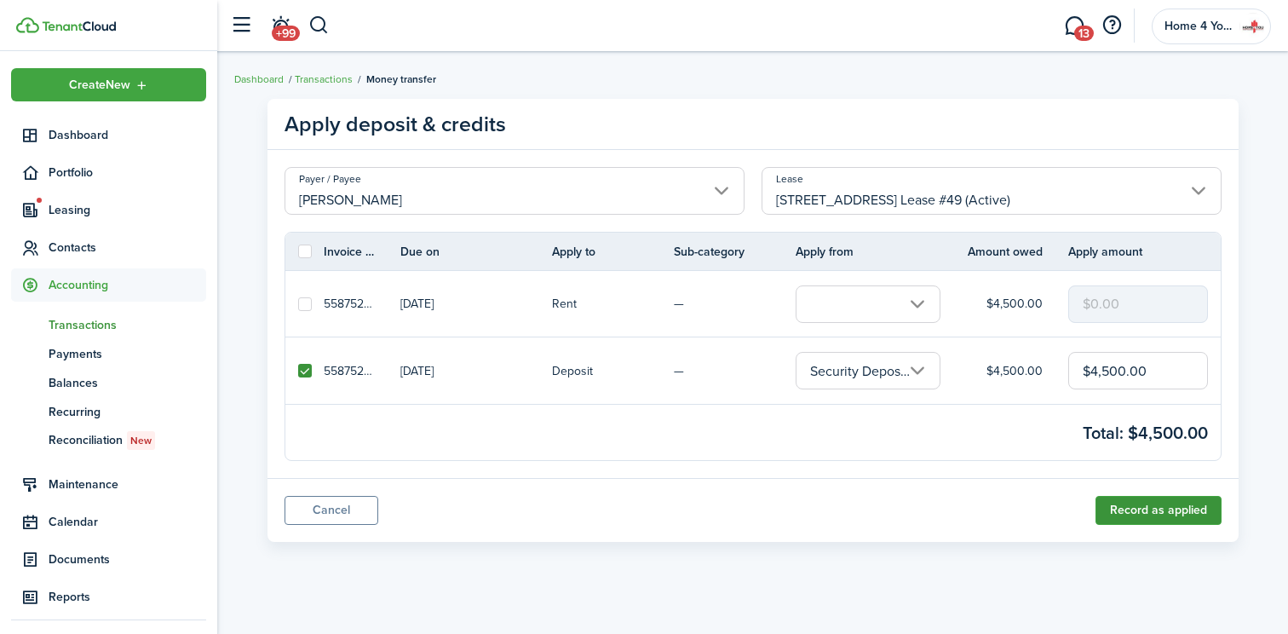
click at [1147, 514] on button "Record as applied" at bounding box center [1158, 510] width 126 height 29
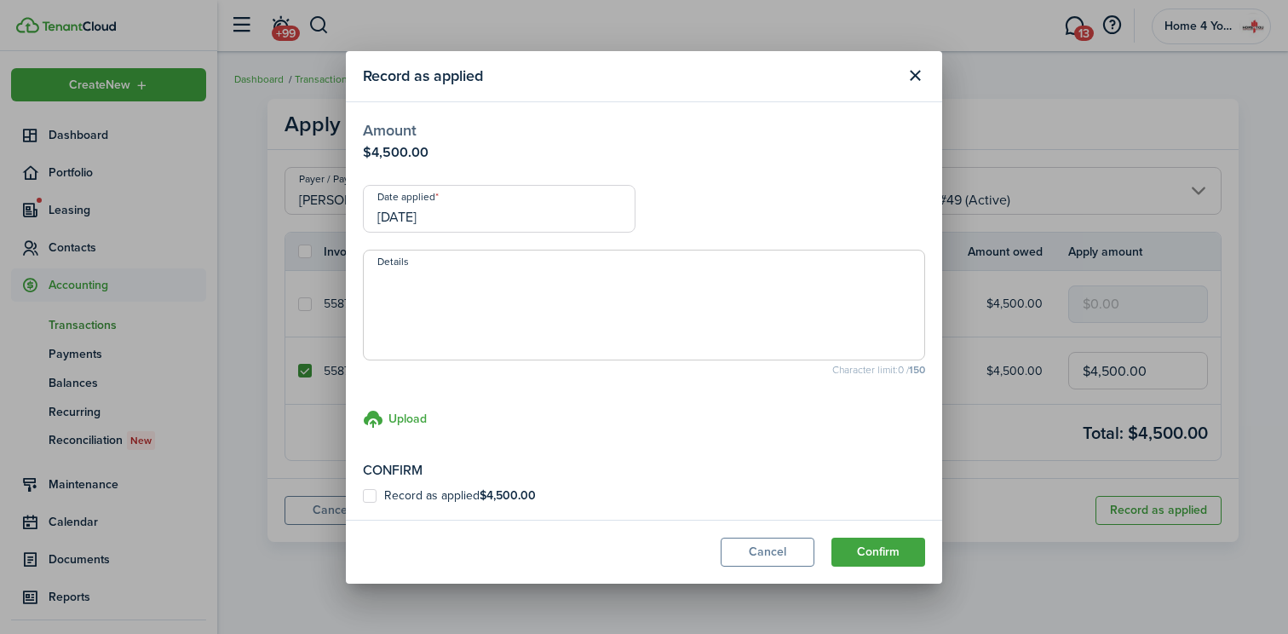
click at [486, 279] on textarea "Details" at bounding box center [644, 310] width 560 height 82
click at [494, 282] on textarea "the deposit from hos previous rent" at bounding box center [644, 310] width 560 height 82
click at [585, 273] on textarea "the deposit from his previous rent" at bounding box center [644, 310] width 560 height 82
type textarea "the deposit from his previous rent applied for this new year lease"
click at [371, 495] on label "Record as applied $4,500.00" at bounding box center [449, 496] width 173 height 14
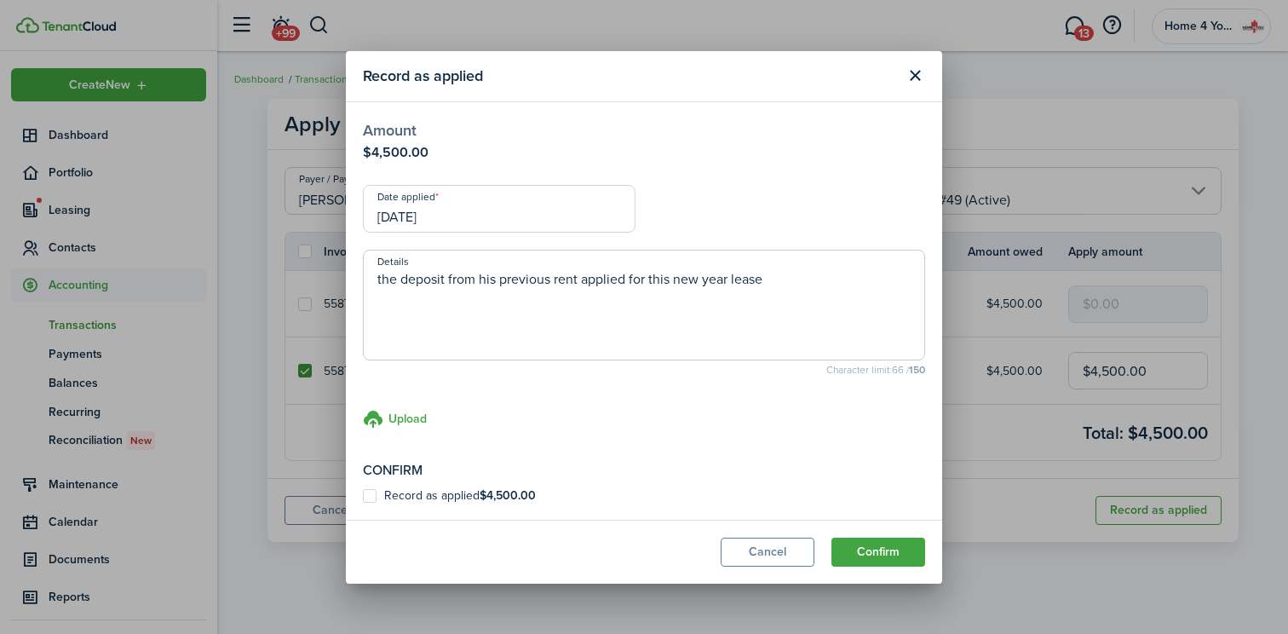
click at [363, 495] on input "Record as applied $4,500.00" at bounding box center [362, 495] width 1 height 1
checkbox input "true"
click at [855, 555] on button "Confirm" at bounding box center [878, 551] width 94 height 29
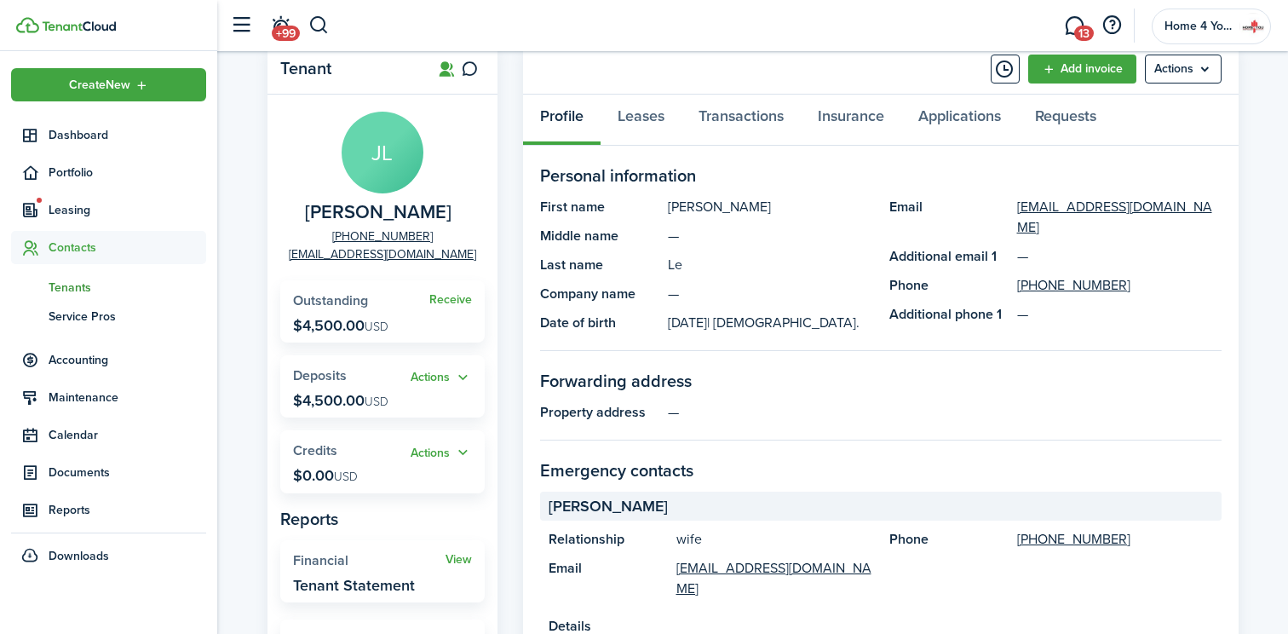
scroll to position [103, 0]
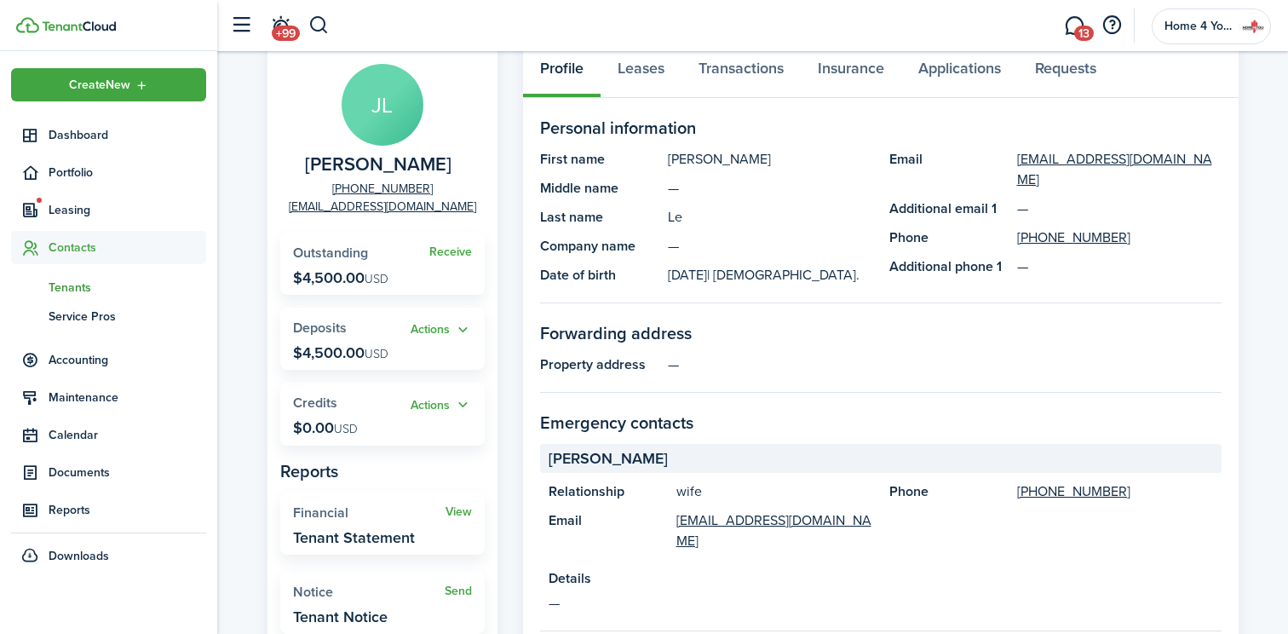
click at [367, 353] on p "$4,500.00 USD" at bounding box center [340, 352] width 95 height 17
click at [441, 334] on button "Actions" at bounding box center [441, 330] width 61 height 20
click at [313, 329] on span "Deposits" at bounding box center [320, 328] width 54 height 20
click at [319, 345] on p "$4,500.00 USD" at bounding box center [340, 352] width 95 height 17
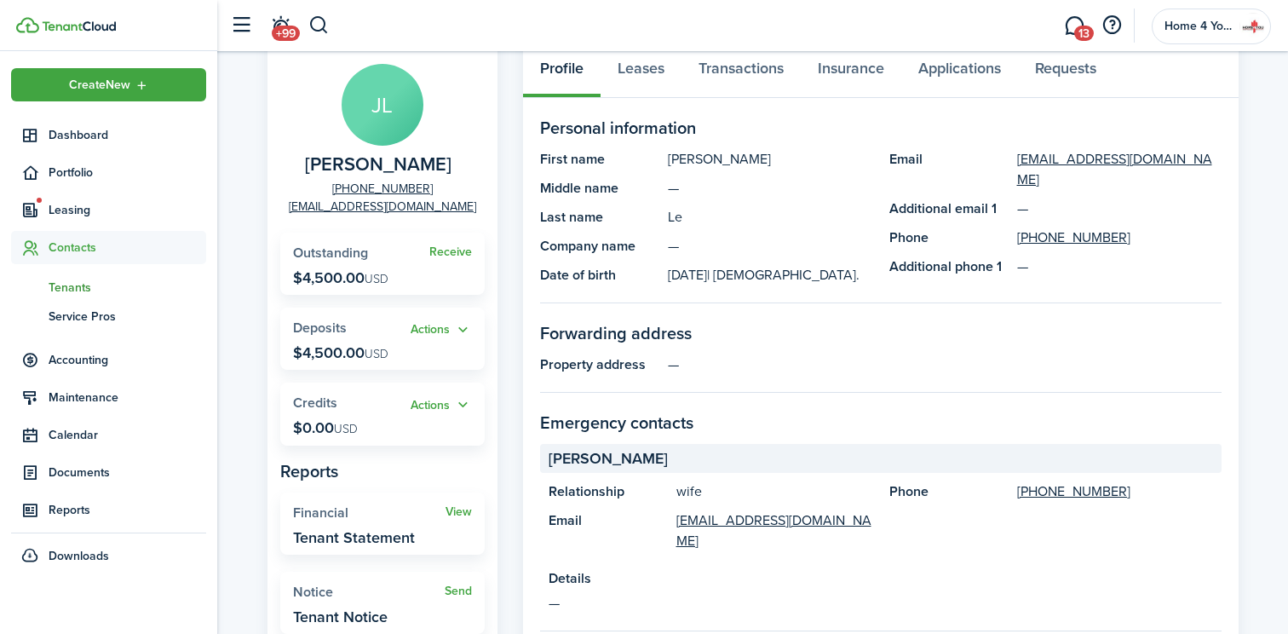
click at [333, 345] on p "$4,500.00 USD" at bounding box center [340, 352] width 95 height 17
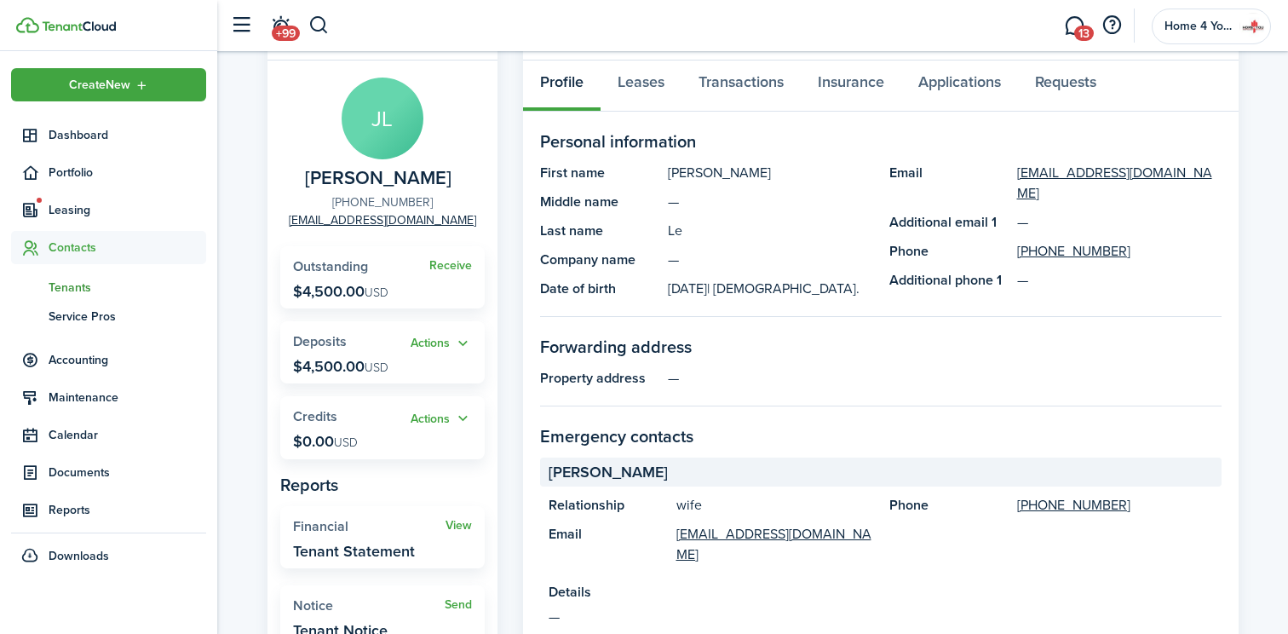
scroll to position [86, 0]
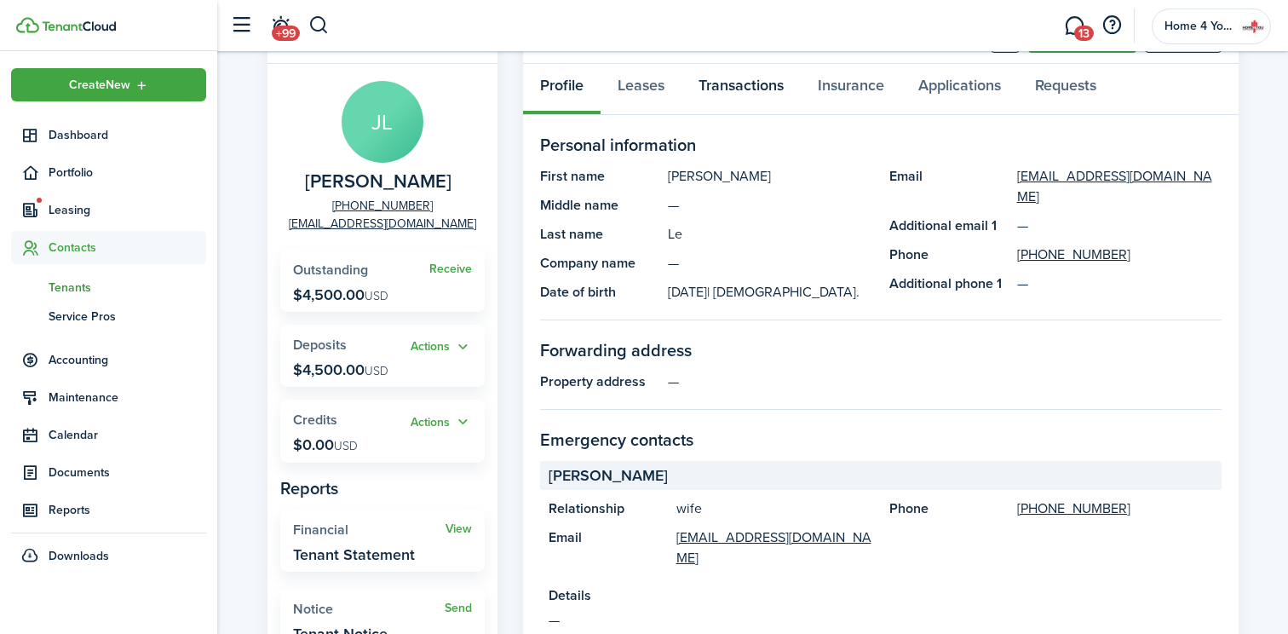
click at [727, 90] on link "Transactions" at bounding box center [740, 89] width 119 height 51
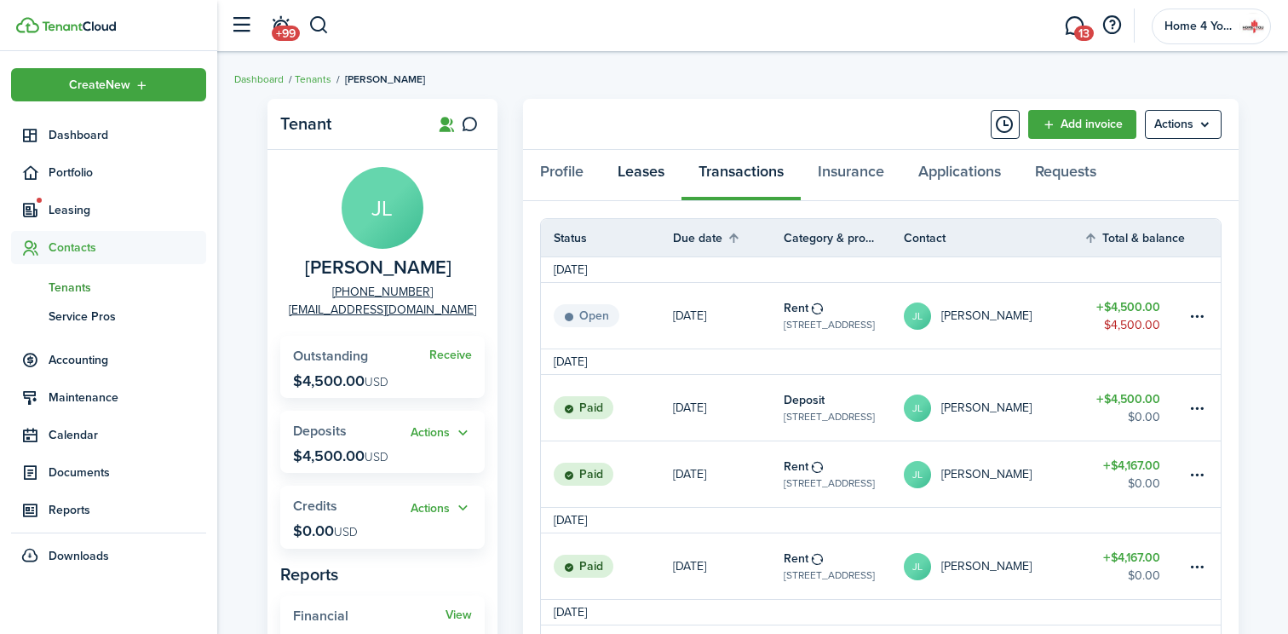
click at [643, 172] on link "Leases" at bounding box center [641, 175] width 81 height 51
click at [643, 172] on div "Profile Leases Transactions Insurance Applications Requests" at bounding box center [881, 175] width 716 height 51
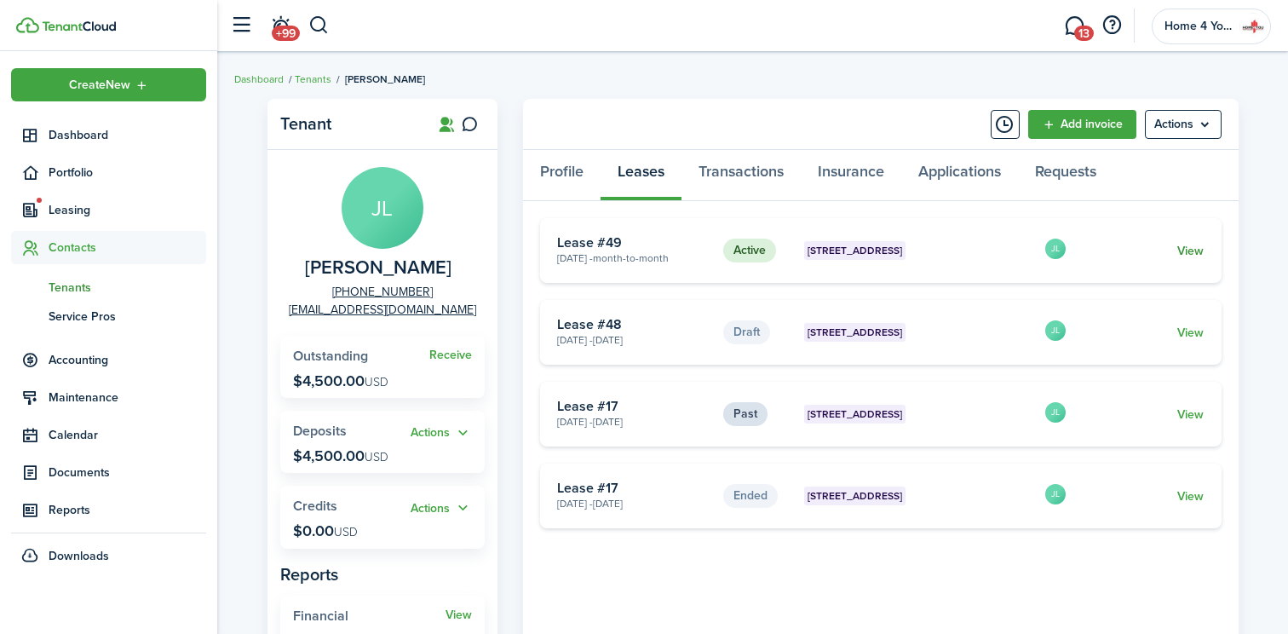
click at [1192, 250] on link "View" at bounding box center [1190, 251] width 26 height 18
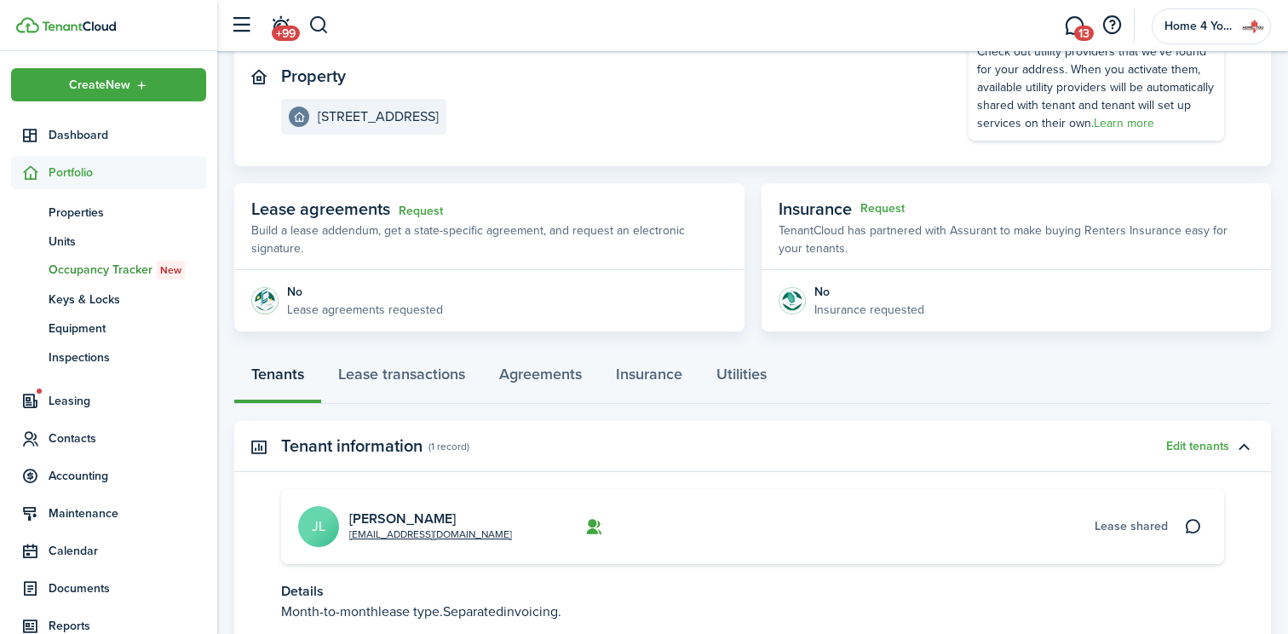
scroll to position [309, 0]
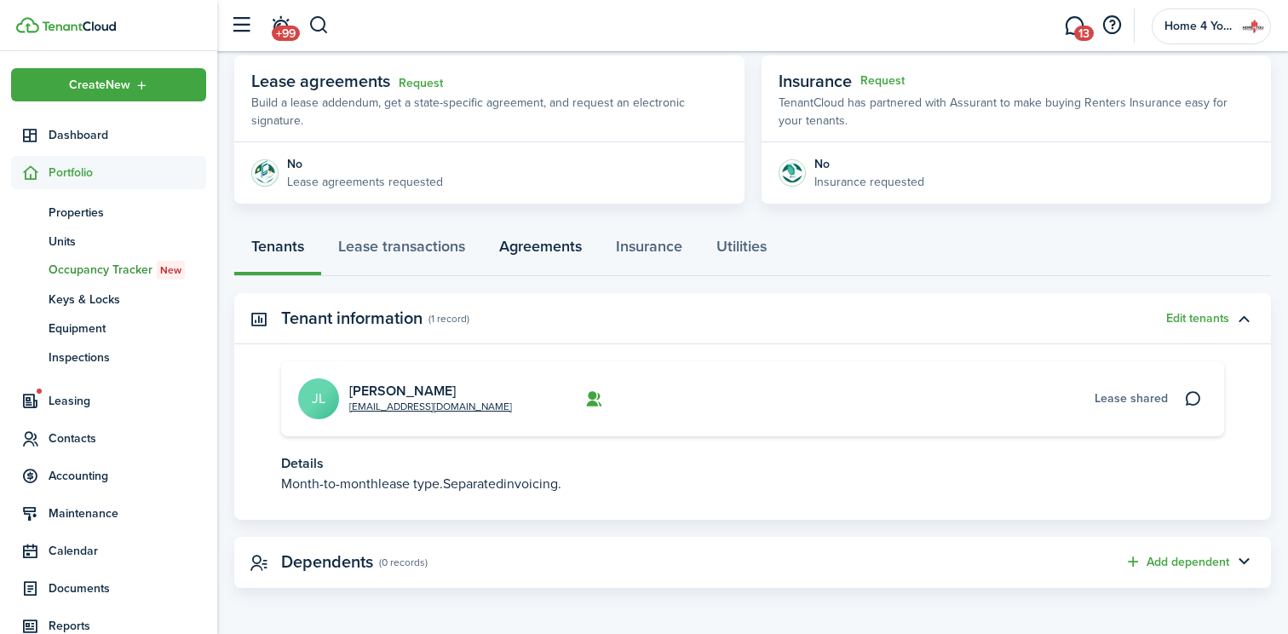
click at [528, 249] on link "Agreements" at bounding box center [540, 250] width 117 height 51
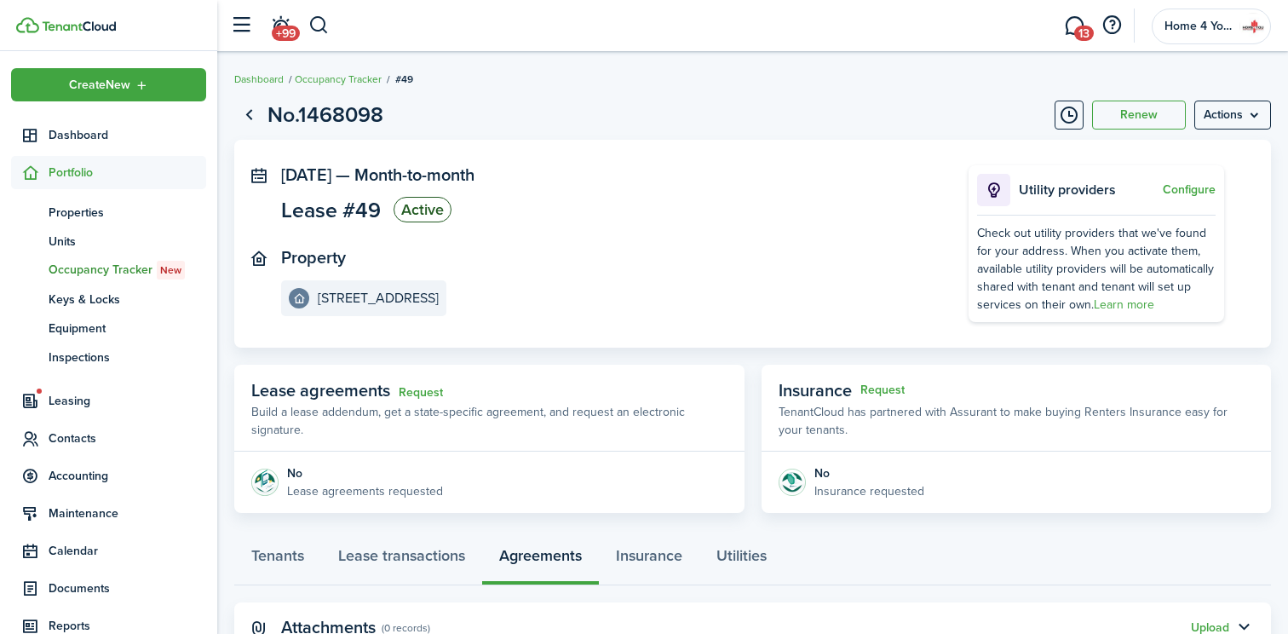
scroll to position [66, 0]
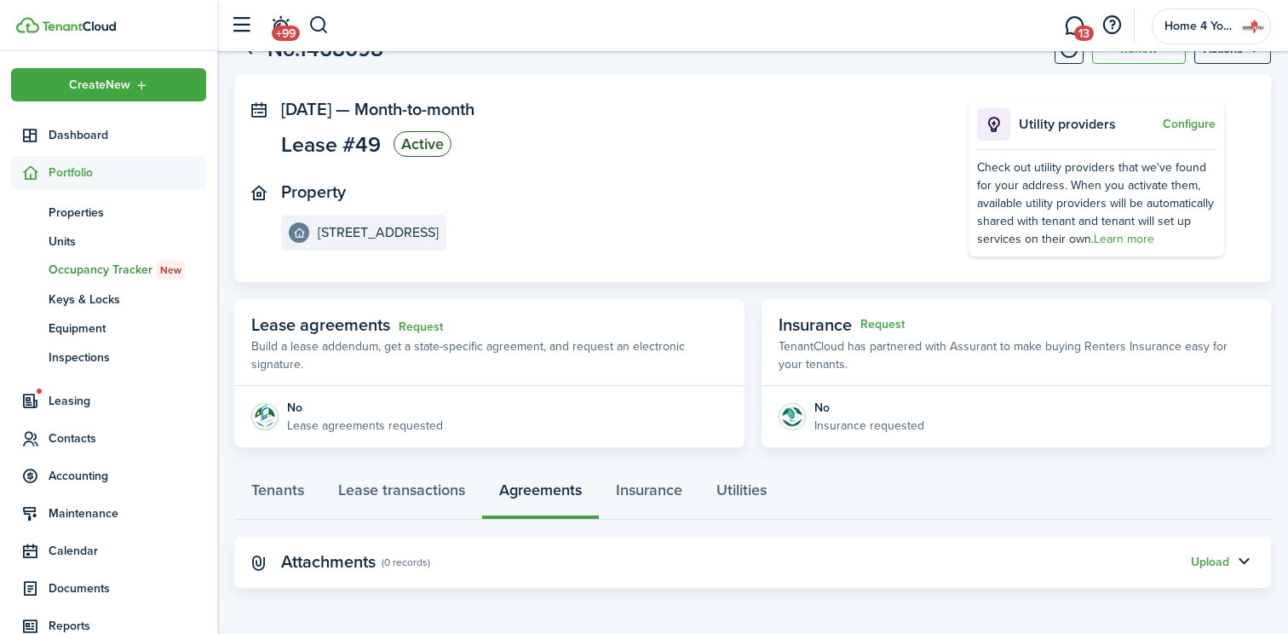
click at [339, 560] on panel-main-title "Attachments" at bounding box center [328, 562] width 95 height 20
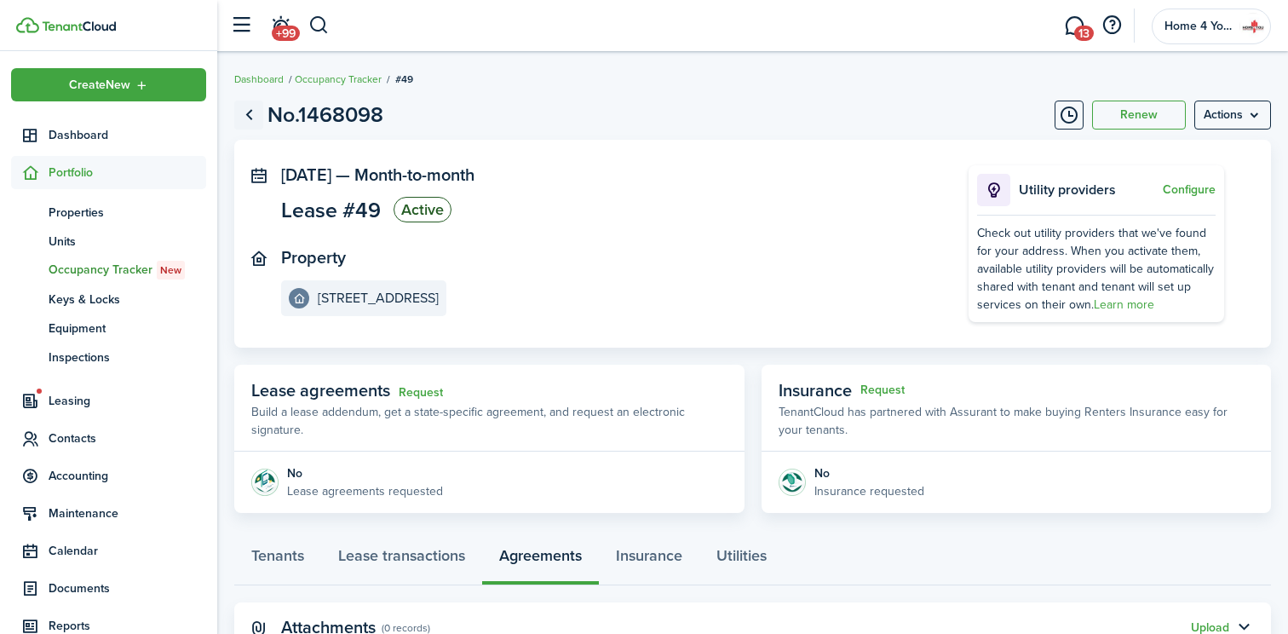
click at [254, 112] on link "Go back" at bounding box center [248, 115] width 29 height 29
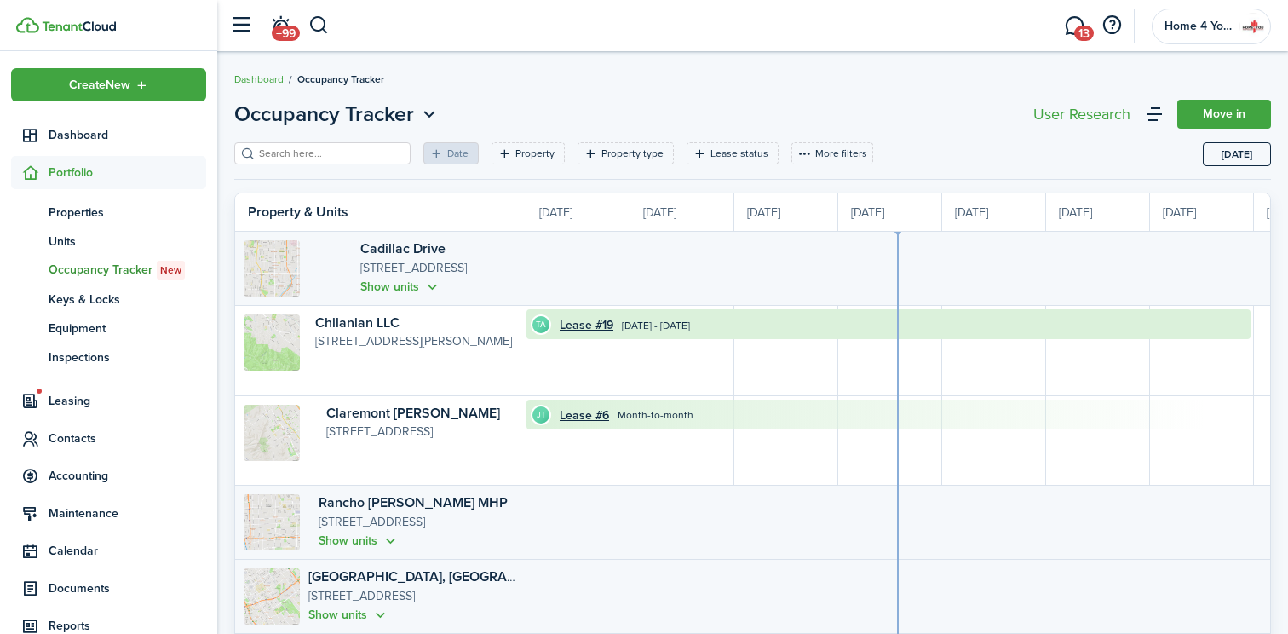
scroll to position [0, 312]
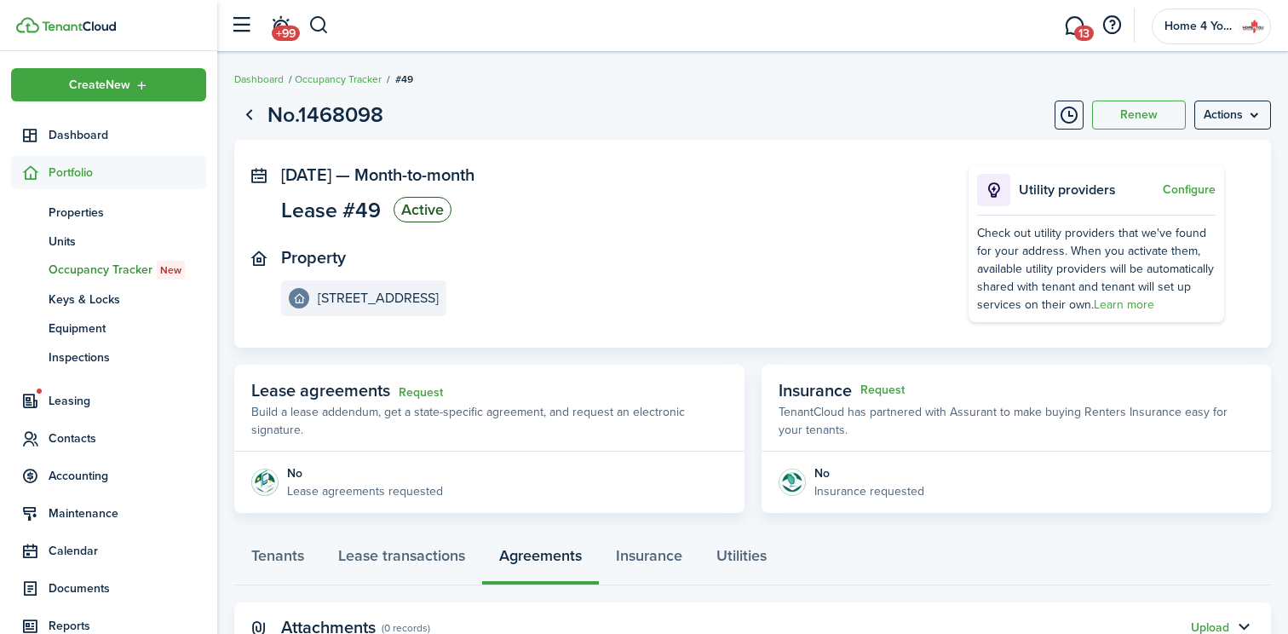
scroll to position [66, 0]
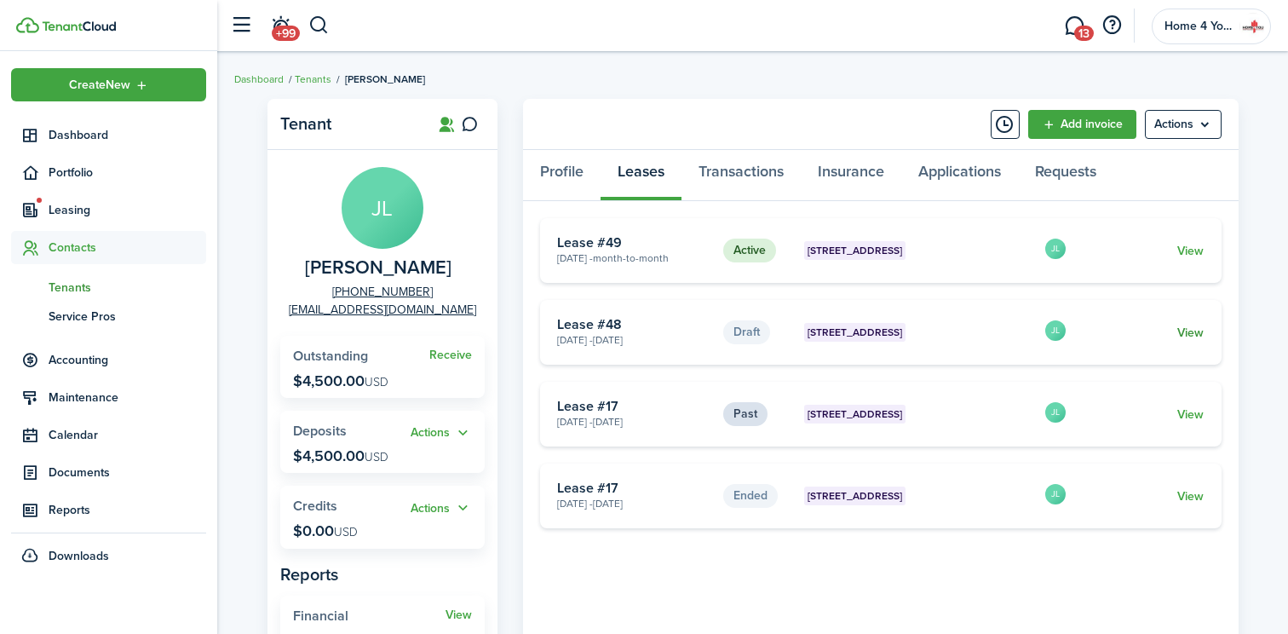
click at [1193, 331] on link "View" at bounding box center [1190, 333] width 26 height 18
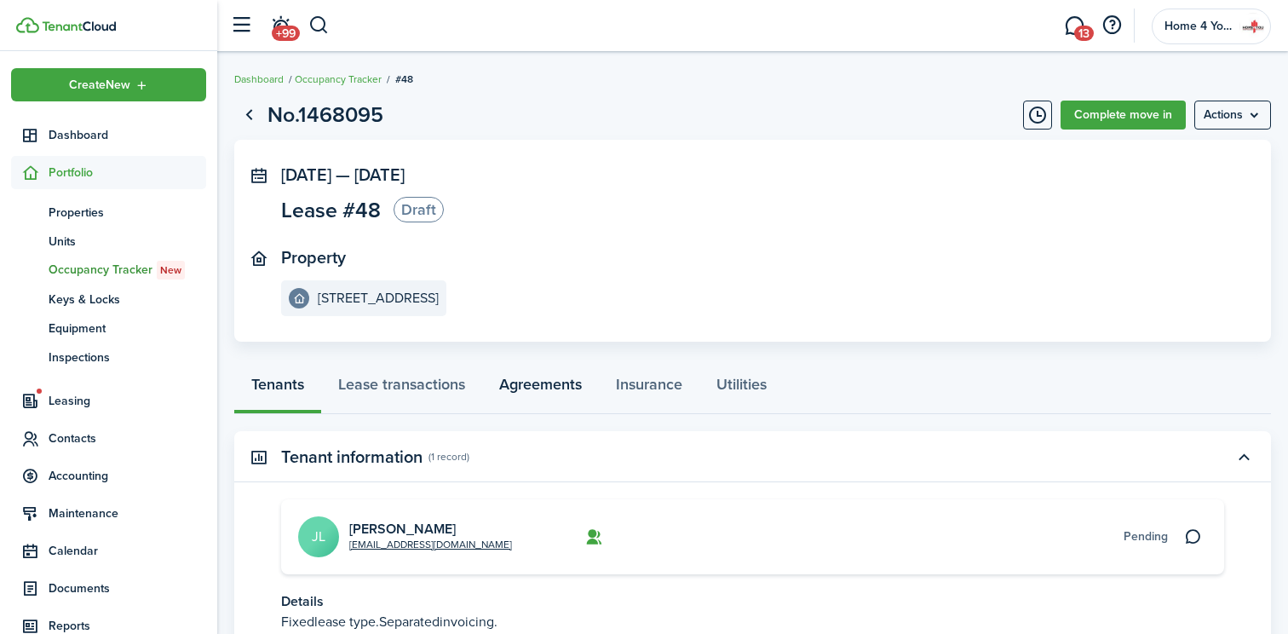
click at [558, 381] on link "Agreements" at bounding box center [540, 388] width 117 height 51
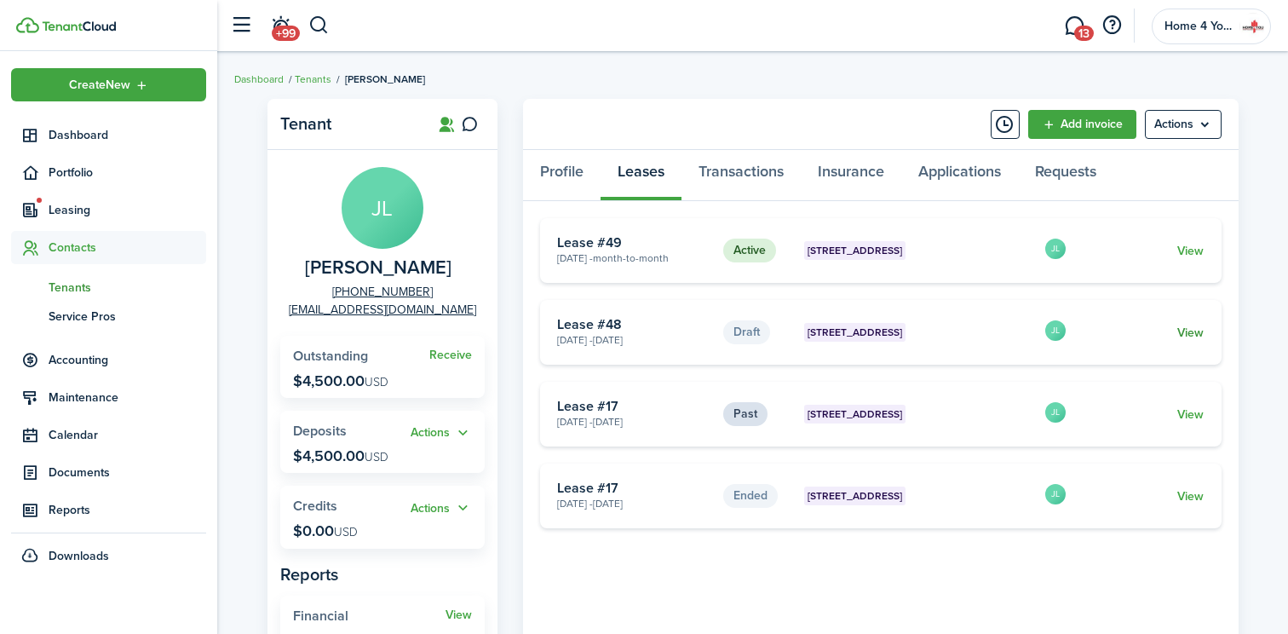
click at [1194, 330] on link "View" at bounding box center [1190, 333] width 26 height 18
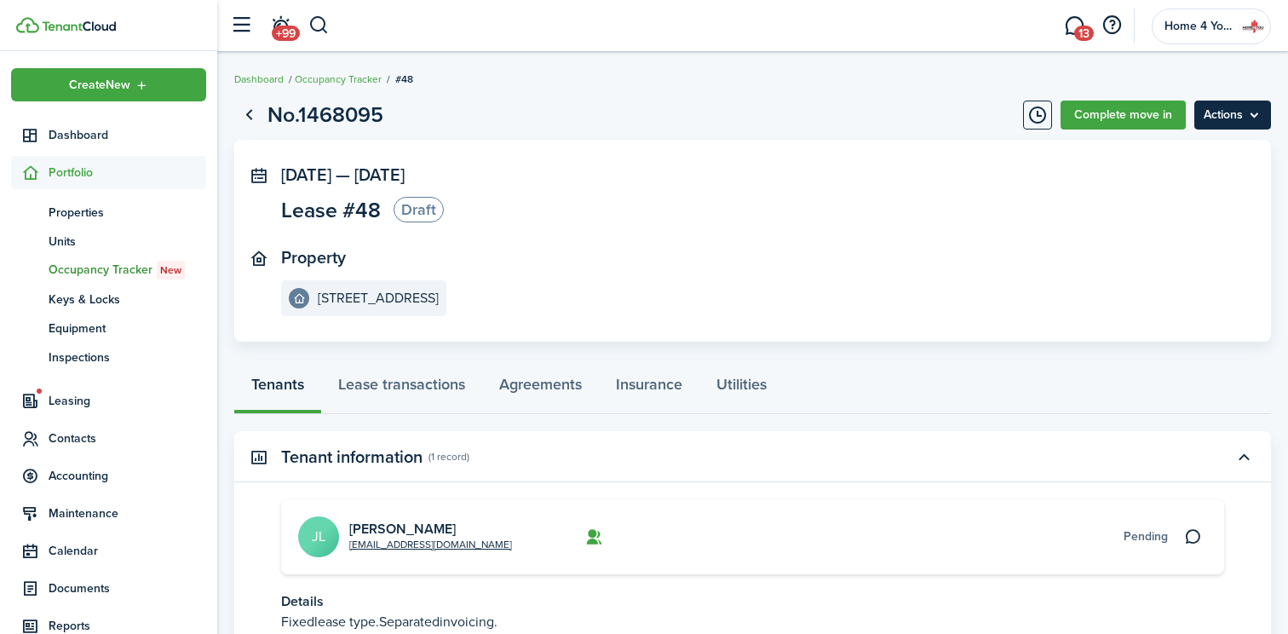
click at [1225, 119] on menu-btn "Actions" at bounding box center [1232, 115] width 77 height 29
click at [1157, 149] on button "Delete" at bounding box center [1196, 152] width 149 height 29
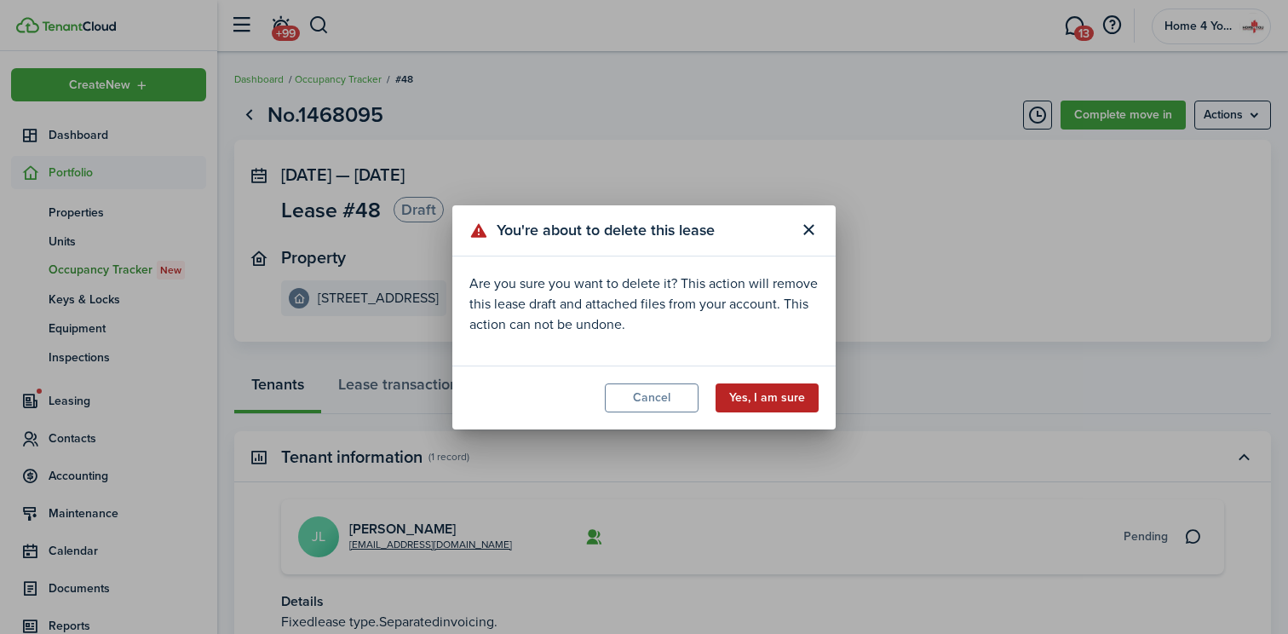
click at [750, 394] on button "Yes, I am sure" at bounding box center [767, 397] width 103 height 29
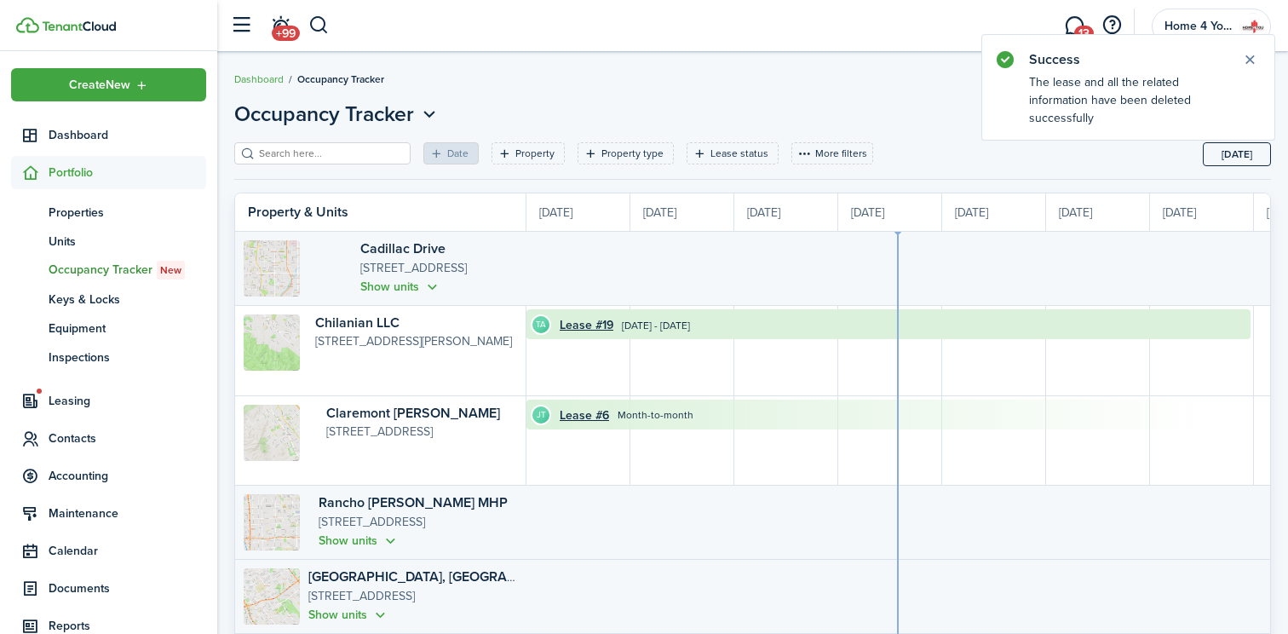
scroll to position [0, 312]
